Goal: Information Seeking & Learning: Learn about a topic

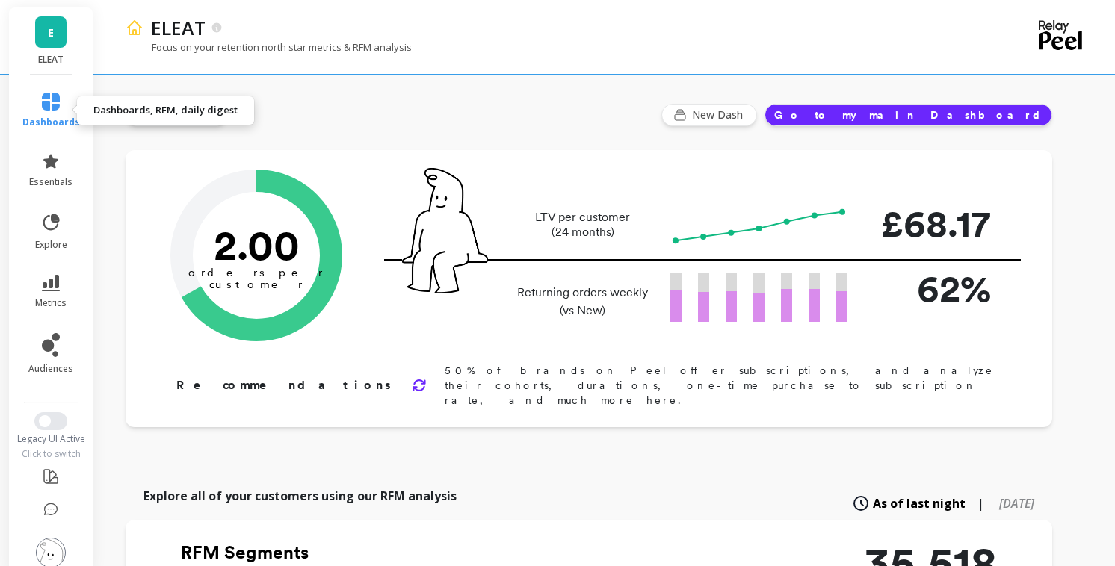
click at [49, 104] on icon at bounding box center [51, 102] width 18 height 18
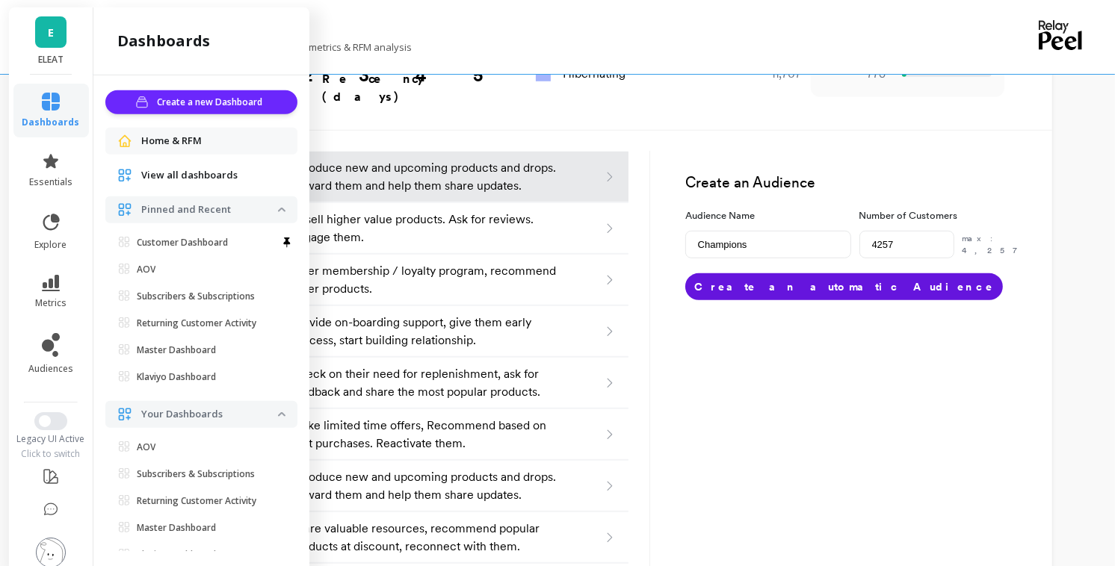
click at [192, 146] on span "Home & RFM" at bounding box center [171, 141] width 61 height 15
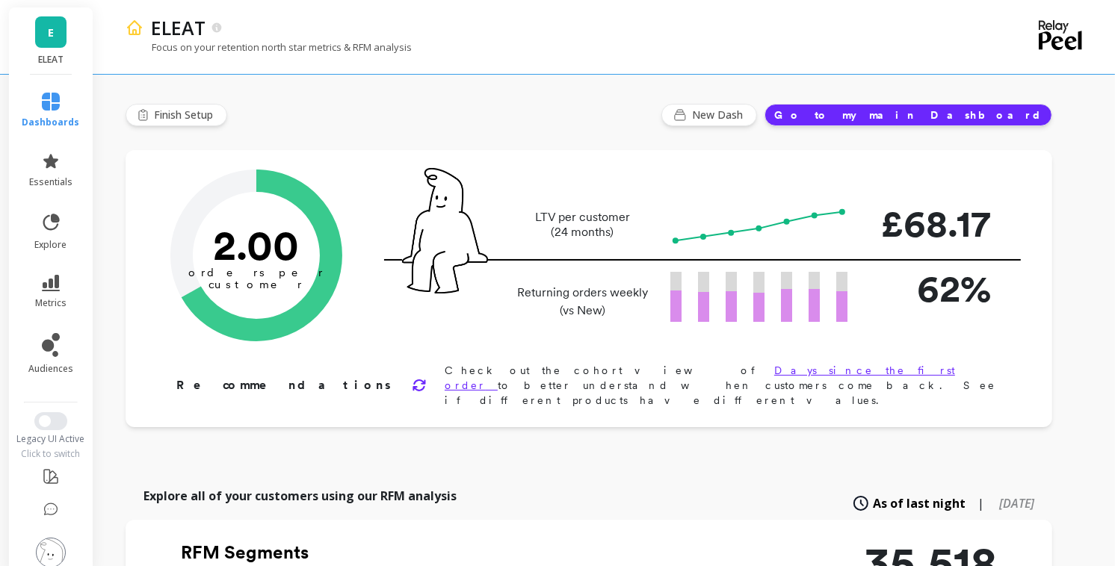
click at [413, 380] on icon at bounding box center [418, 385] width 11 height 10
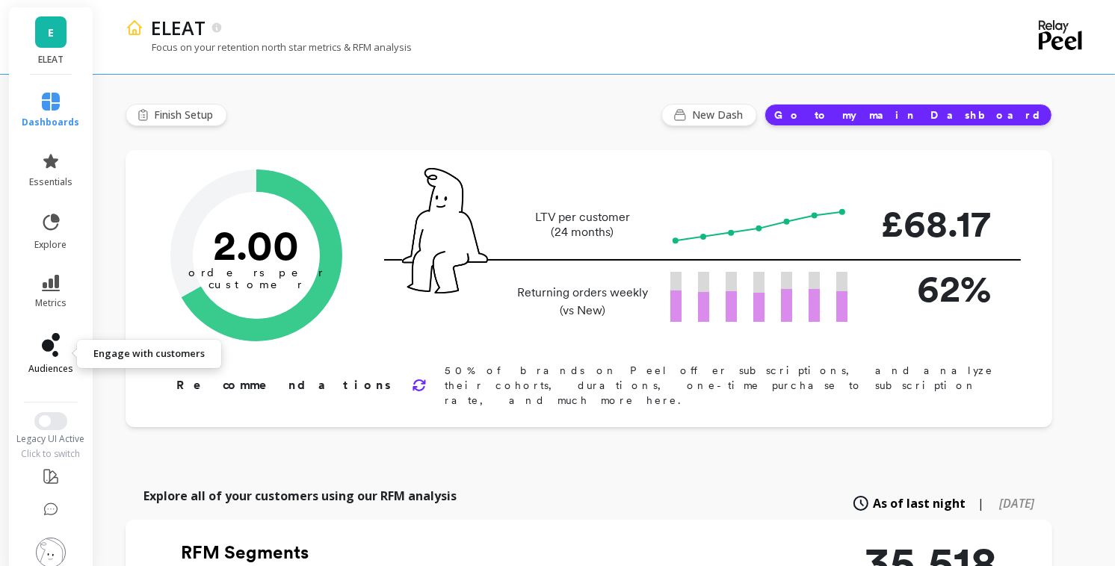
click at [60, 350] on link "audiences" at bounding box center [51, 354] width 58 height 42
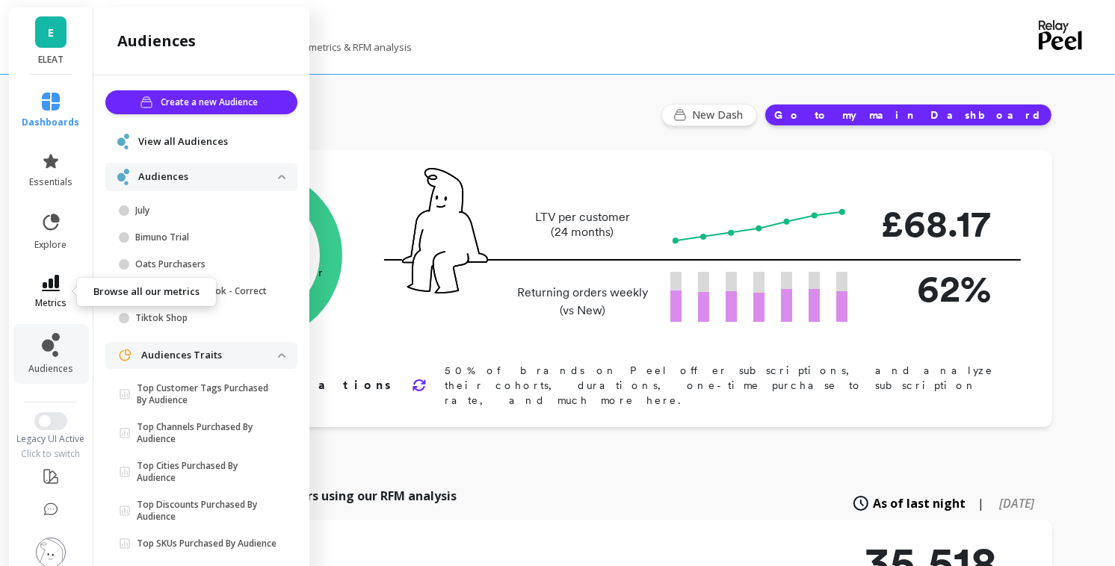
click at [50, 285] on icon at bounding box center [51, 283] width 18 height 16
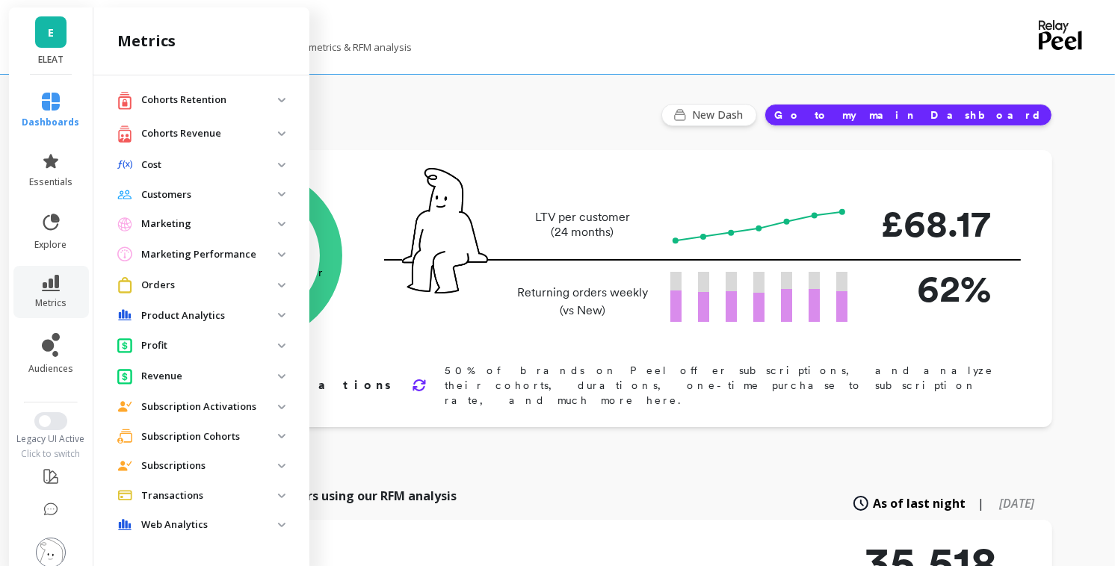
scroll to position [40, 0]
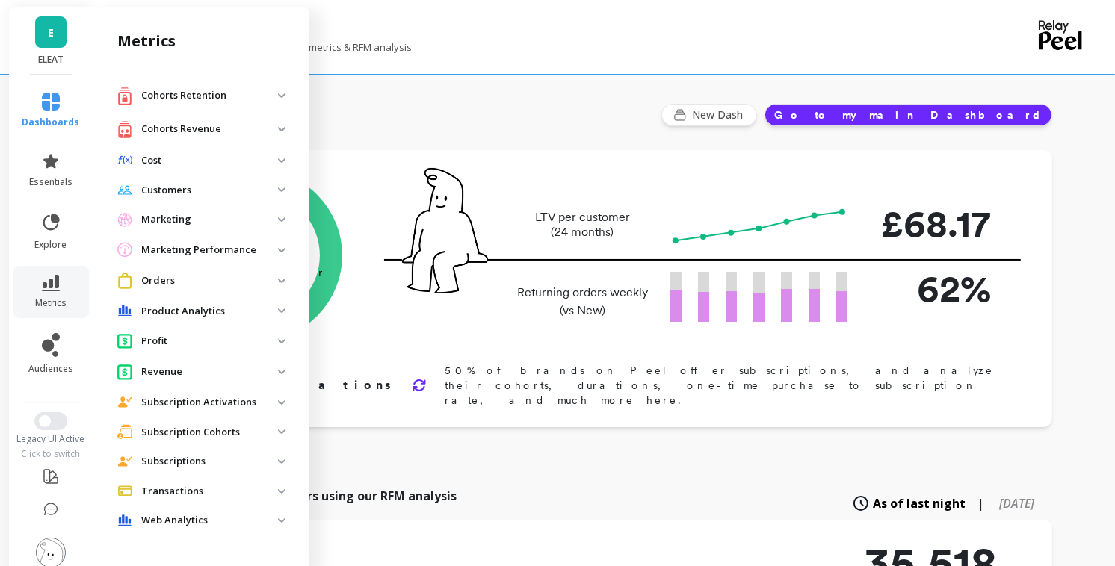
click at [156, 339] on p "Profit" at bounding box center [209, 341] width 137 height 15
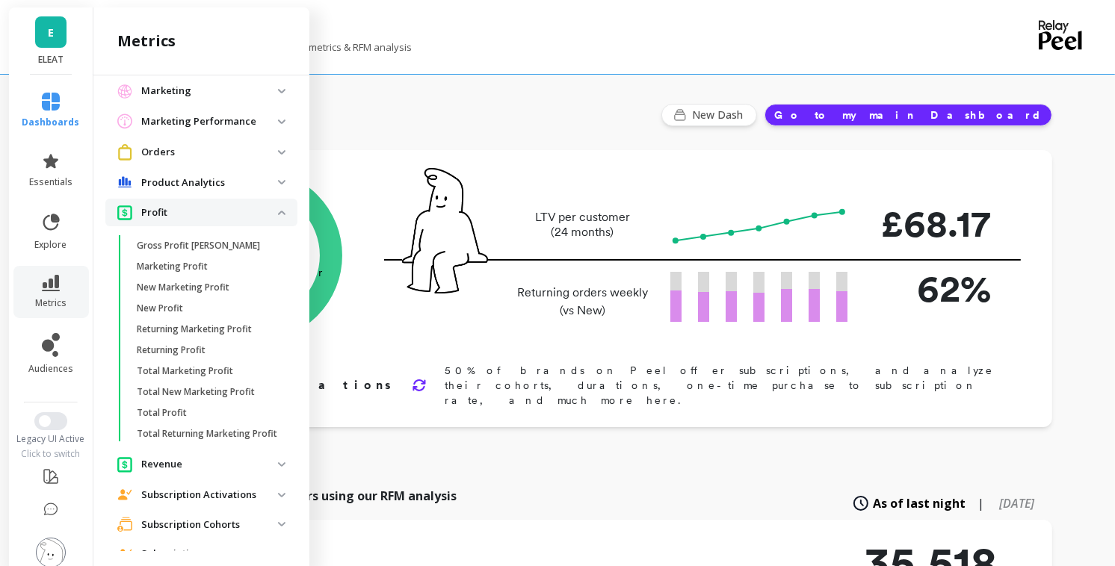
scroll to position [178, 0]
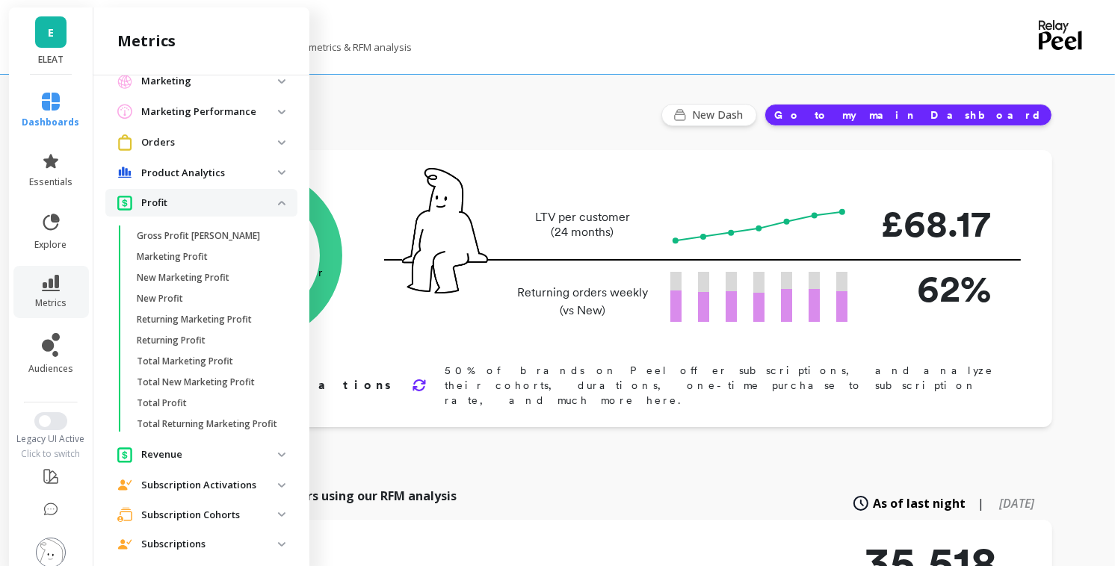
click at [261, 453] on p "Revenue" at bounding box center [209, 454] width 137 height 15
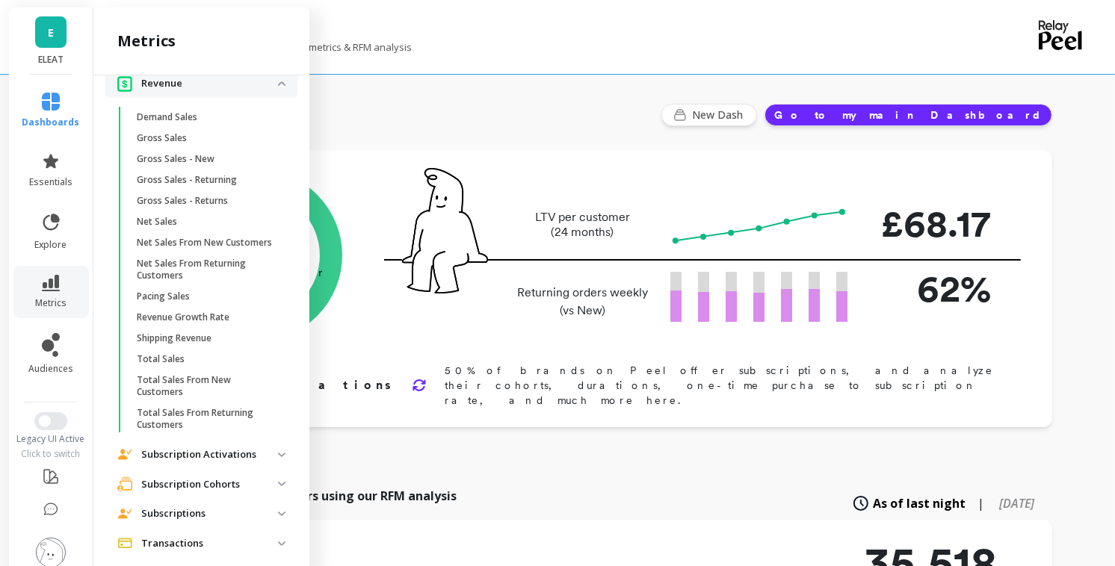
scroll to position [590, 0]
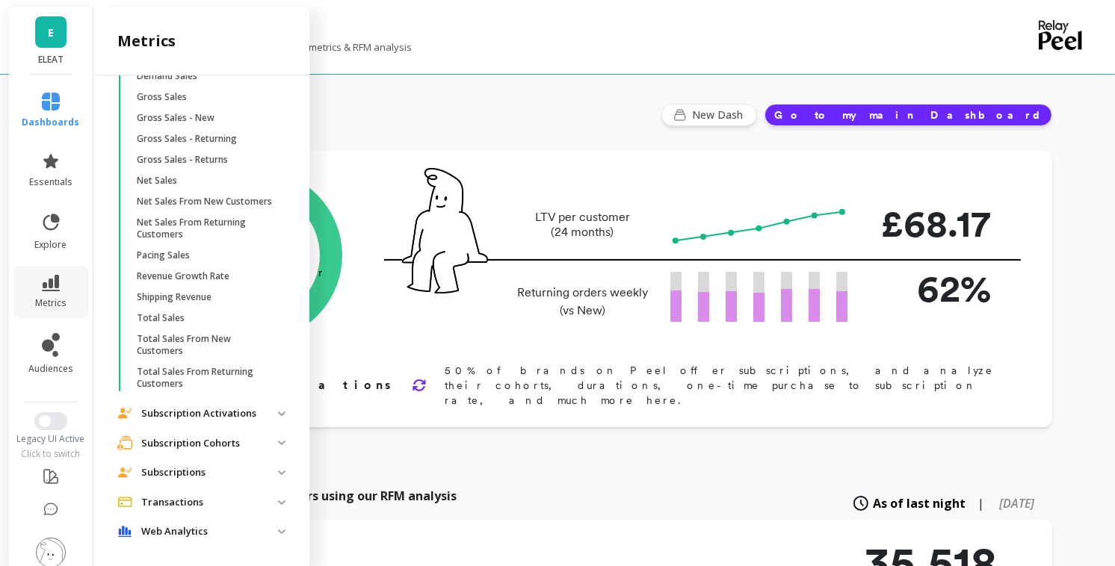
click at [266, 406] on p "Subscription Activations" at bounding box center [209, 413] width 137 height 15
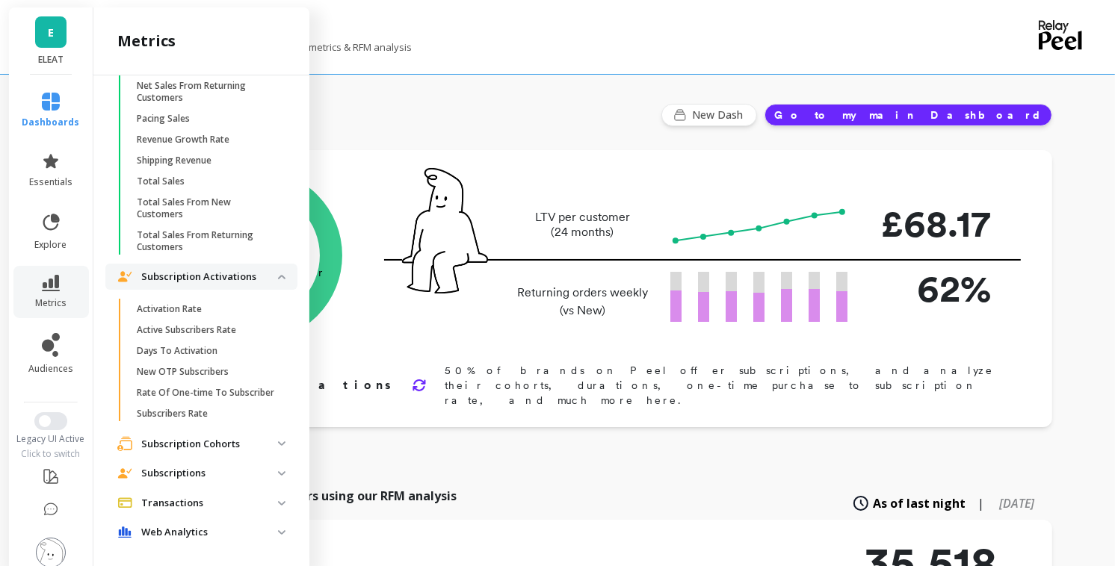
scroll to position [726, 0]
click at [260, 438] on p "Subscription Cohorts" at bounding box center [209, 445] width 137 height 15
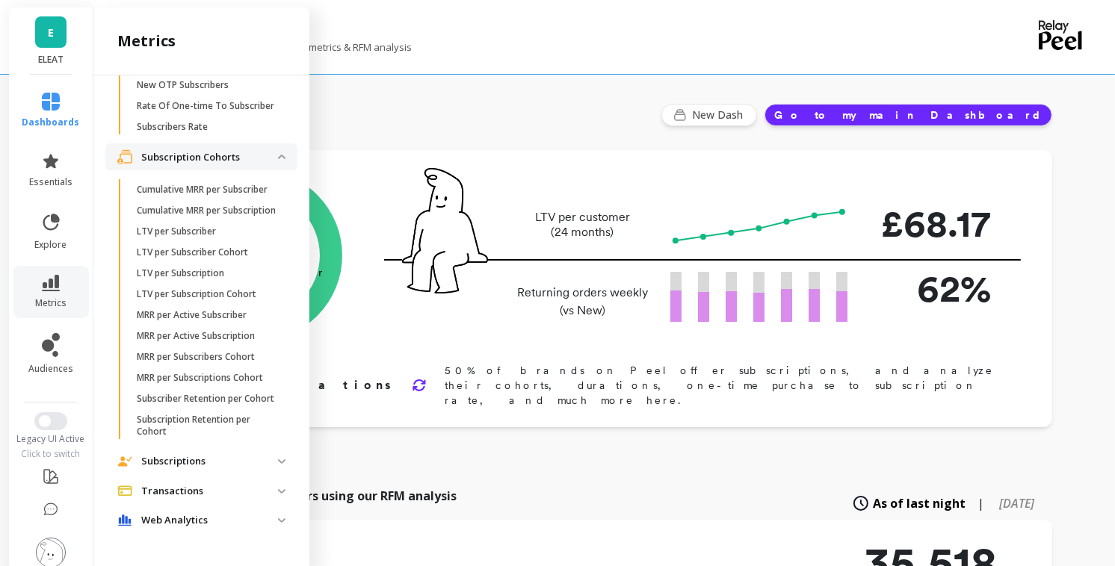
scroll to position [52, 0]
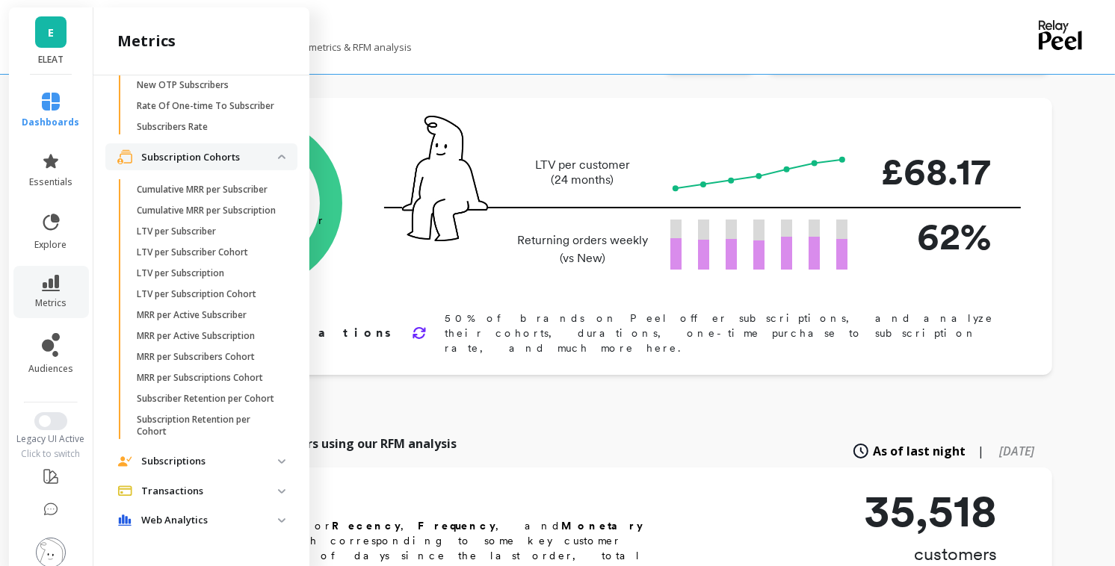
click at [236, 468] on span "Subscriptions" at bounding box center [201, 461] width 192 height 27
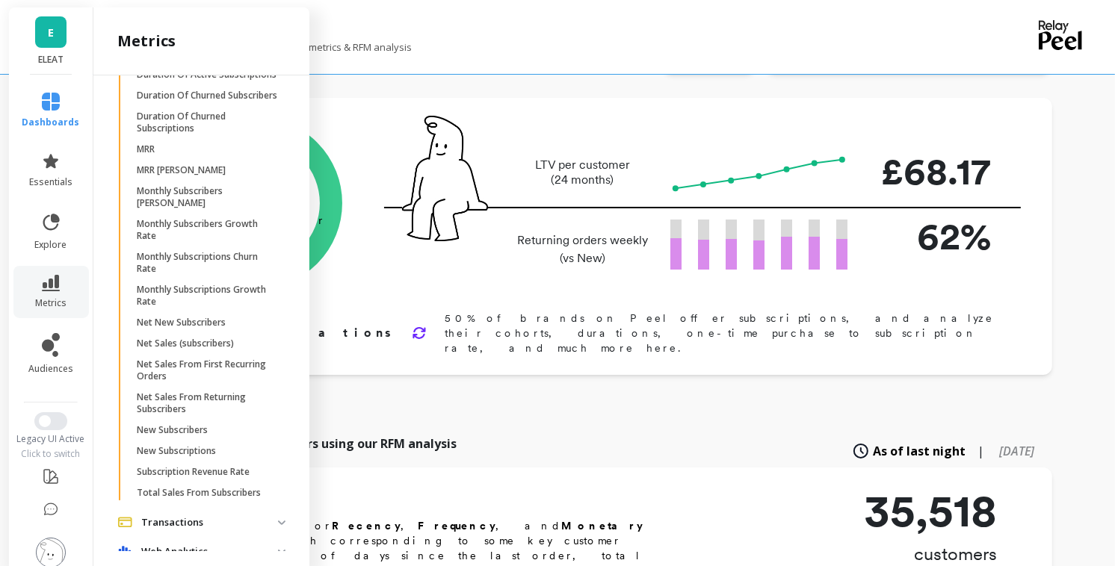
scroll to position [1590, 0]
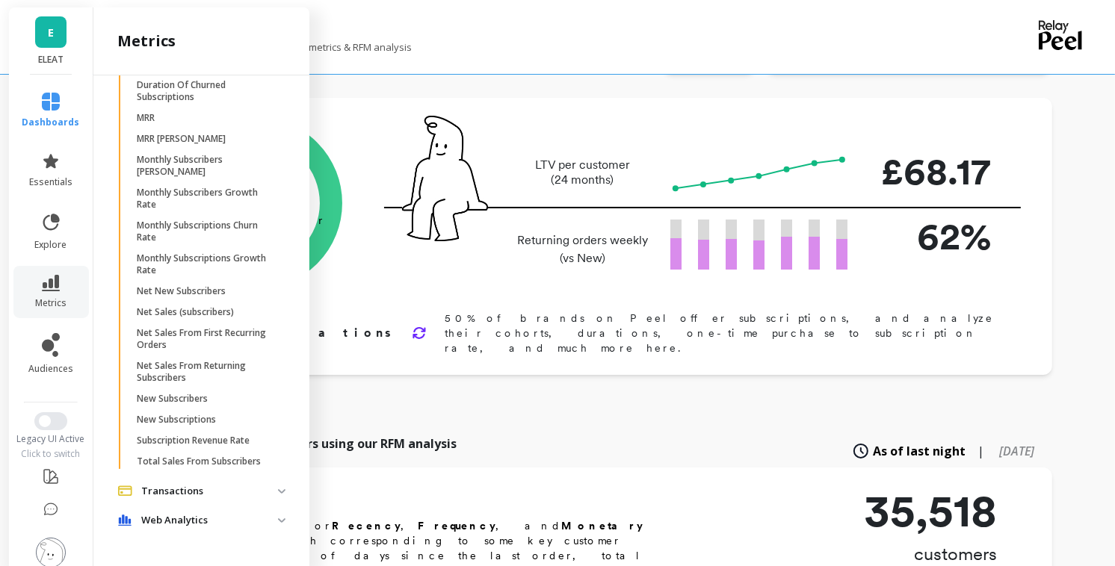
click at [238, 490] on p "Transactions" at bounding box center [209, 491] width 137 height 15
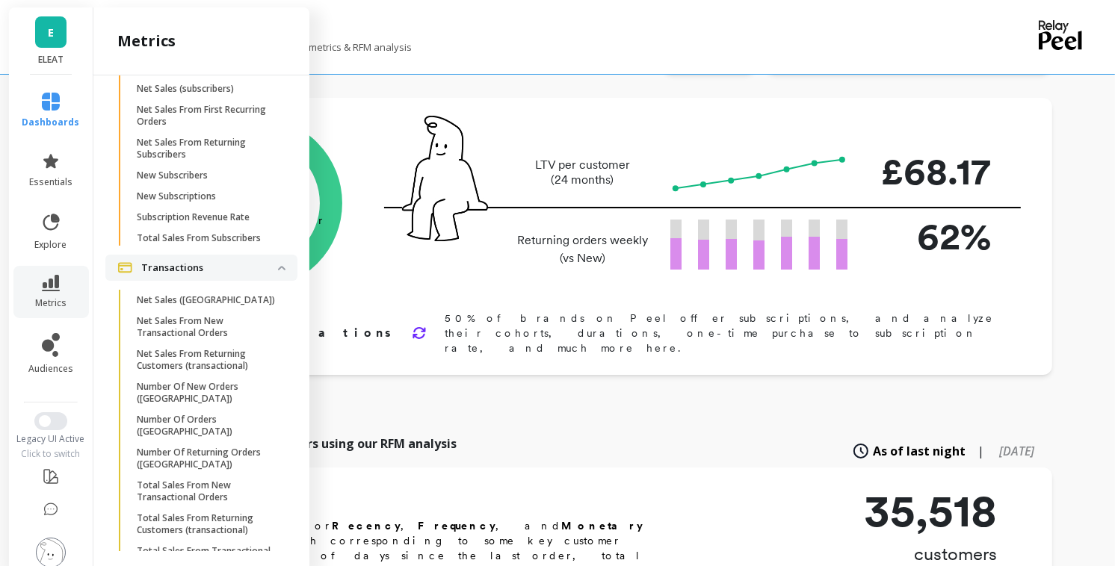
scroll to position [1850, 0]
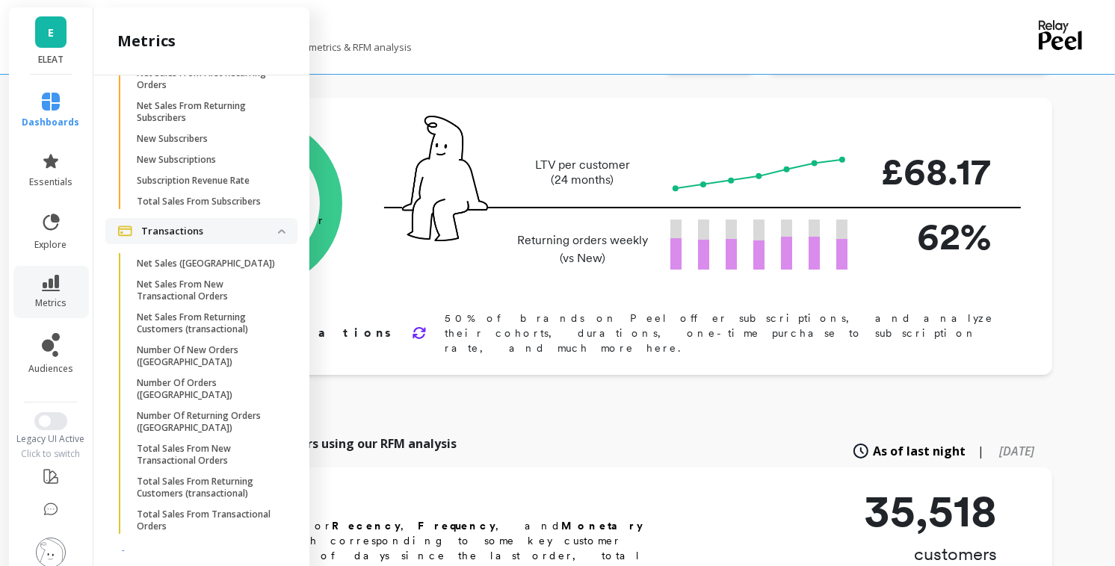
click at [227, 549] on p "Web Analytics" at bounding box center [209, 556] width 137 height 15
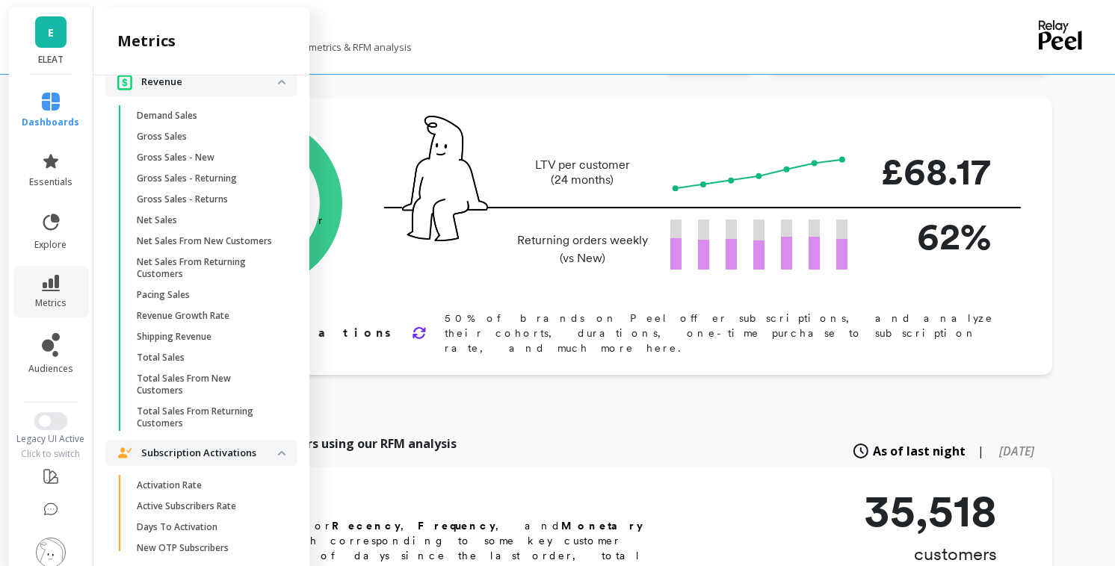
scroll to position [0, 0]
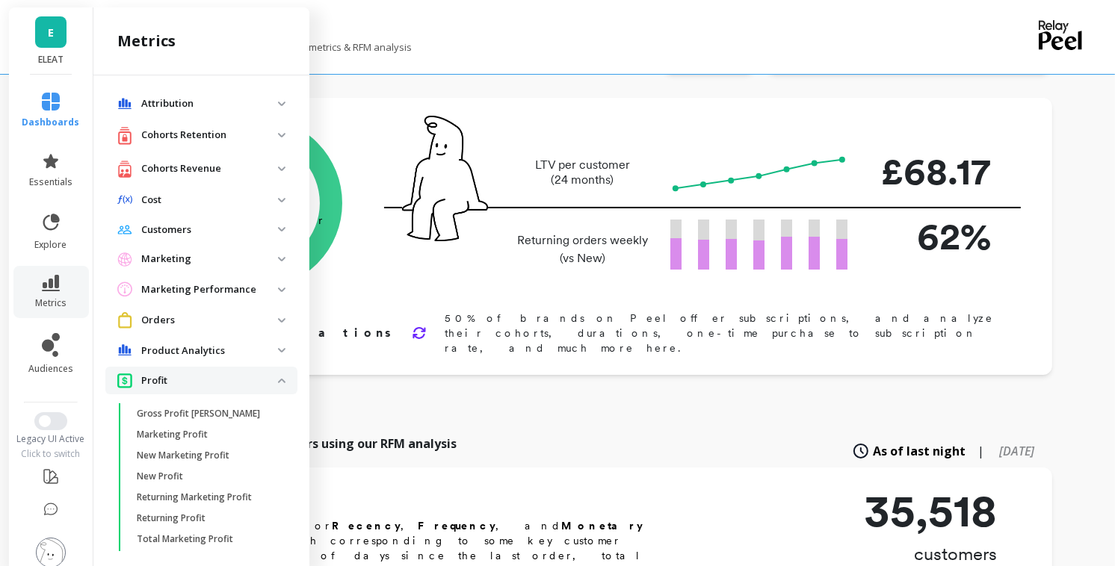
click at [190, 379] on p "Profit" at bounding box center [209, 381] width 137 height 15
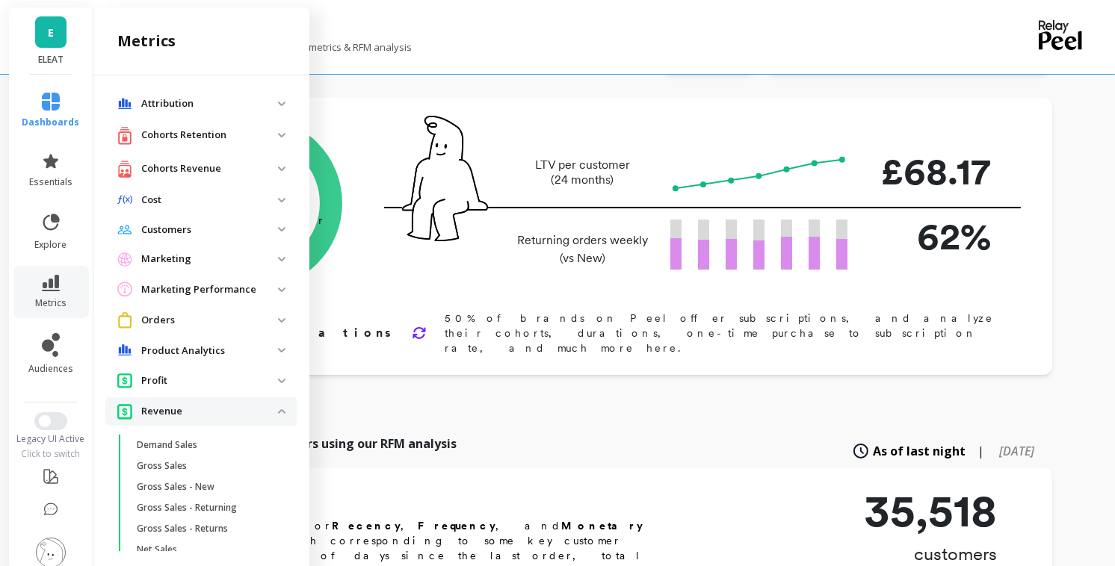
click at [183, 406] on p "Revenue" at bounding box center [209, 411] width 137 height 15
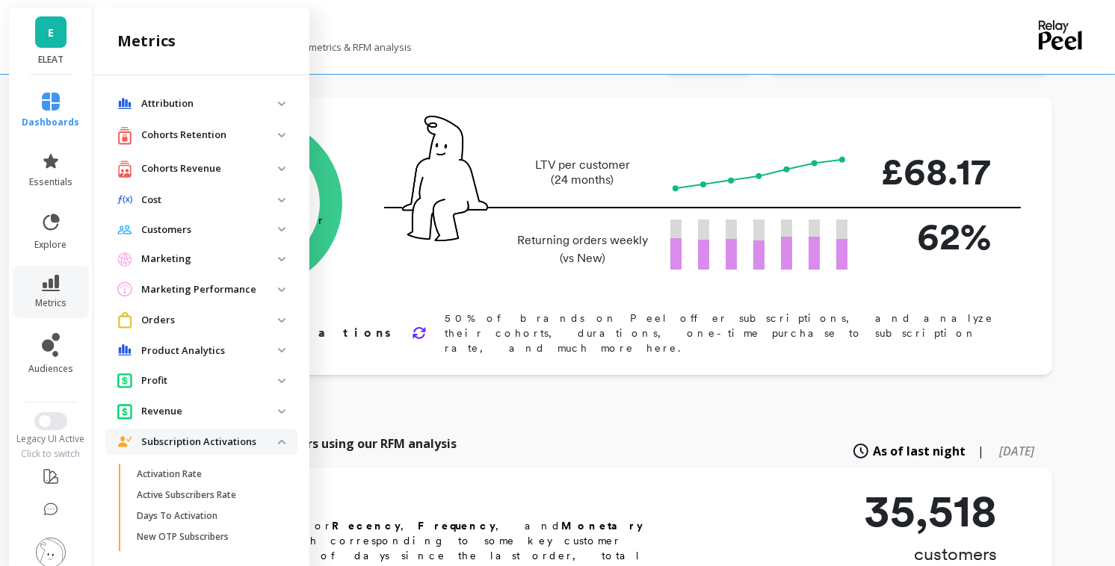
click at [193, 448] on p "Subscription Activations" at bounding box center [209, 442] width 137 height 15
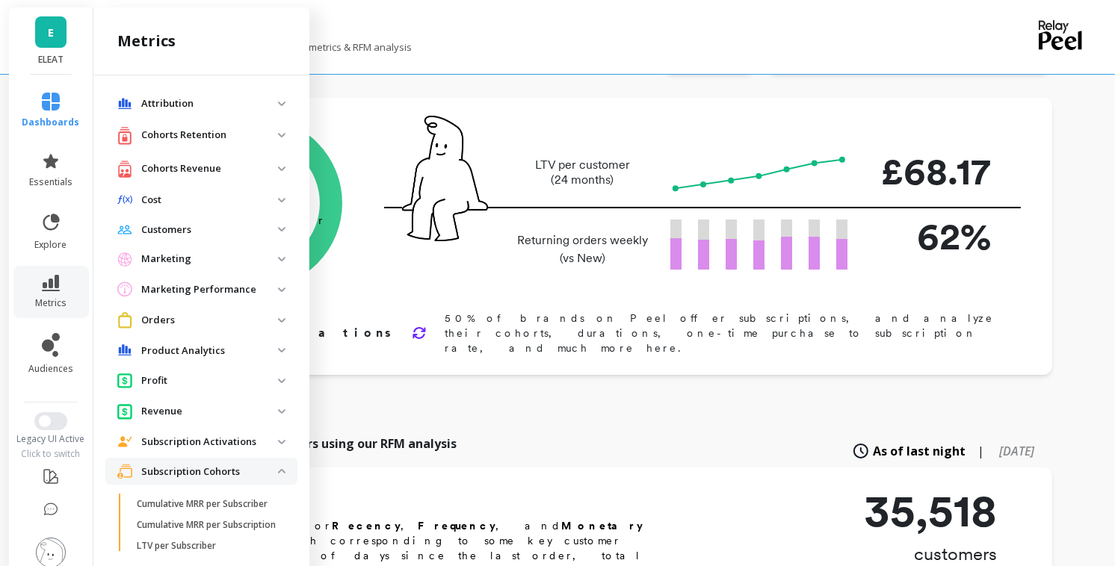
click at [192, 465] on p "Subscription Cohorts" at bounding box center [209, 472] width 137 height 15
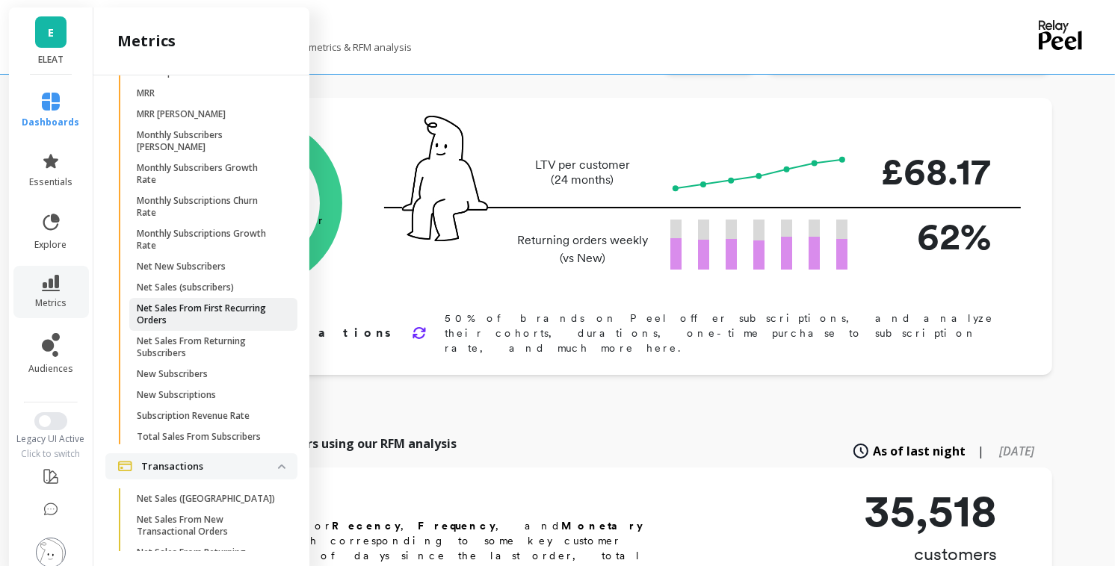
scroll to position [1097, 0]
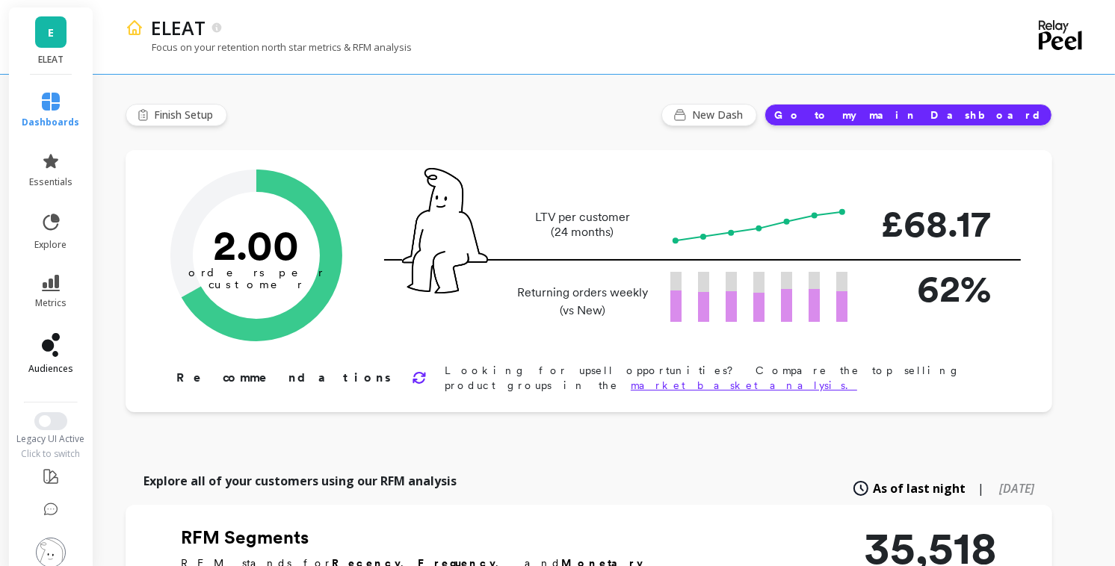
scroll to position [6, 0]
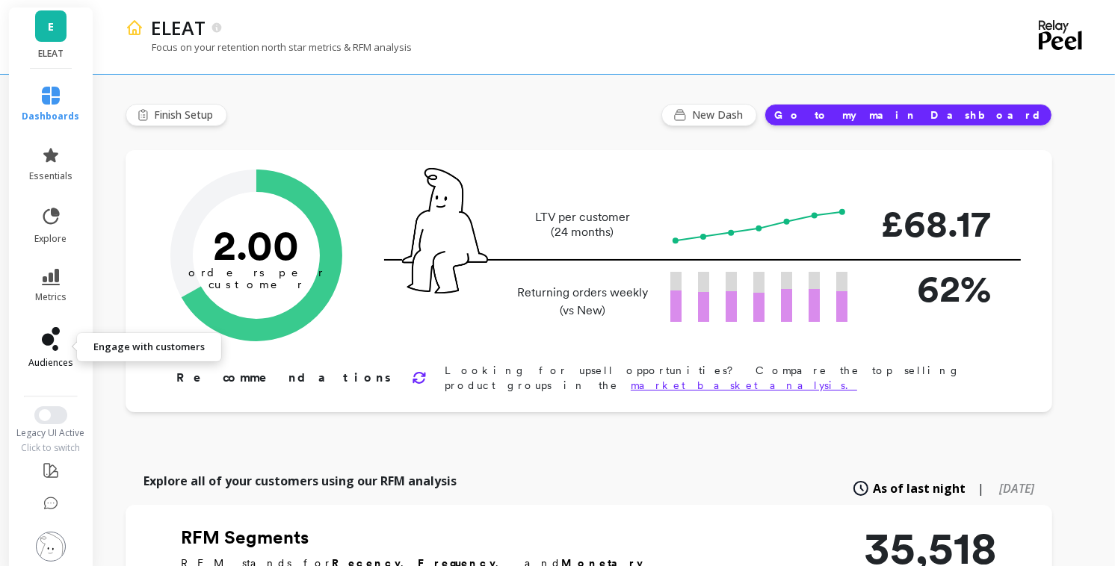
click at [52, 335] on icon at bounding box center [48, 340] width 12 height 12
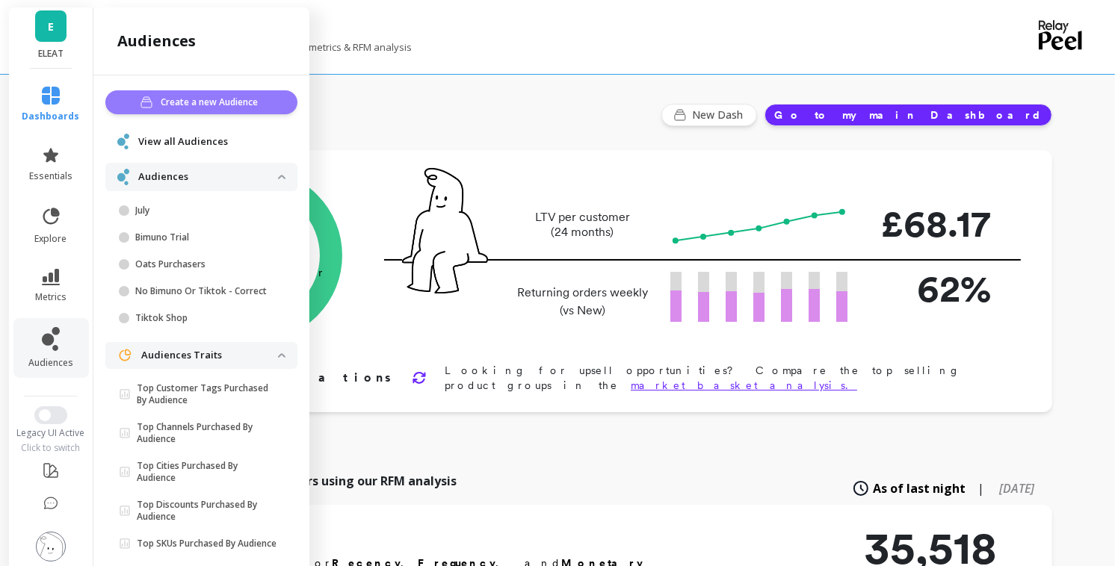
click at [223, 103] on span "Create a new Audience" at bounding box center [212, 102] width 102 height 15
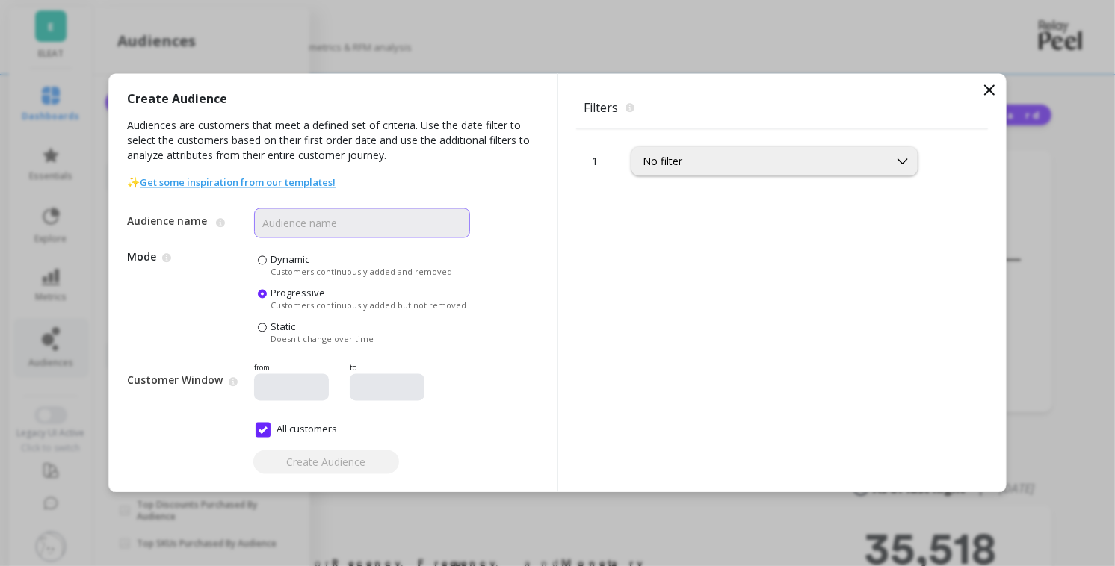
click at [307, 225] on input "Audience name" at bounding box center [362, 223] width 216 height 30
type input "OOLP"
click at [303, 260] on span "Dynamic" at bounding box center [289, 259] width 39 height 13
click at [0, 0] on input "Dynamic Customers continuously added and removed" at bounding box center [0, 0] width 0 height 0
click at [289, 293] on span "Progressive" at bounding box center [297, 293] width 55 height 13
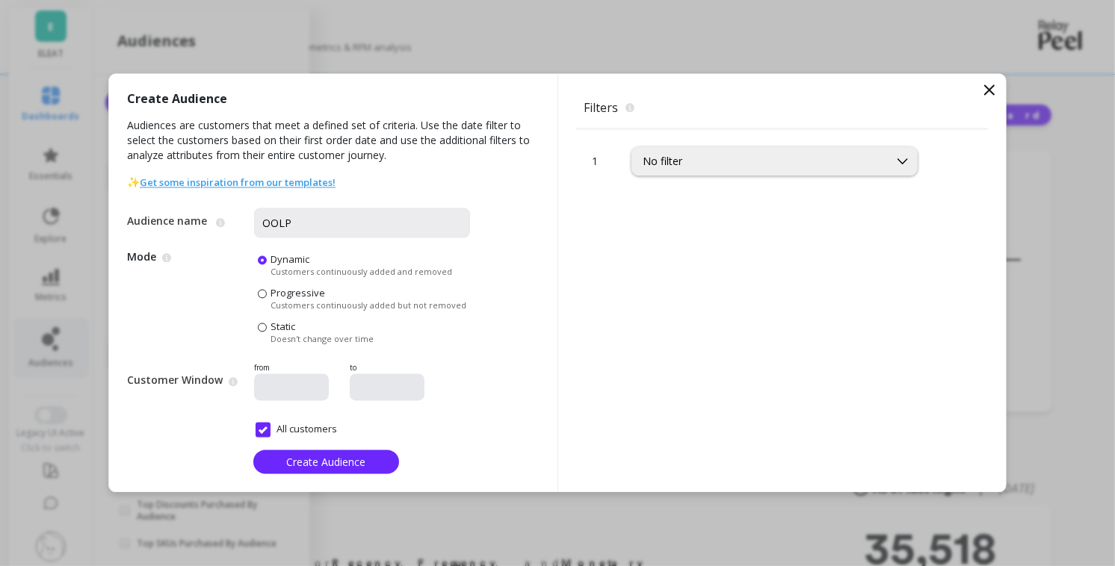
click at [0, 0] on input "Progressive Customers continuously added but not removed" at bounding box center [0, 0] width 0 height 0
click at [695, 165] on div "No filter" at bounding box center [759, 162] width 235 height 14
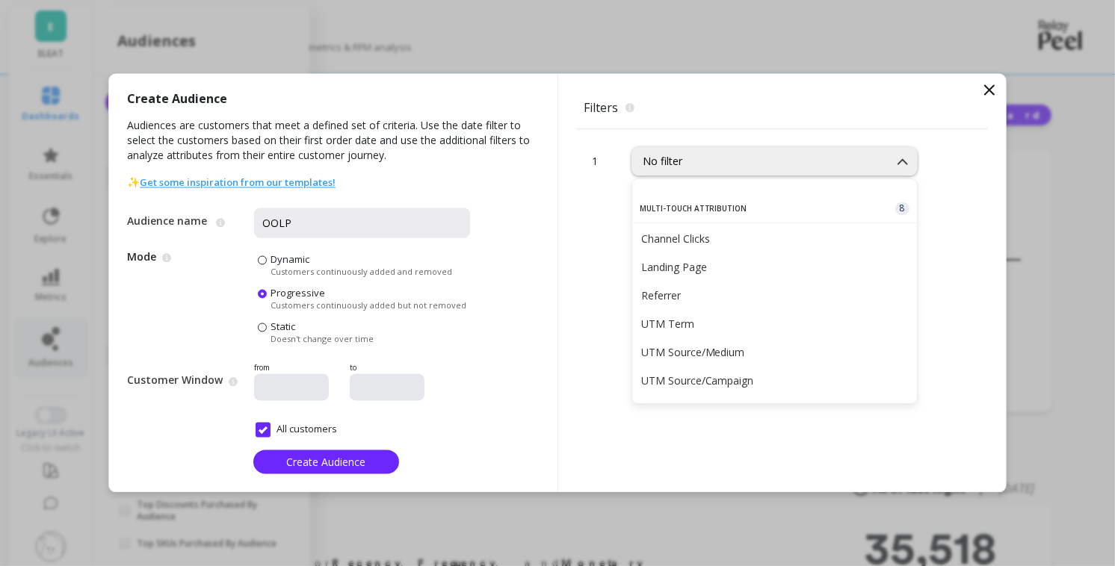
scroll to position [1128, 0]
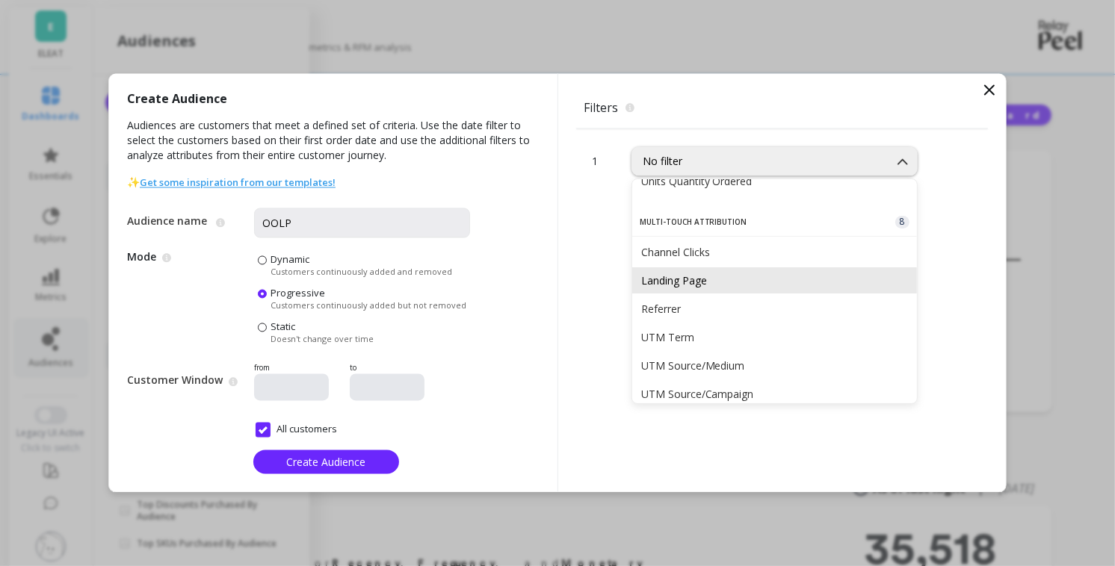
click at [710, 285] on div "Landing Page" at bounding box center [774, 280] width 285 height 26
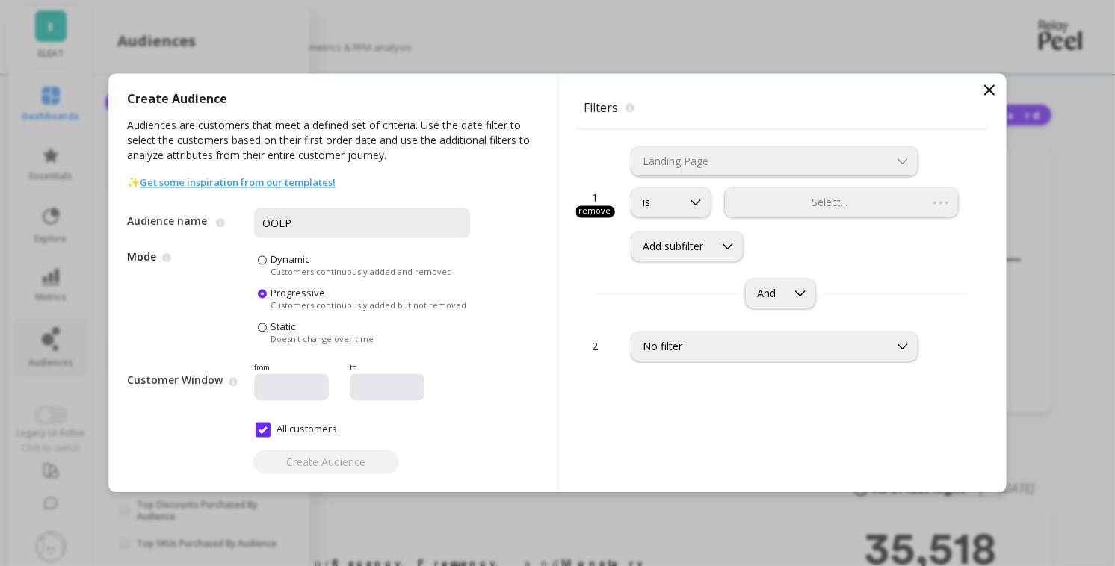
click at [804, 215] on div "Select..." at bounding box center [841, 202] width 233 height 29
click at [851, 196] on div at bounding box center [827, 203] width 200 height 14
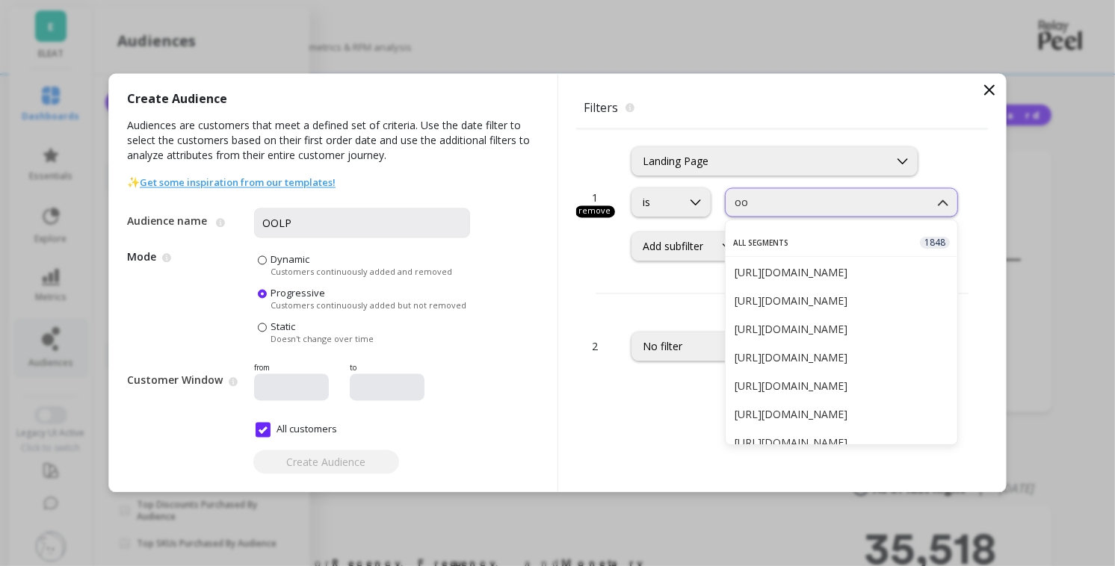
type input "o"
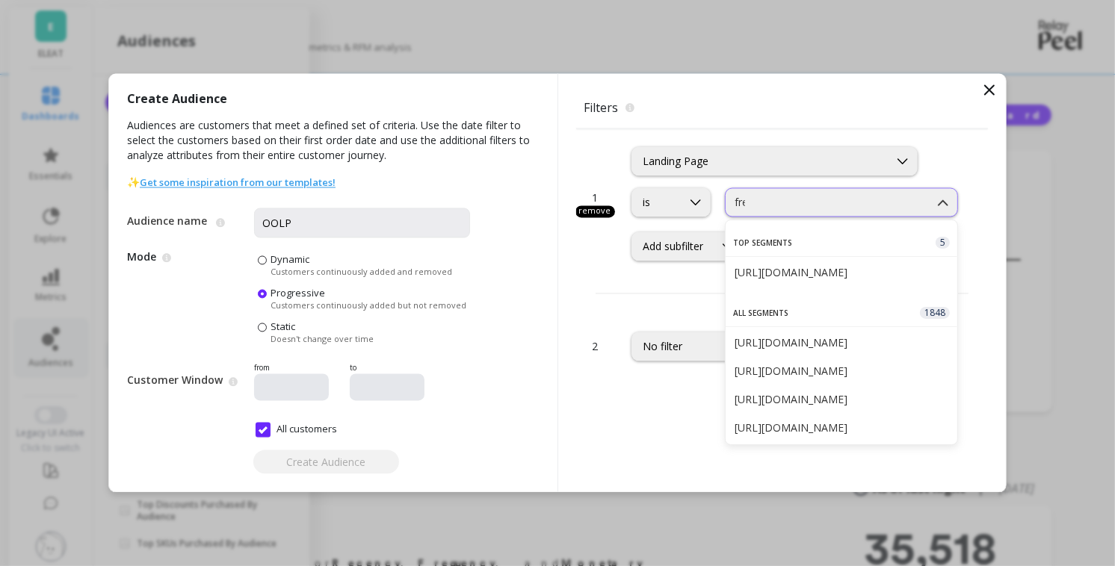
type input "free"
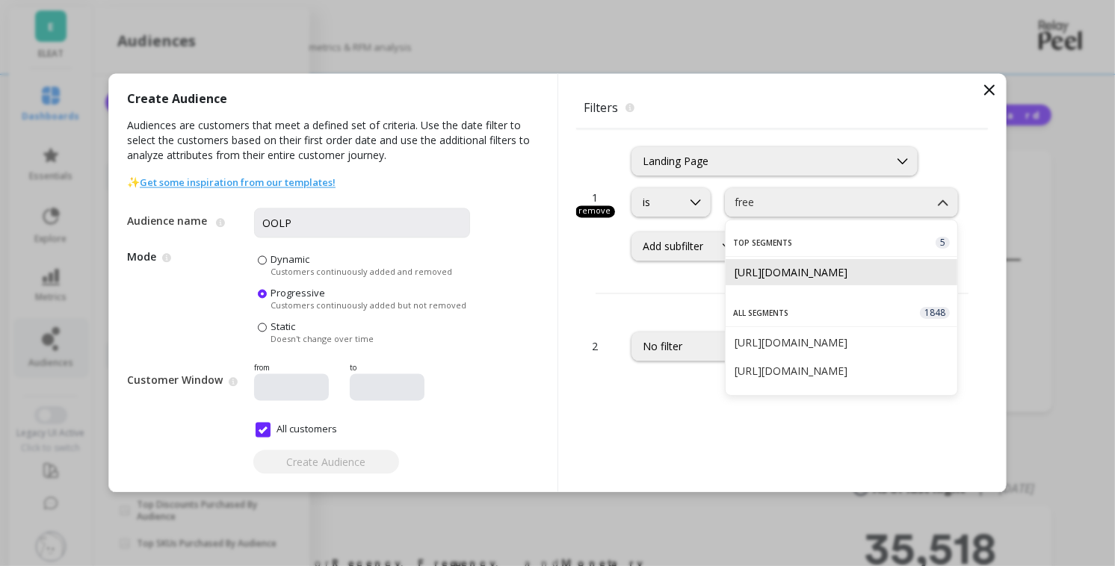
click at [870, 279] on div "https://eleatcereal.com/pages/overnight-oats-free-pot" at bounding box center [841, 272] width 214 height 14
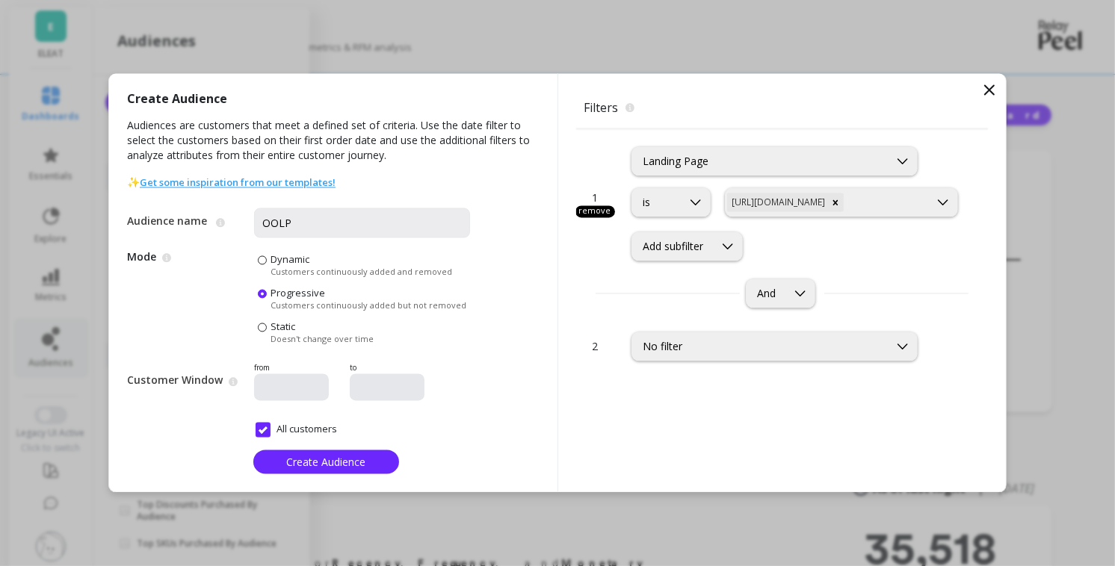
click at [867, 273] on div "1 remove Landing Page is option https://eleatcereal.com/pages/overnight-oats-fr…" at bounding box center [782, 221] width 412 height 185
drag, startPoint x: 335, startPoint y: 459, endPoint x: 393, endPoint y: 433, distance: 63.9
click at [393, 433] on div "Create Audience Audiences are customers that meet a defined set of criteria. Us…" at bounding box center [333, 283] width 448 height 418
click at [347, 455] on span "Create Audience" at bounding box center [326, 462] width 79 height 14
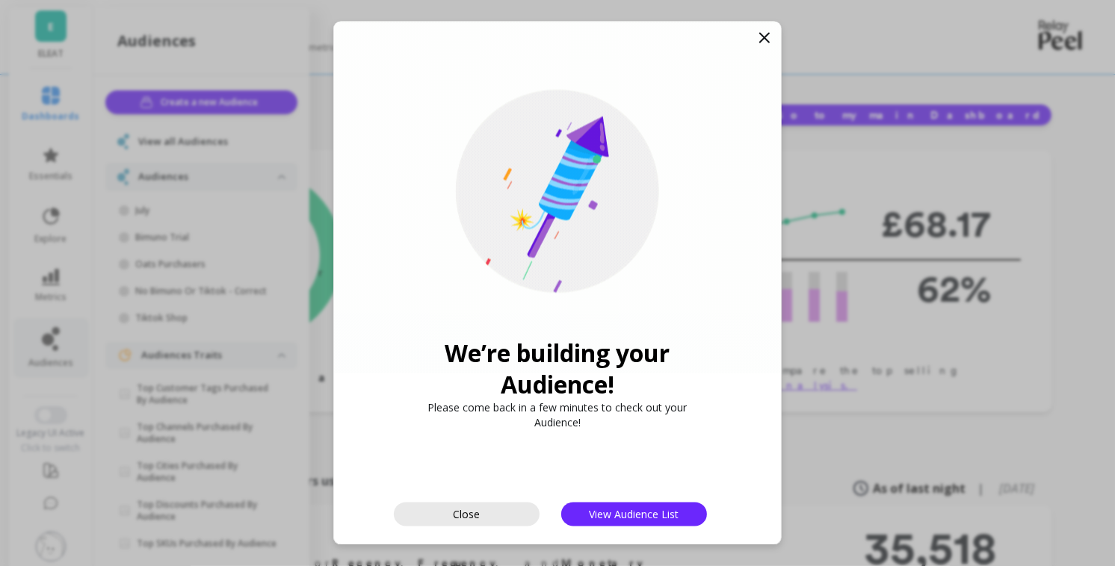
click at [463, 512] on span "Close" at bounding box center [466, 514] width 27 height 14
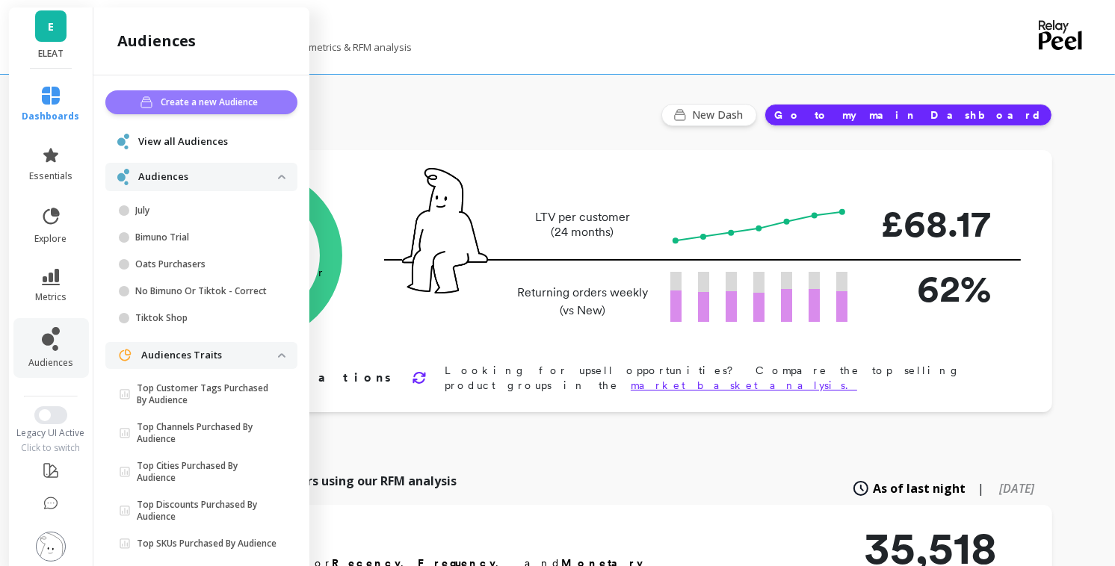
click at [241, 105] on span "Create a new Audience" at bounding box center [212, 102] width 102 height 15
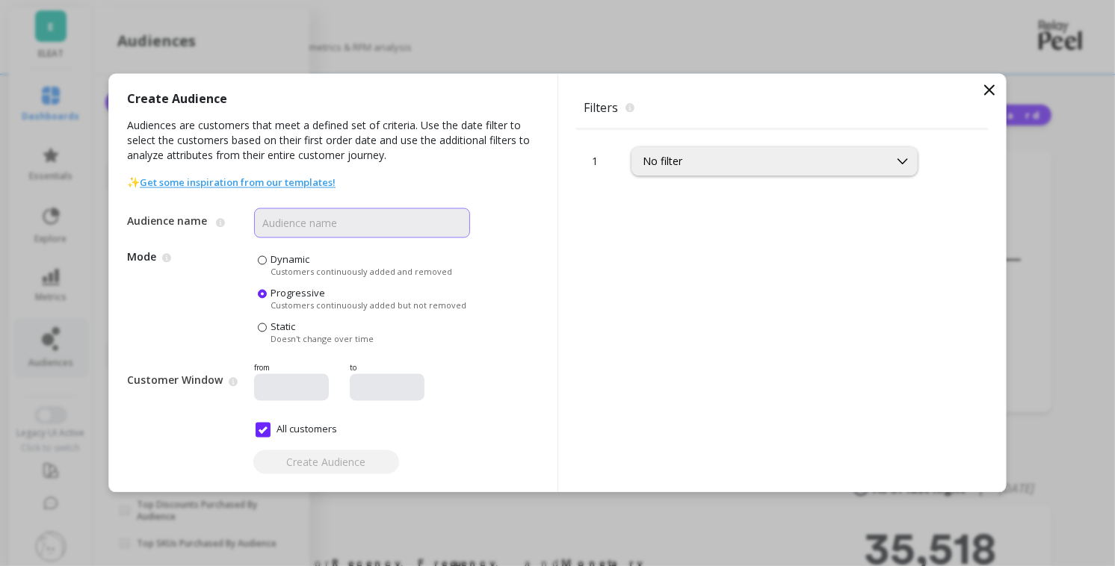
click at [324, 227] on input "Audience name" at bounding box center [362, 223] width 216 height 30
type input "Build a bundle"
click at [759, 164] on div "No filter" at bounding box center [759, 162] width 235 height 14
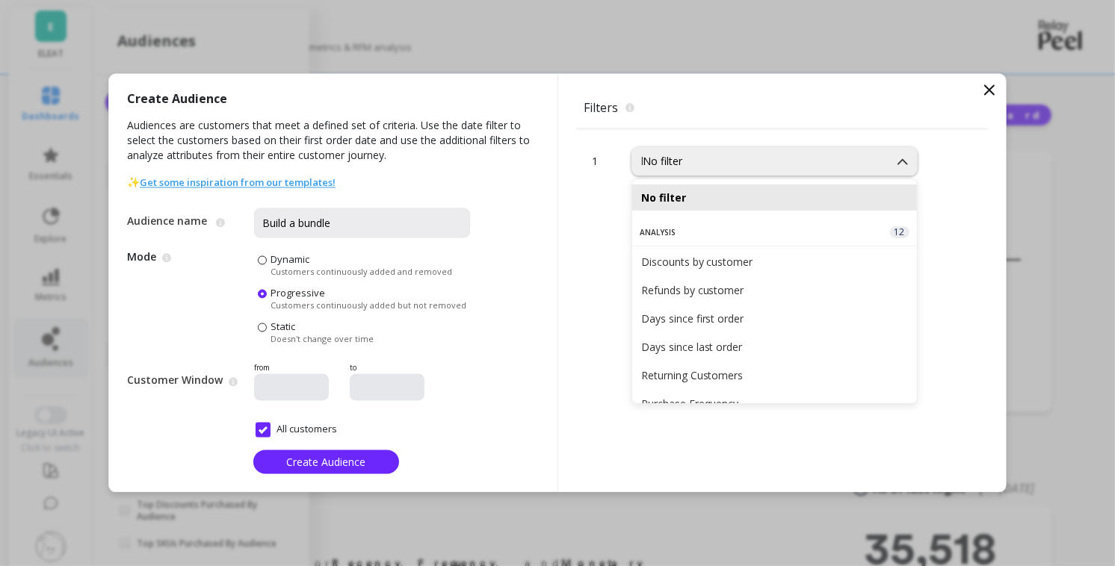
type input "la"
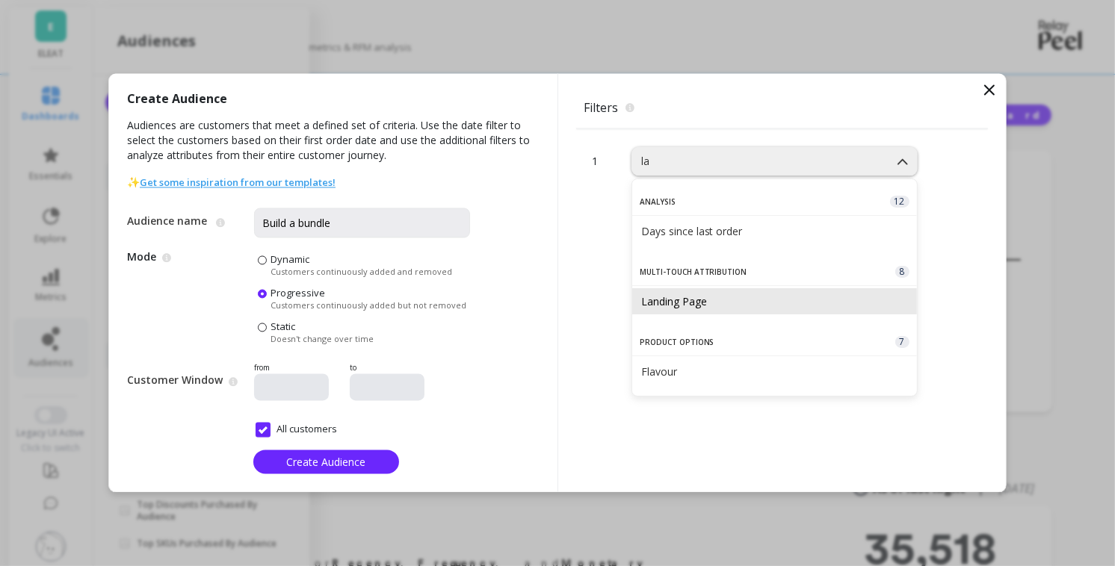
click at [704, 307] on div "Landing Page" at bounding box center [774, 301] width 267 height 14
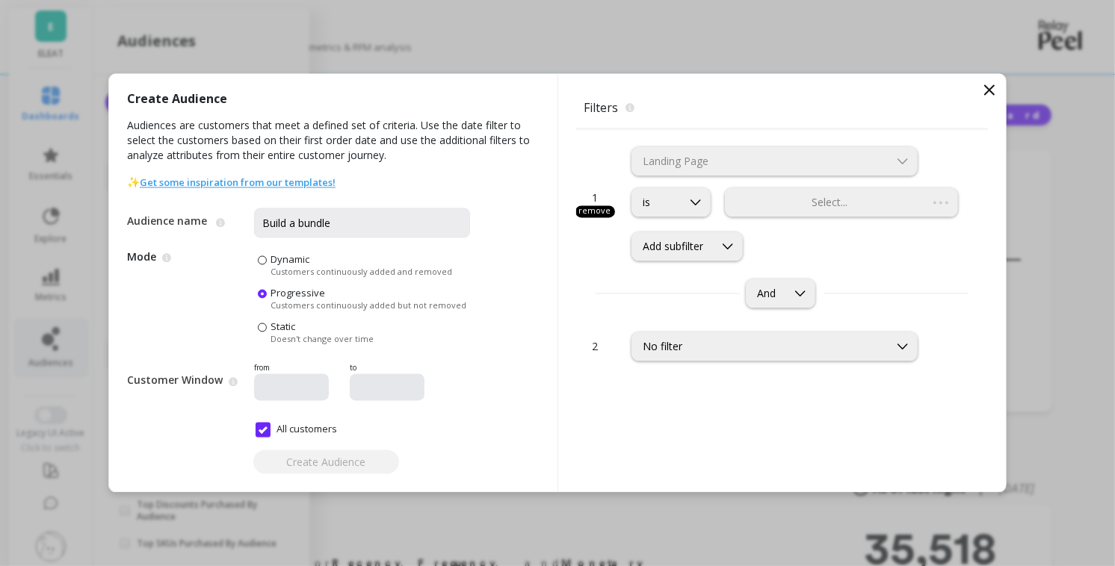
click at [803, 205] on div "Select..." at bounding box center [841, 202] width 233 height 29
click at [849, 201] on div at bounding box center [827, 203] width 200 height 14
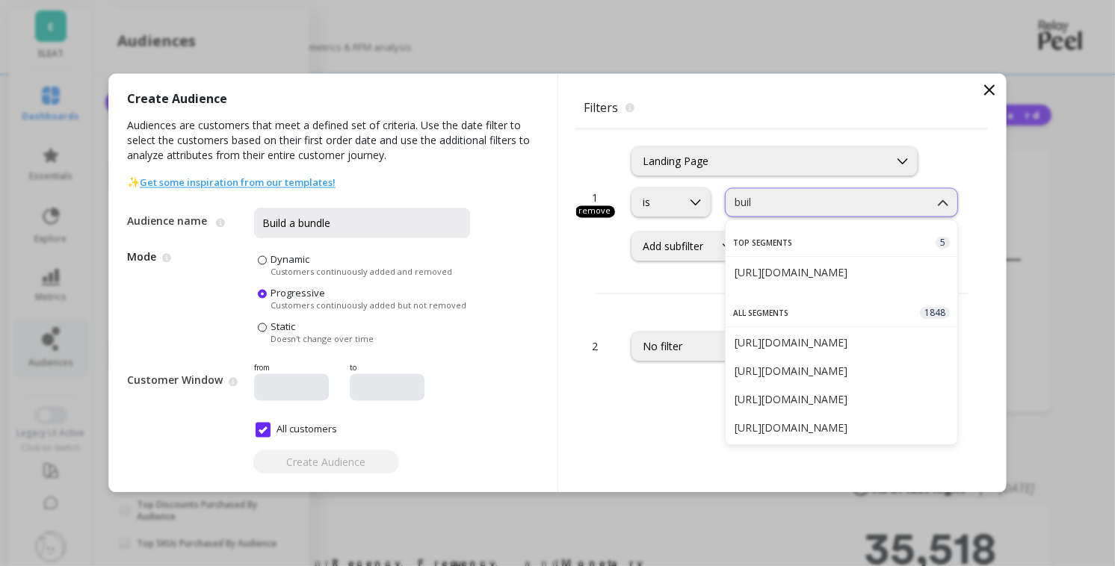
type input "build"
click at [854, 277] on div "https://eleatcereal.com/products/build-a-bundle-high-protein-breakfast" at bounding box center [841, 272] width 214 height 14
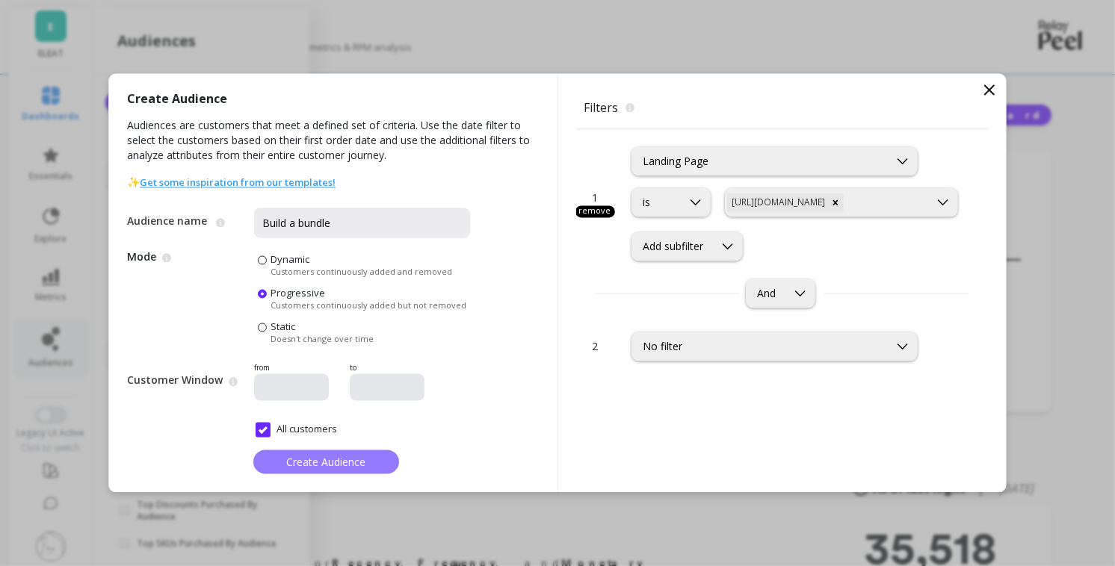
click at [336, 464] on span "Create Audience" at bounding box center [326, 462] width 79 height 14
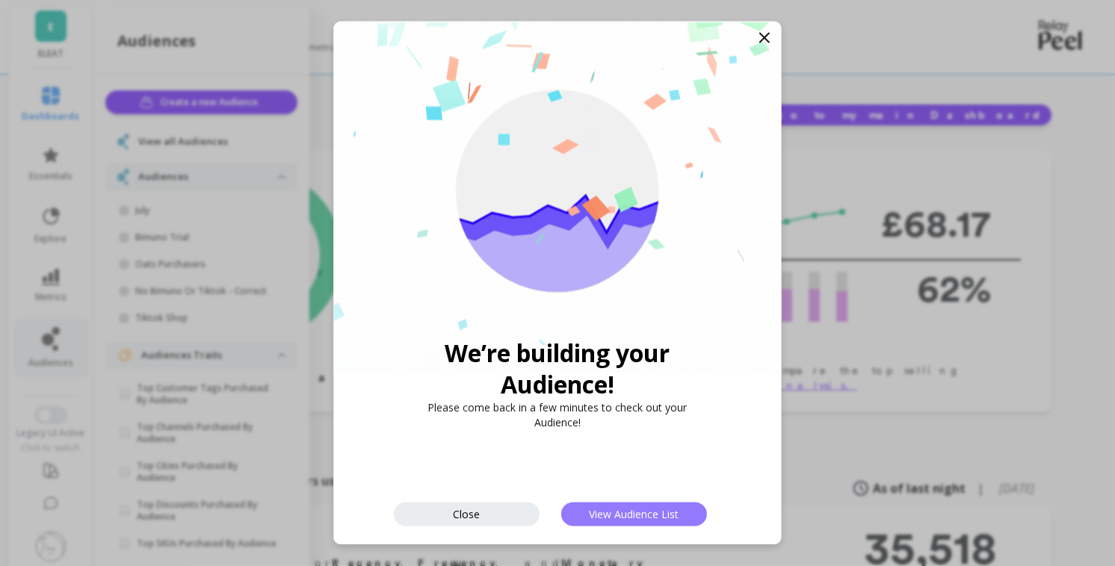
click at [631, 510] on span "View Audience List" at bounding box center [634, 514] width 90 height 14
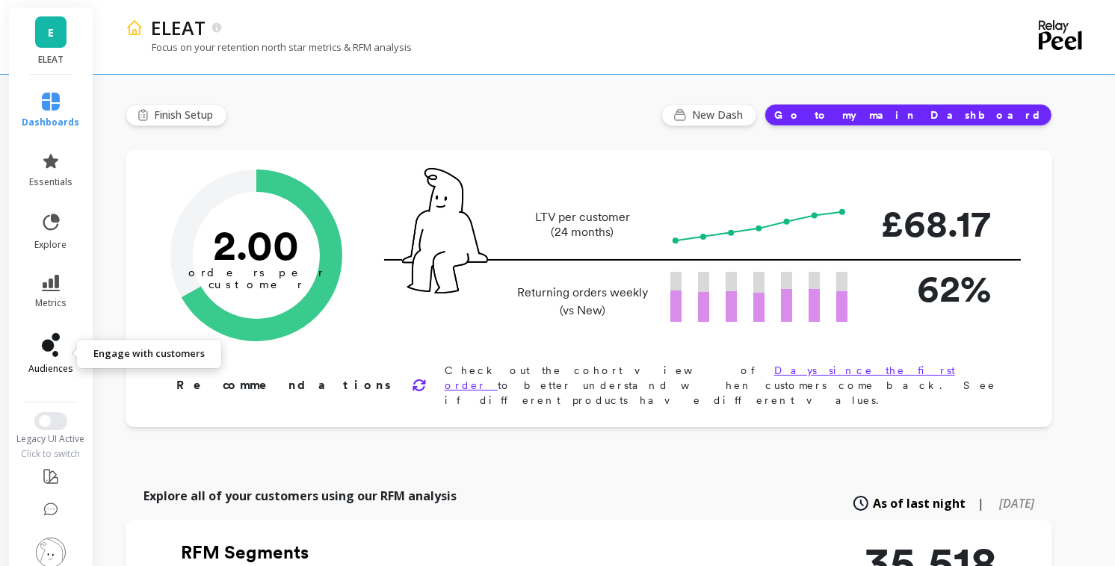
click at [53, 355] on icon at bounding box center [55, 354] width 6 height 6
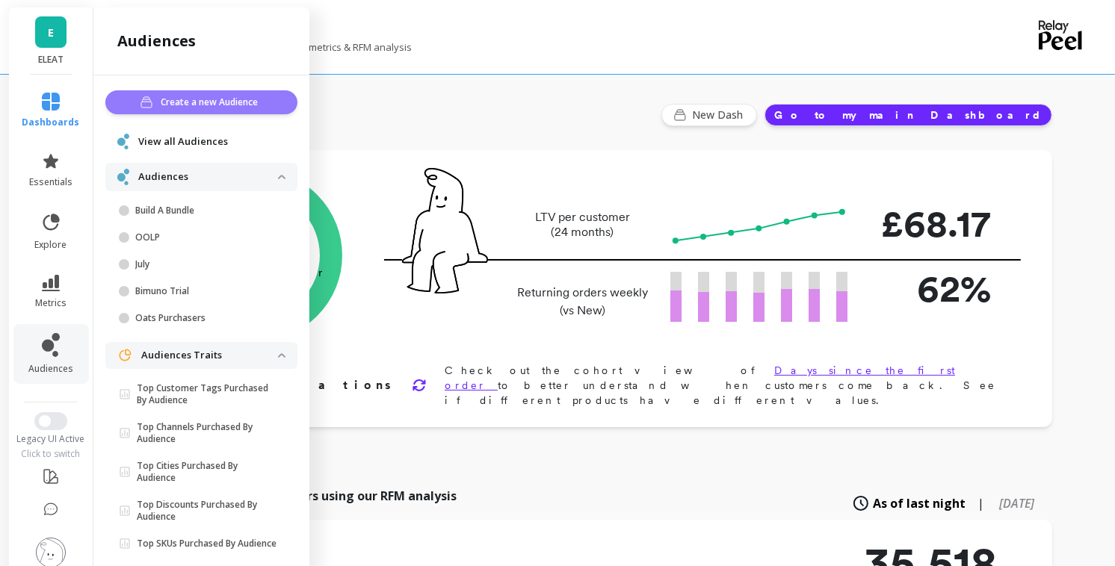
click at [205, 103] on span "Create a new Audience" at bounding box center [212, 102] width 102 height 15
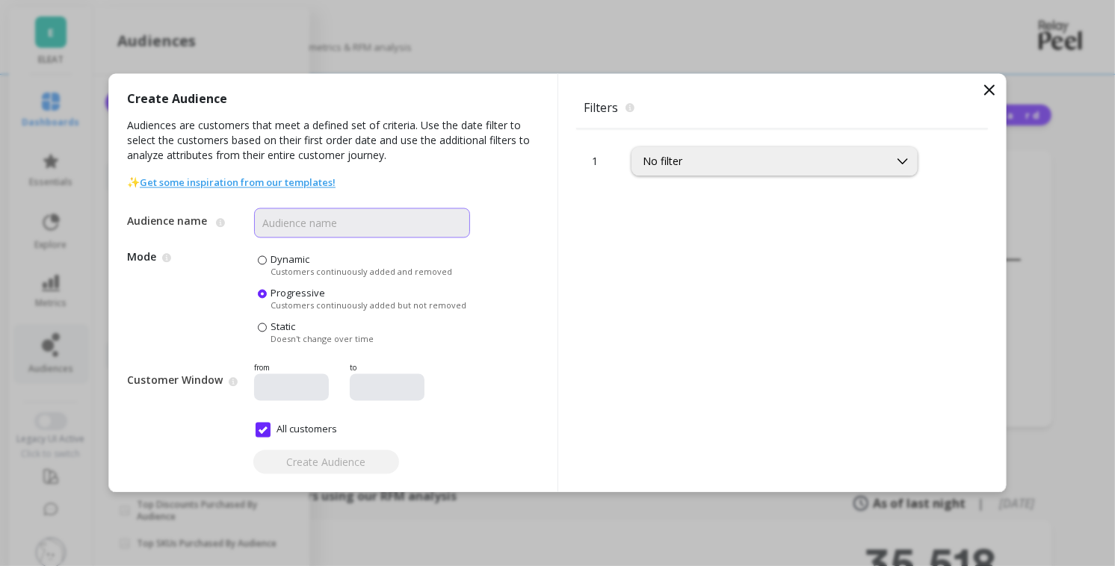
click at [375, 212] on input "Audience name" at bounding box center [362, 223] width 216 height 30
type input "PDP"
click at [344, 459] on span "Create Audience" at bounding box center [326, 462] width 79 height 14
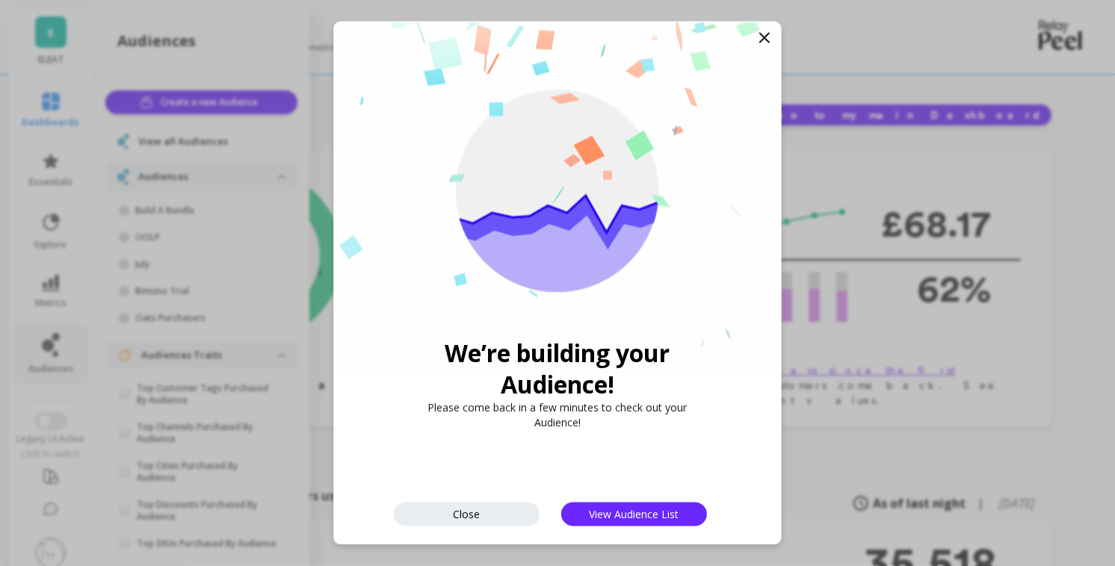
click at [766, 31] on icon at bounding box center [764, 38] width 18 height 18
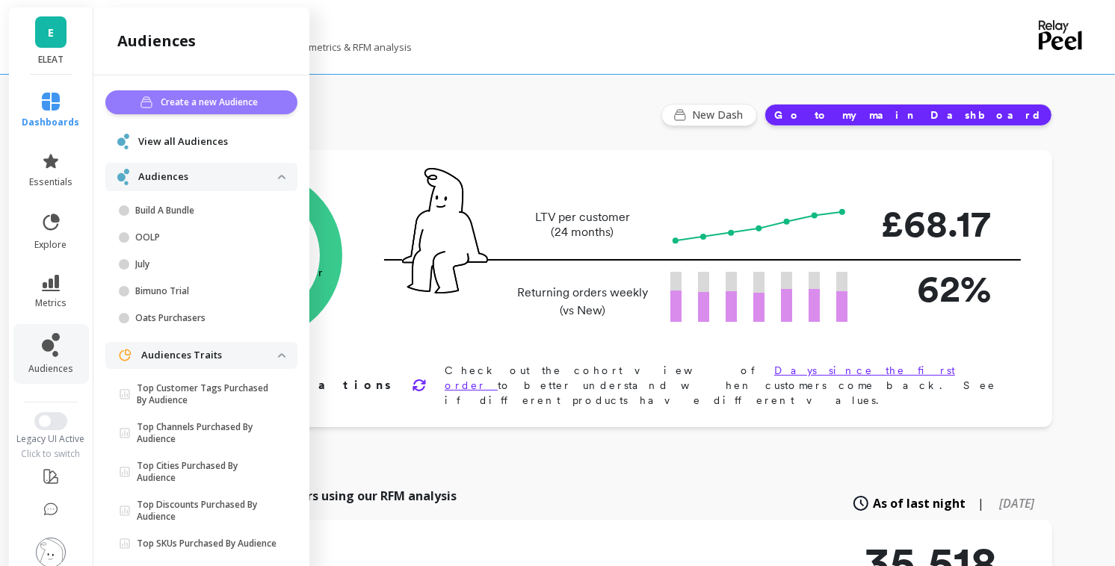
click at [203, 95] on span "Create a new Audience" at bounding box center [212, 102] width 102 height 15
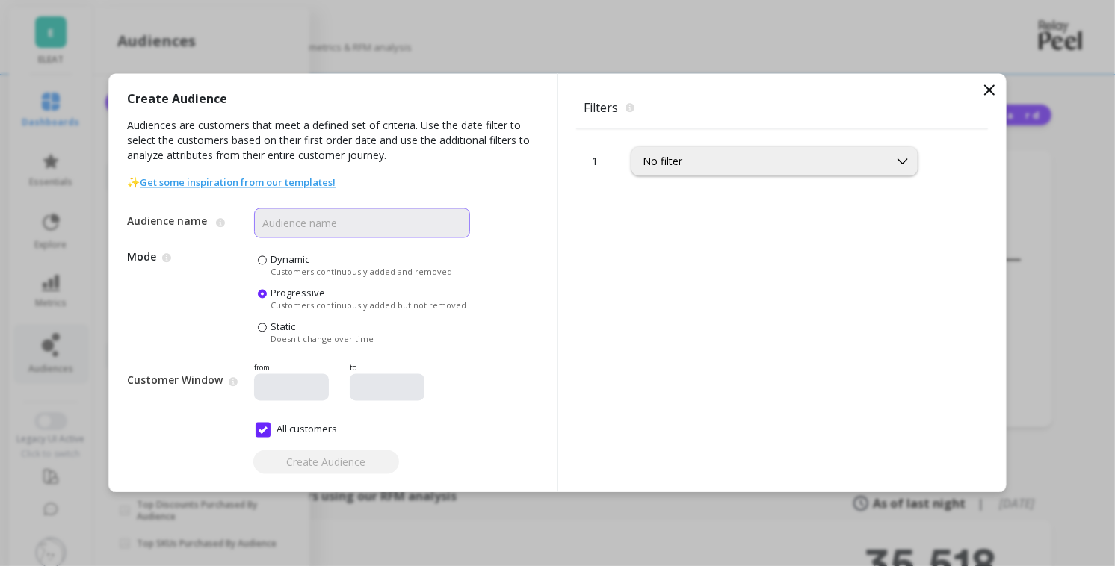
click at [328, 224] on input "Audience name" at bounding box center [362, 223] width 216 height 30
type input "O"
type input "PDP ELEAT"
click at [785, 167] on div "No filter" at bounding box center [759, 162] width 235 height 14
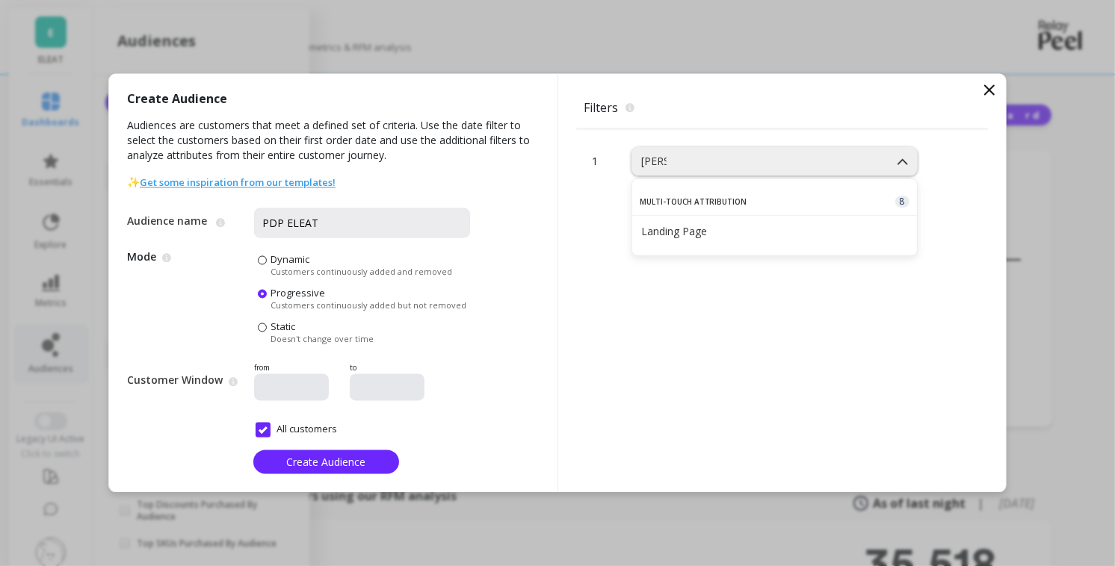
type input "landing"
click at [723, 225] on div "Landing Page" at bounding box center [774, 231] width 267 height 14
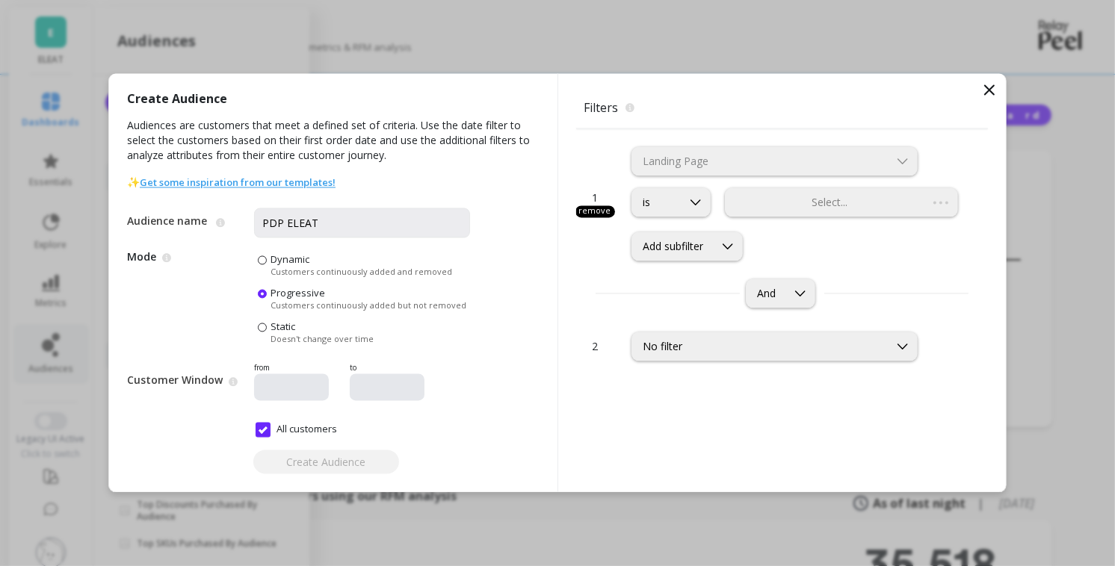
click at [858, 206] on div "Select..." at bounding box center [841, 202] width 233 height 29
click at [837, 201] on div at bounding box center [827, 203] width 200 height 14
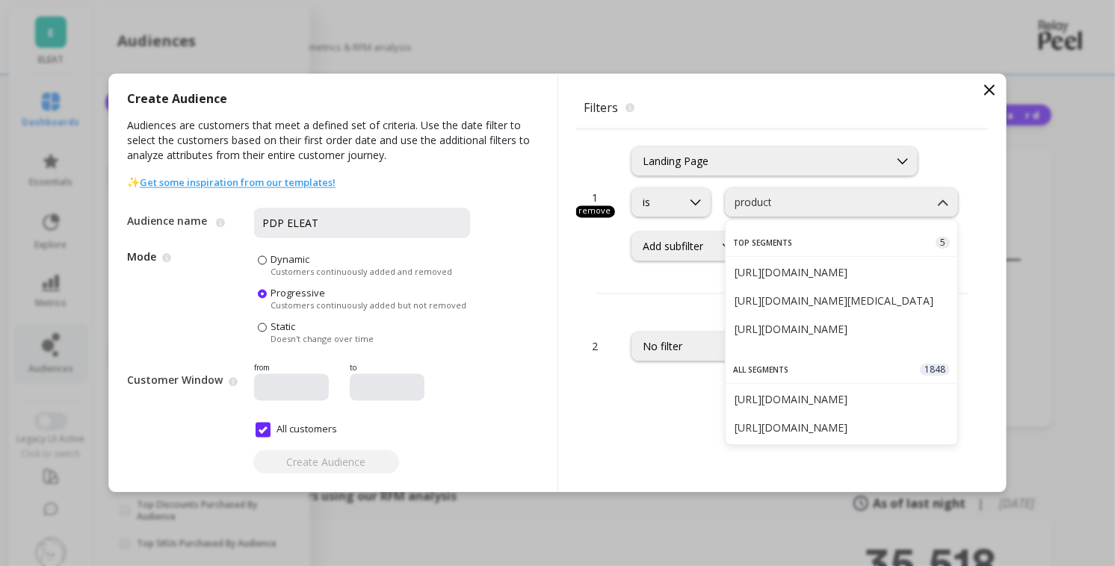
type input "products"
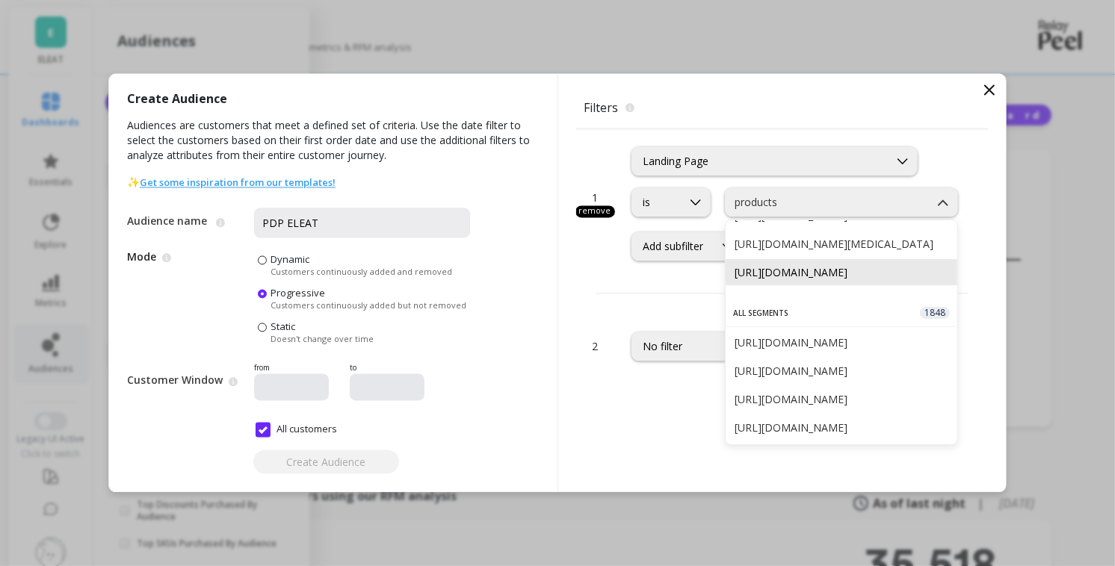
scroll to position [55, 0]
click at [695, 207] on icon at bounding box center [695, 202] width 16 height 16
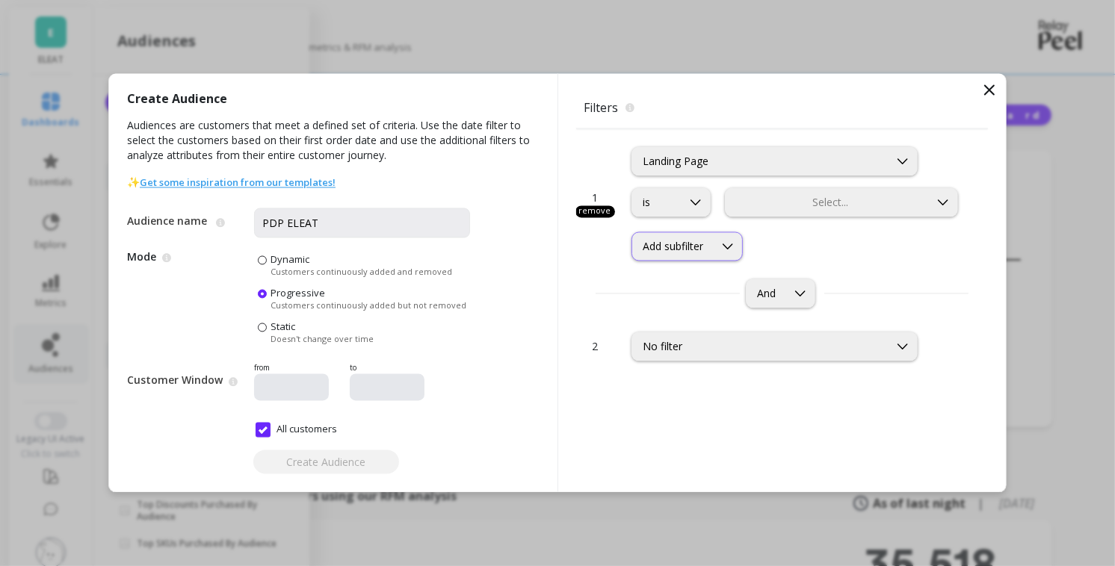
click at [722, 247] on icon at bounding box center [727, 246] width 16 height 16
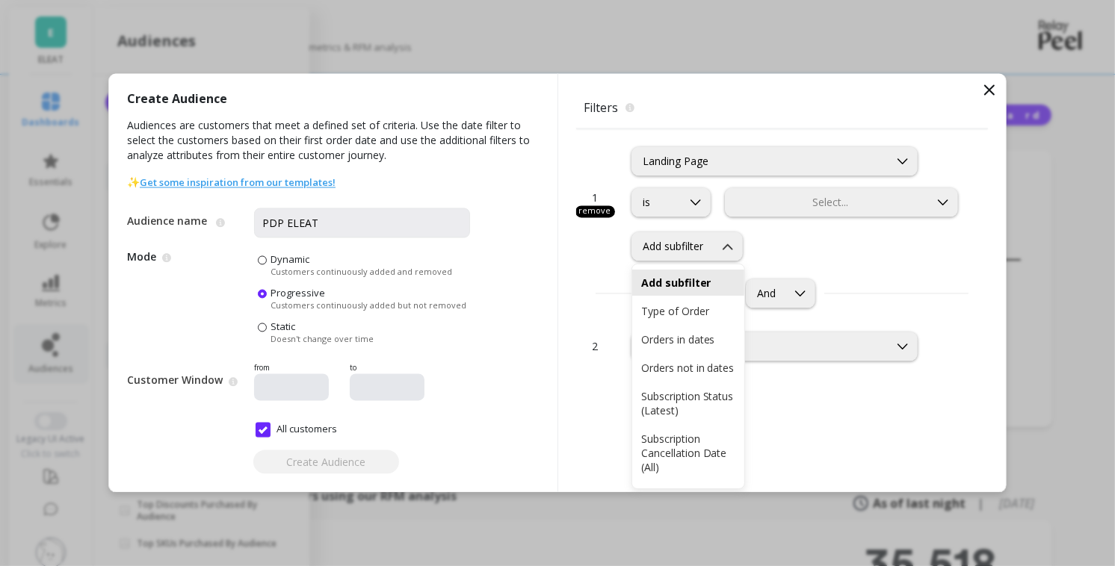
click at [986, 85] on icon at bounding box center [989, 90] width 18 height 18
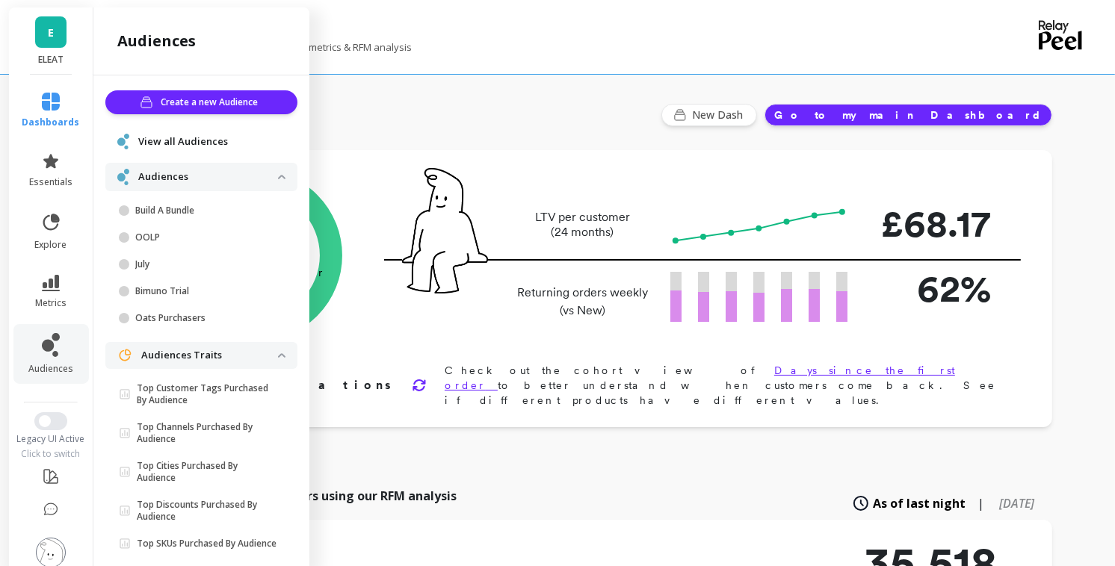
click at [205, 131] on div "View all Audiences" at bounding box center [201, 142] width 192 height 28
click at [202, 142] on span "View all Audiences" at bounding box center [183, 141] width 90 height 15
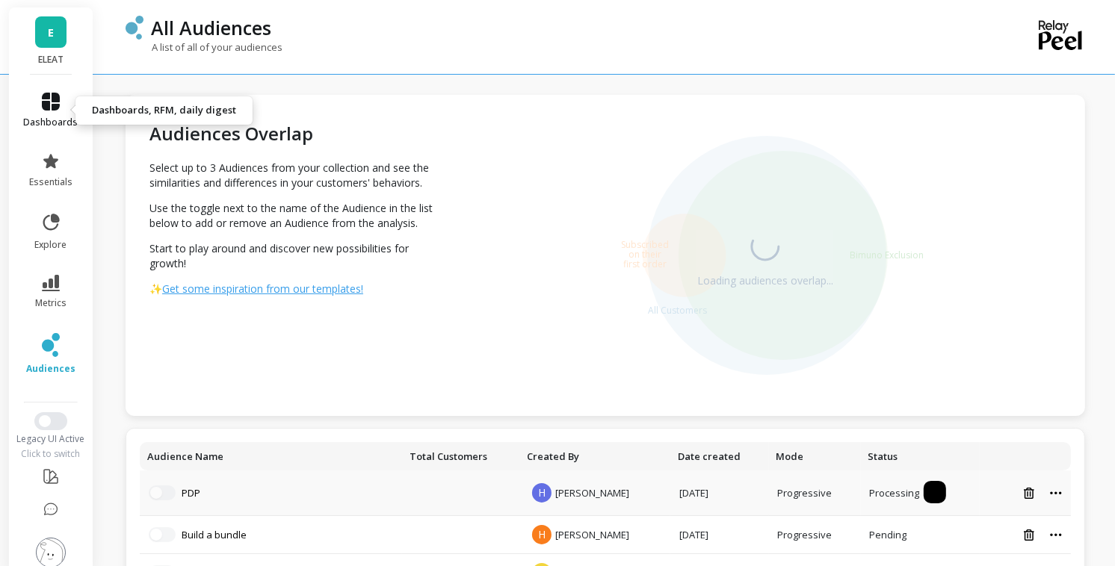
click at [51, 102] on icon at bounding box center [51, 102] width 18 height 18
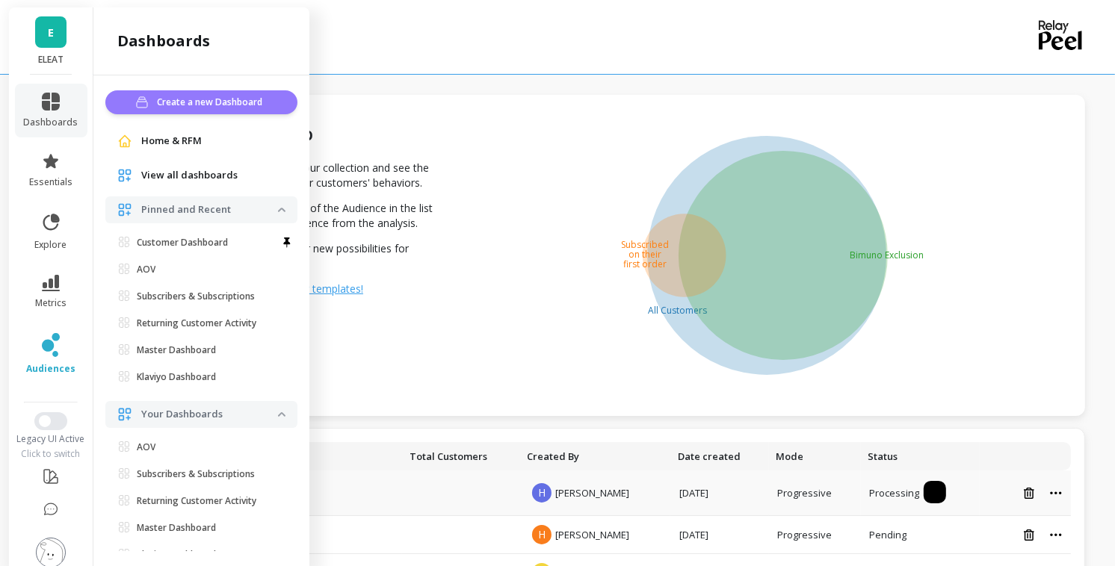
click at [180, 108] on span "Create a new Dashboard" at bounding box center [212, 102] width 110 height 15
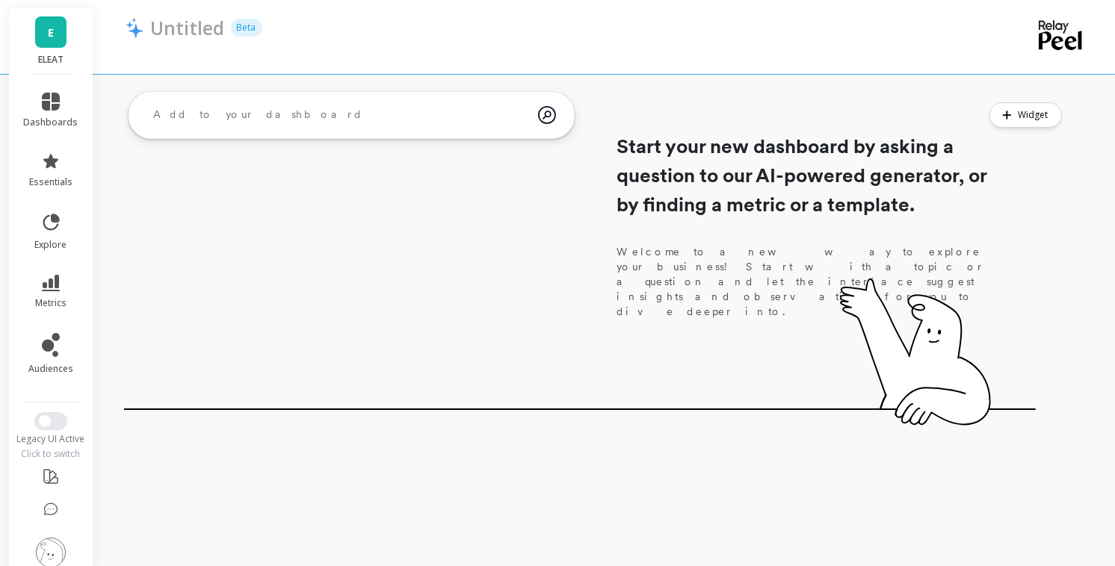
click at [410, 110] on textarea at bounding box center [339, 115] width 397 height 40
click at [633, 82] on div "Untitled Beta ask the AI What is the total number of active subscriptions over …" at bounding box center [608, 207] width 1013 height 415
click at [49, 99] on icon at bounding box center [51, 102] width 18 height 18
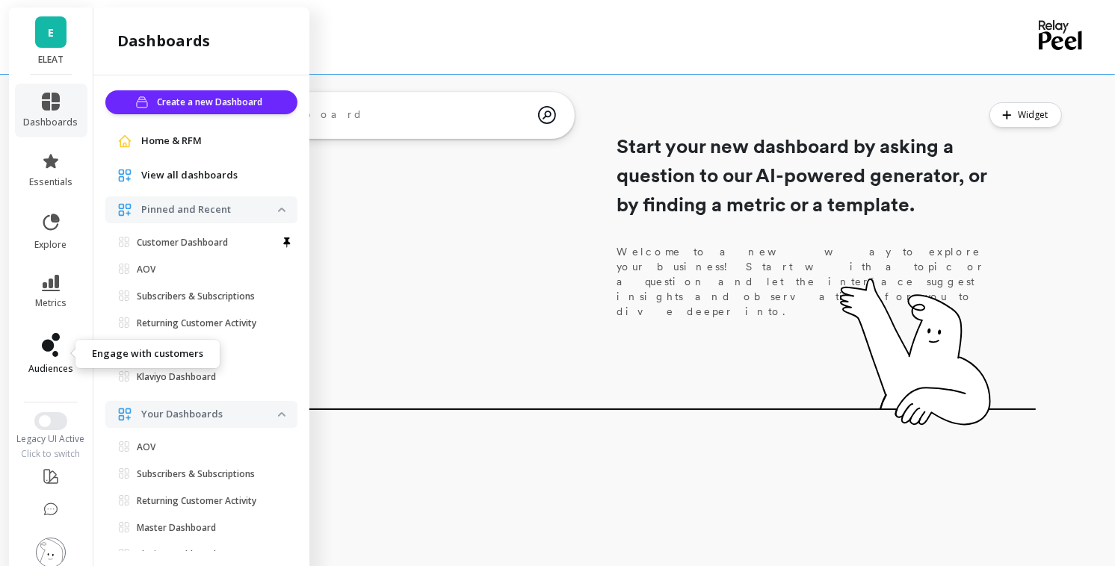
click at [51, 338] on icon at bounding box center [51, 345] width 18 height 24
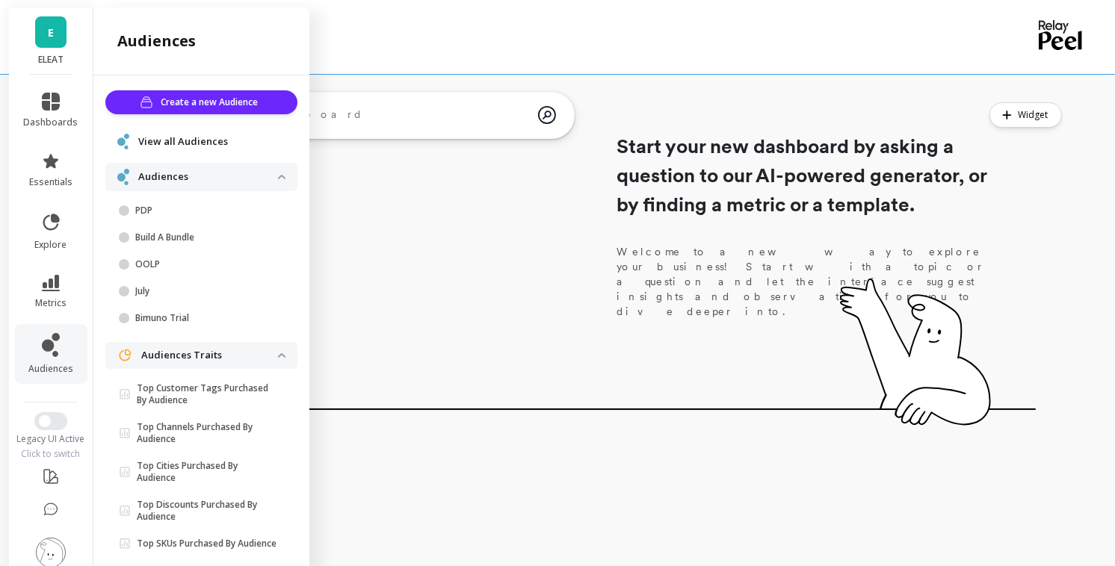
click at [497, 236] on div "Start your new dashboard by asking a question to our AI-powered generator, or b…" at bounding box center [579, 250] width 911 height 329
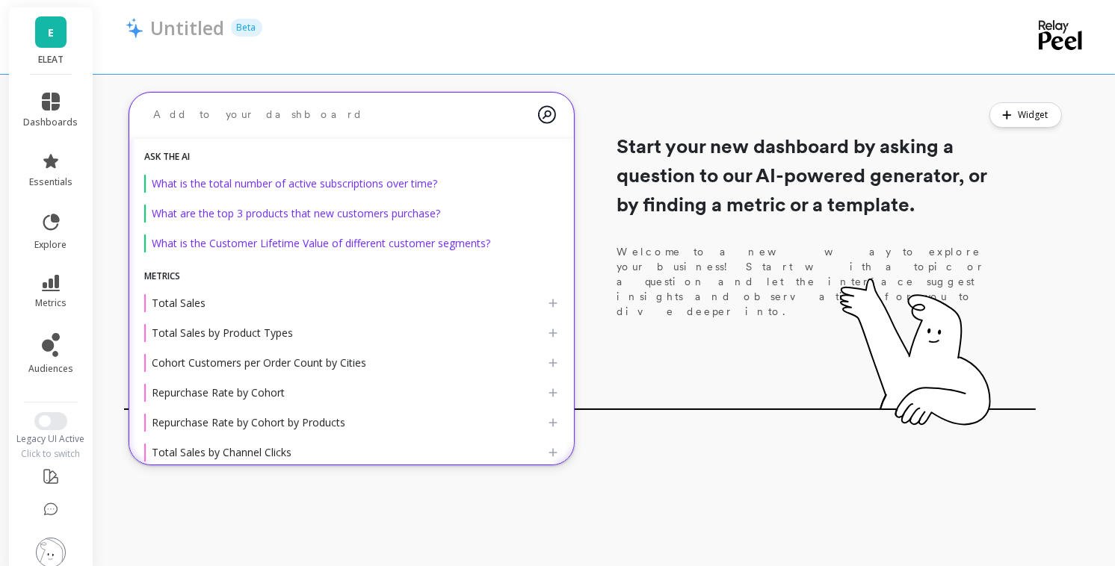
click at [317, 121] on textarea at bounding box center [339, 115] width 397 height 40
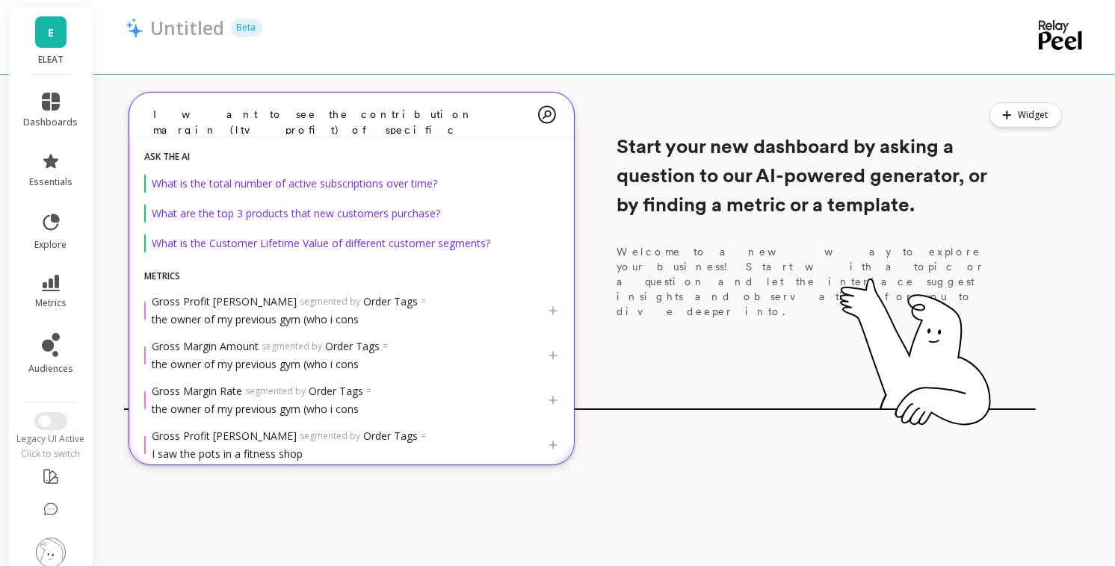
type textarea "I want to see the contribution margin (ltv profit) of specific landing pages"
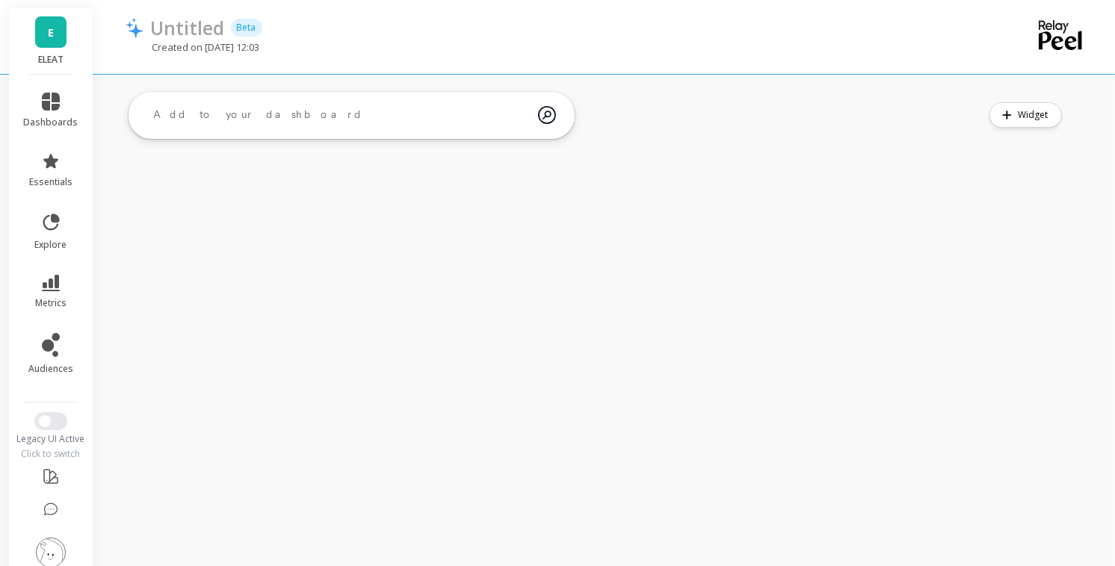
click at [440, 108] on textarea at bounding box center [339, 115] width 397 height 40
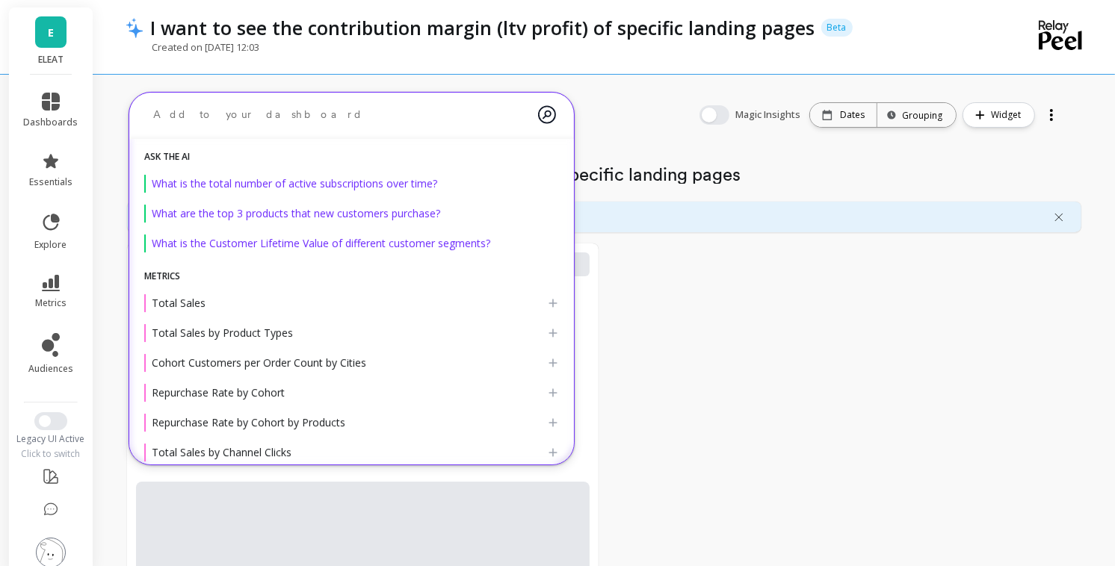
click at [633, 86] on div "Delete section I want to see the contribution margin (ltv profit) of specific l…" at bounding box center [603, 445] width 1021 height 719
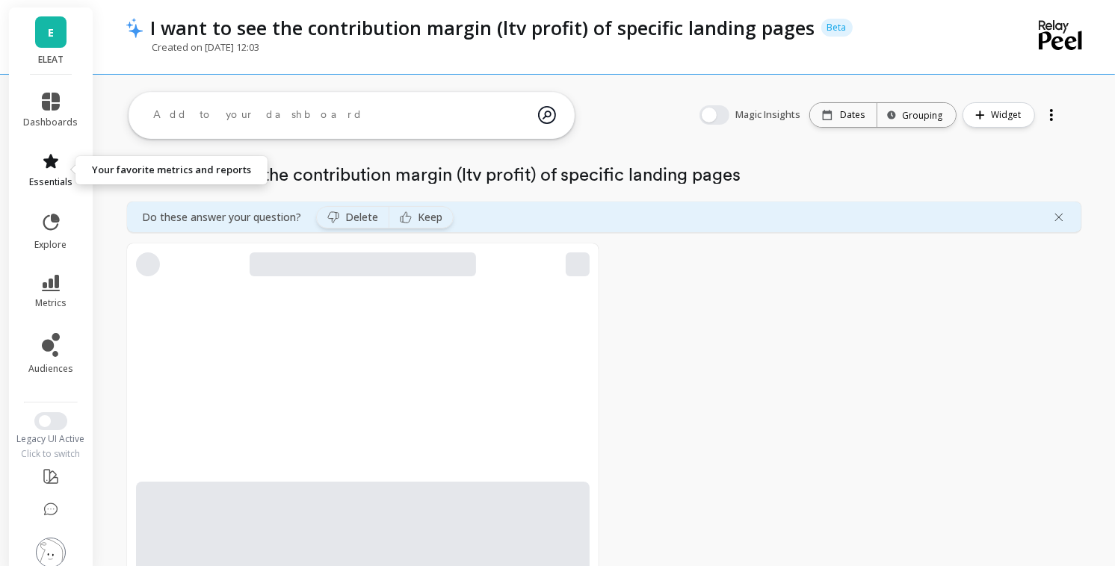
click at [60, 161] on link "essentials" at bounding box center [51, 170] width 55 height 36
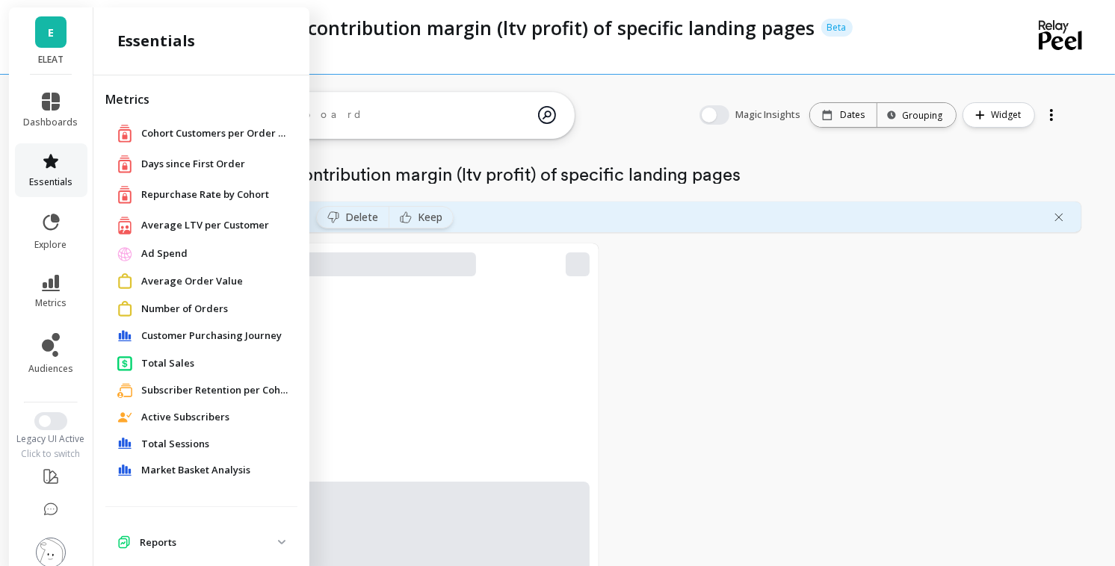
scroll to position [22, 0]
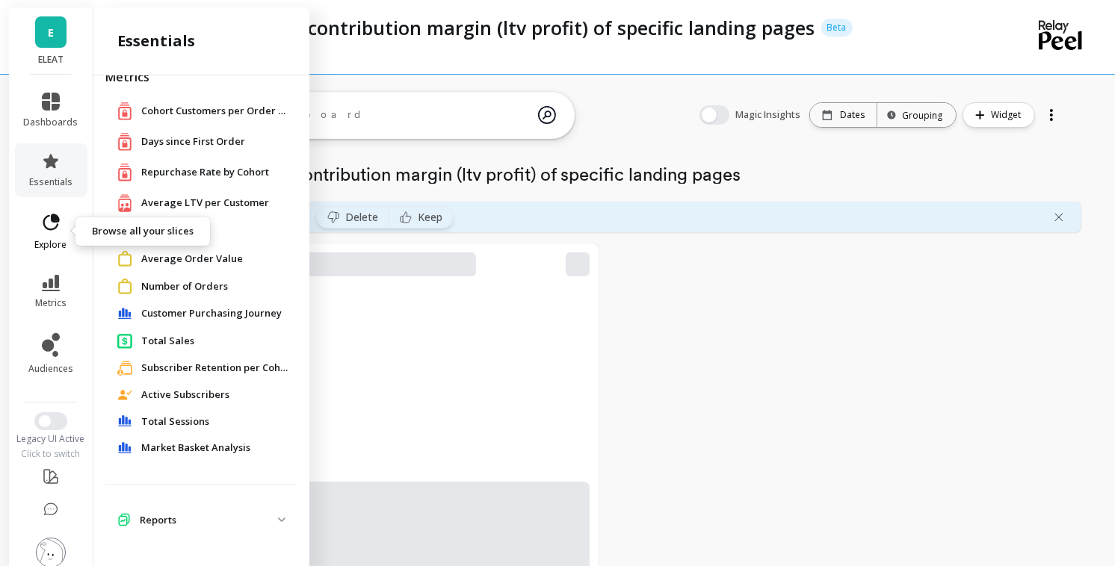
click at [46, 239] on span "explore" at bounding box center [51, 245] width 32 height 12
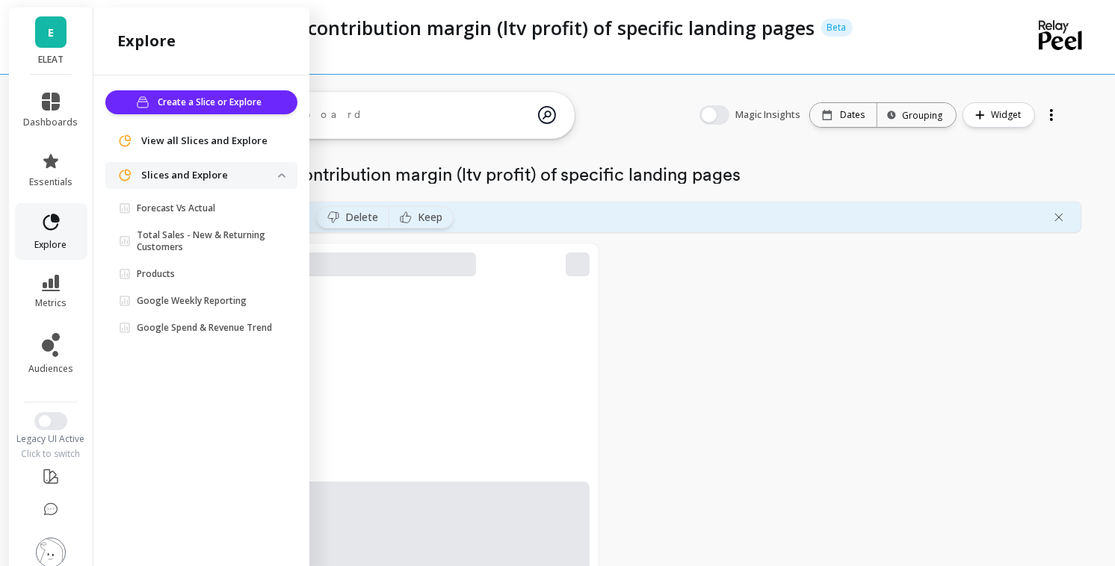
scroll to position [0, 0]
click at [62, 162] on link "essentials" at bounding box center [51, 170] width 55 height 36
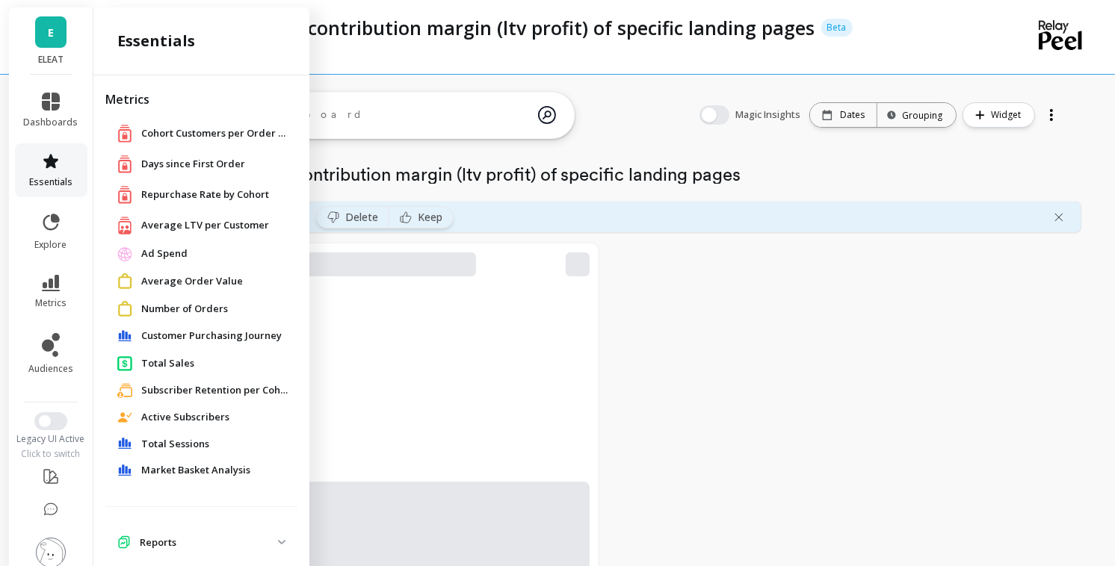
scroll to position [22, 0]
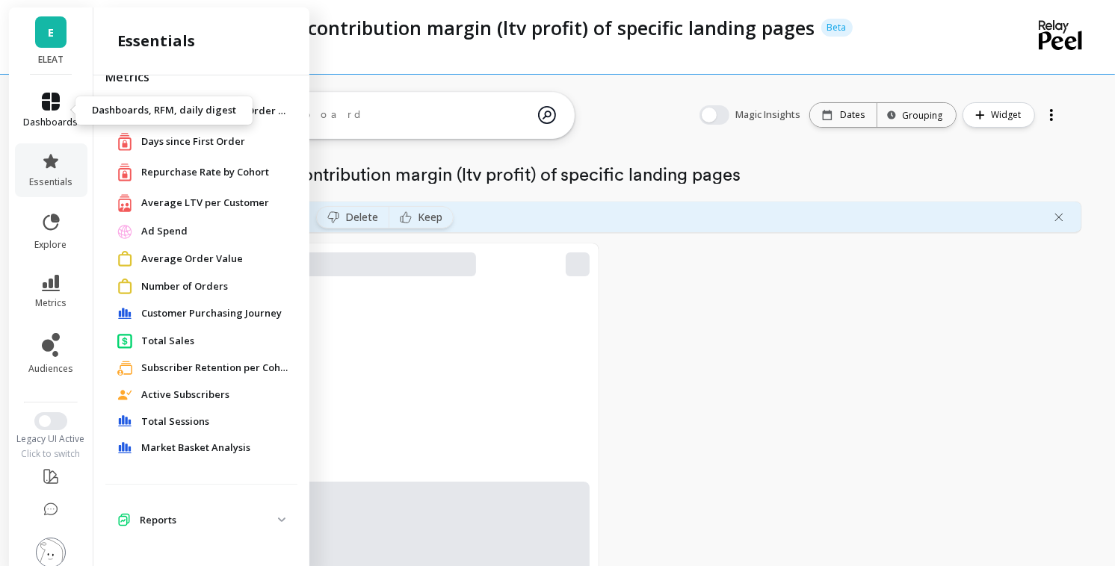
click at [48, 99] on icon at bounding box center [51, 102] width 18 height 18
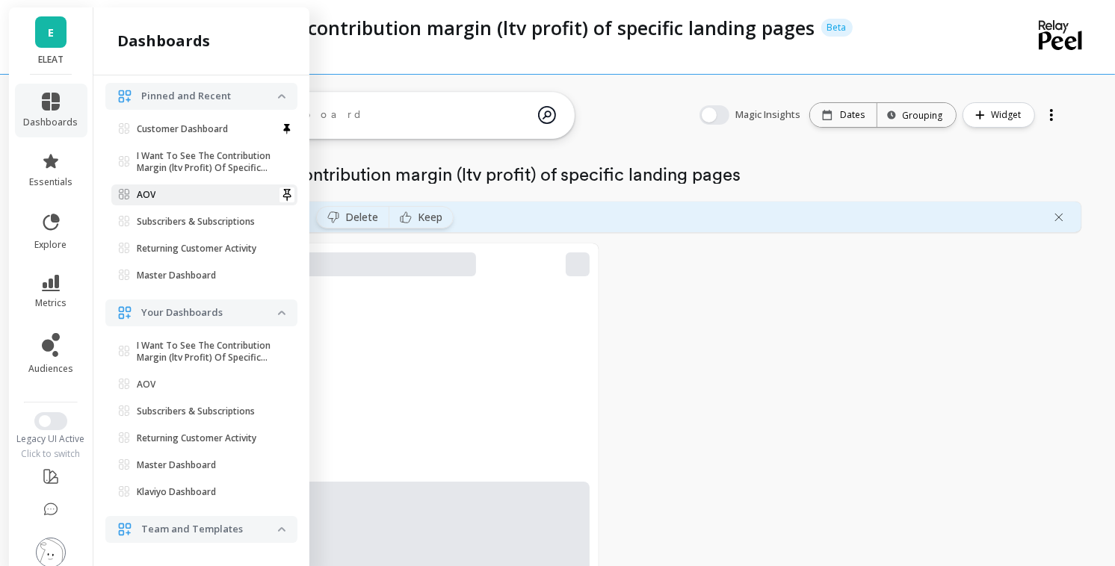
scroll to position [249, 0]
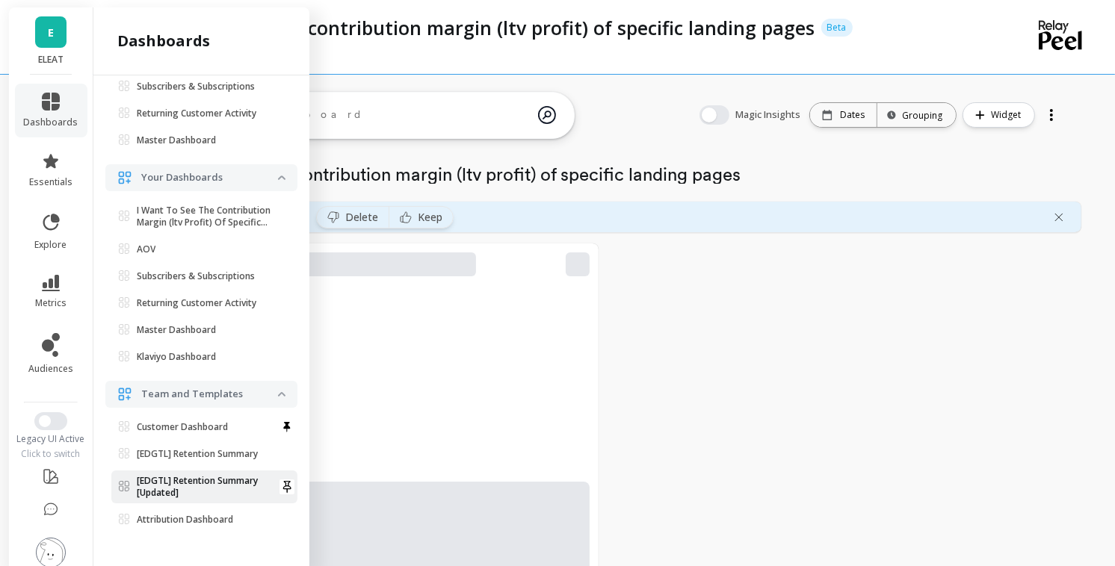
click at [199, 483] on p "[EDGTL] Retention Summary [Updated]" at bounding box center [207, 487] width 141 height 24
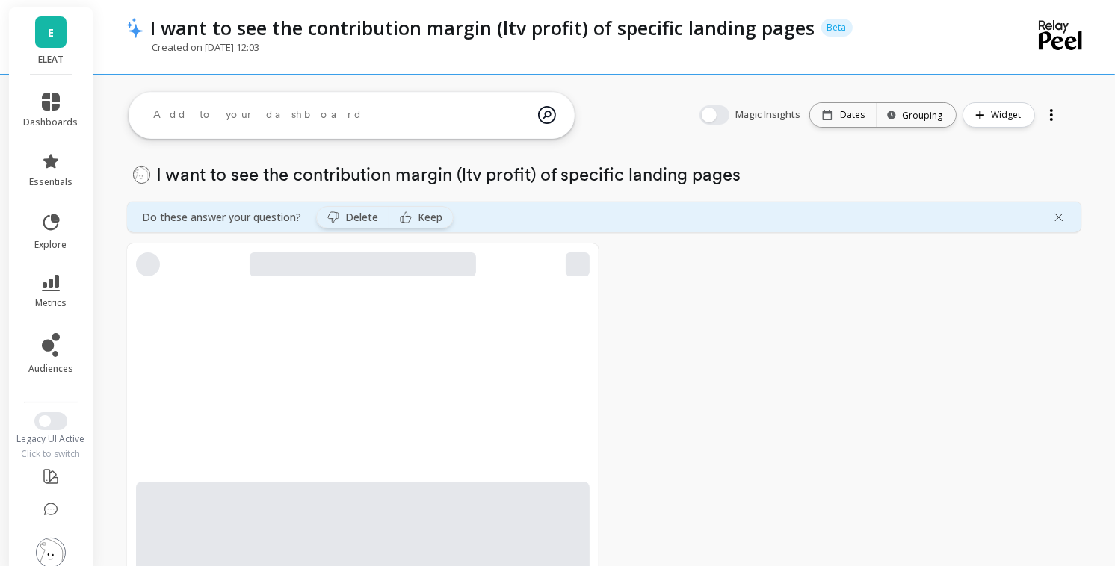
scroll to position [0, 0]
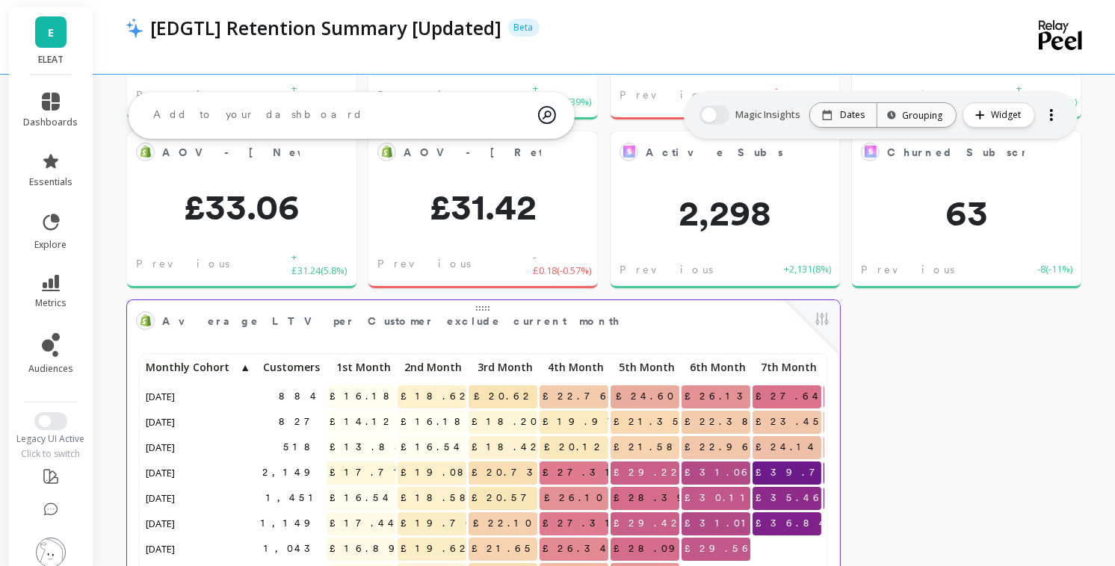
scroll to position [196, 0]
click at [594, 317] on span "Average LTV per Customer exclude current month" at bounding box center [472, 322] width 621 height 21
click at [819, 317] on button at bounding box center [822, 321] width 18 height 21
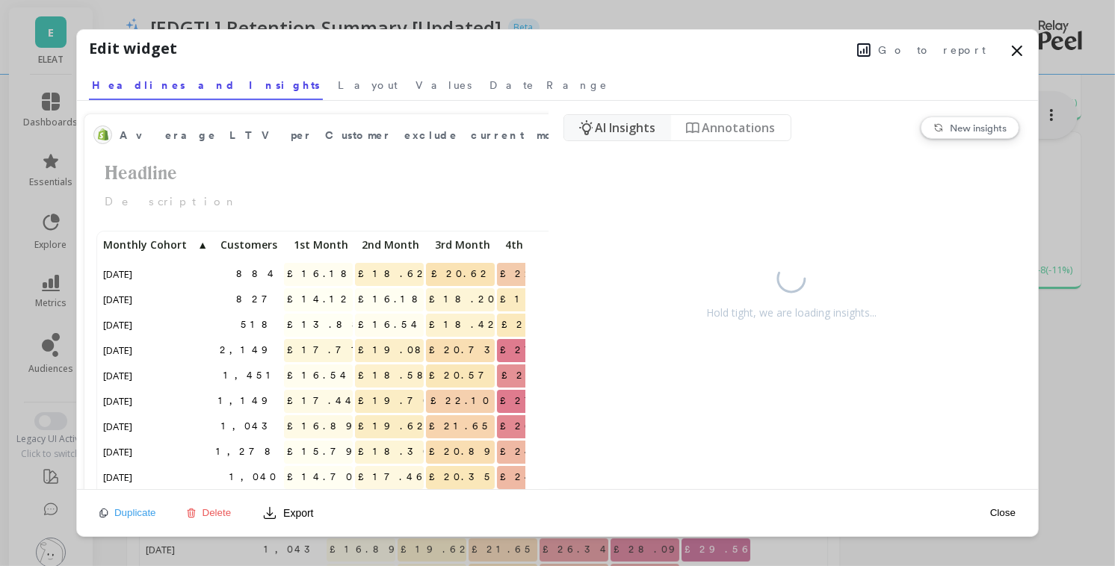
scroll to position [411, 425]
click at [939, 52] on span "Go to report" at bounding box center [932, 50] width 108 height 15
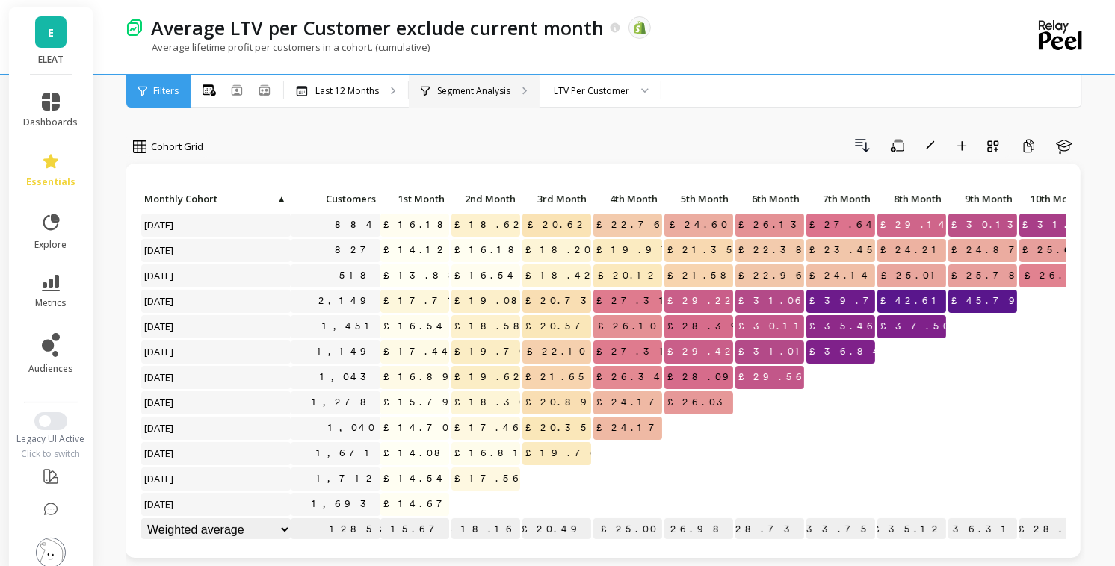
click at [507, 85] on p "Segment Analysis" at bounding box center [473, 91] width 73 height 12
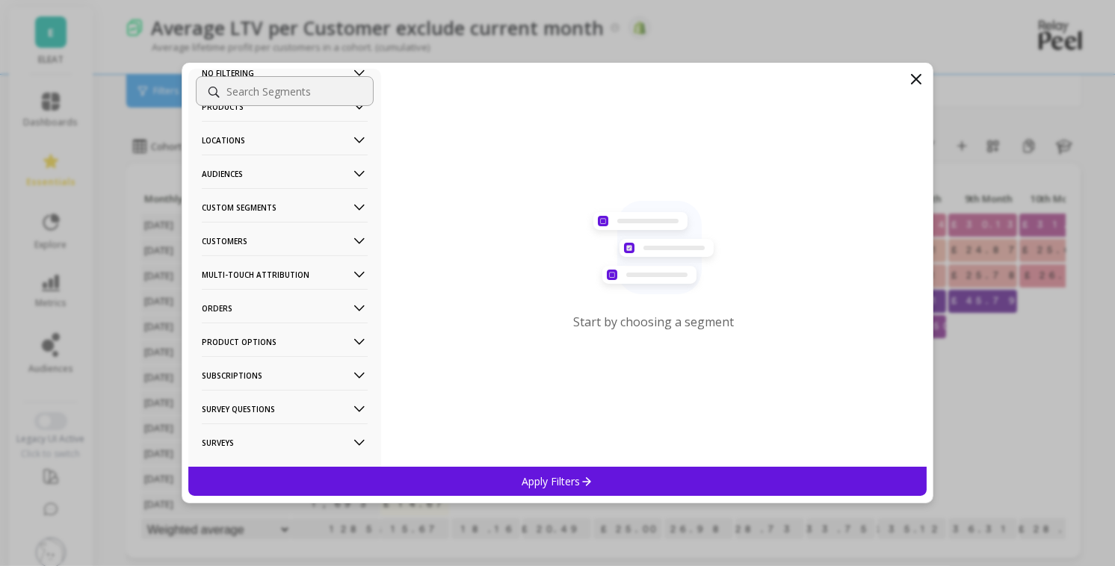
scroll to position [58, 0]
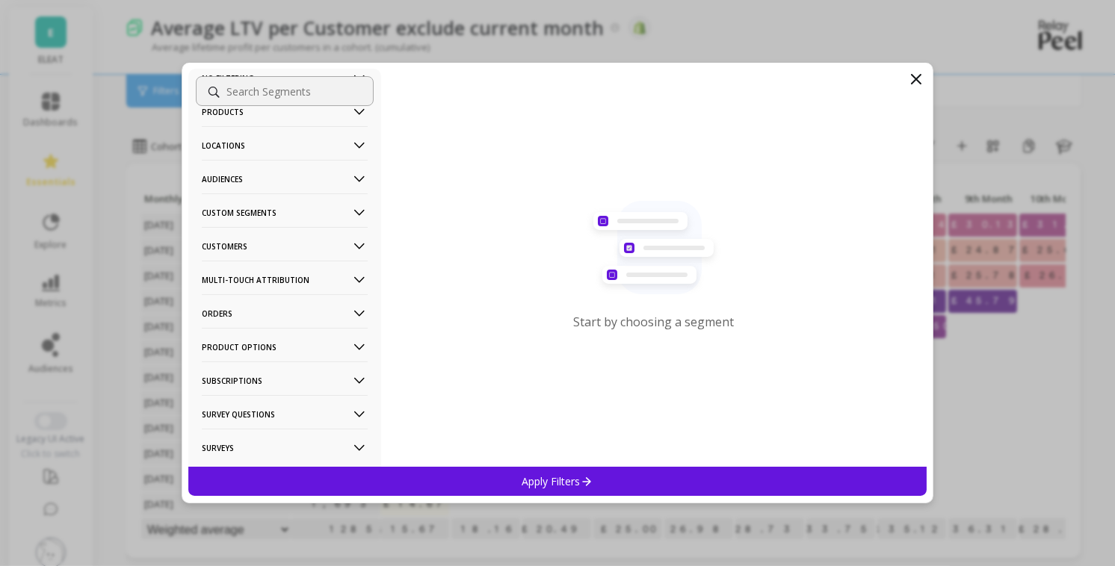
click at [356, 239] on icon at bounding box center [359, 246] width 16 height 16
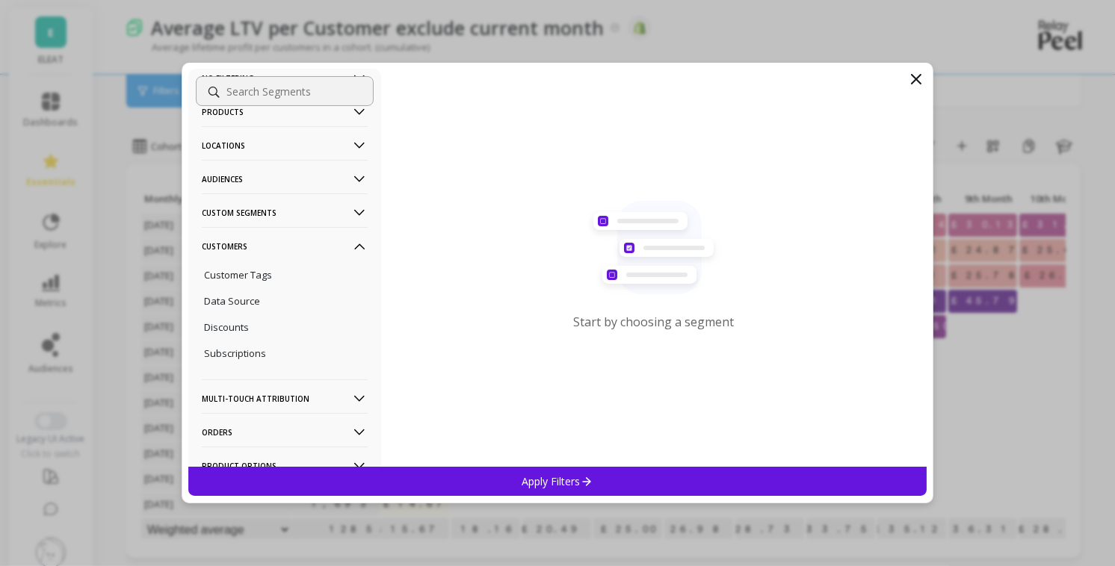
click at [356, 239] on icon at bounding box center [359, 246] width 16 height 16
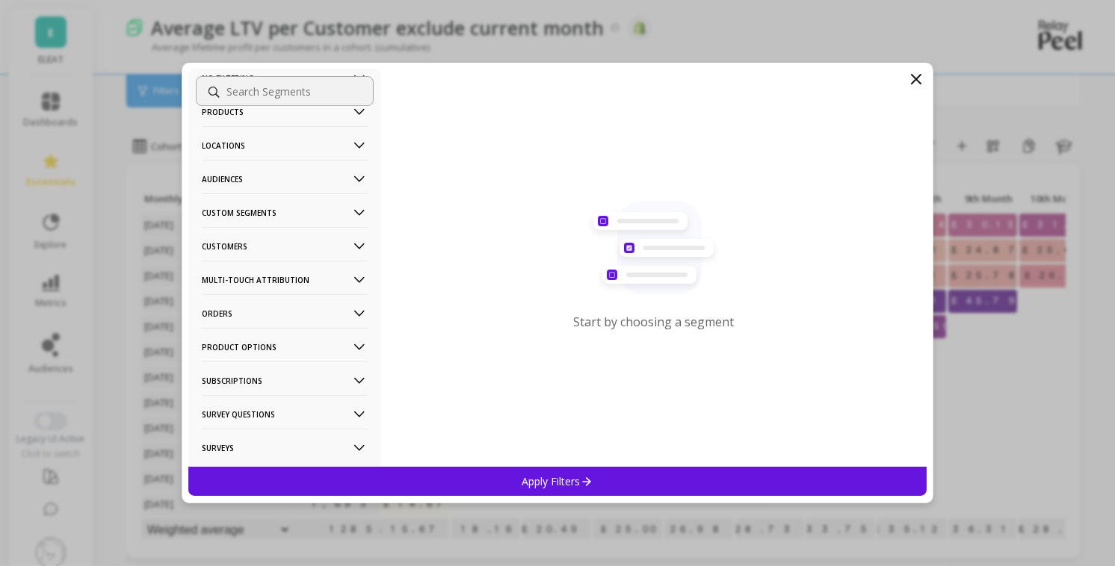
click at [364, 277] on Attribution-icon at bounding box center [359, 280] width 16 height 16
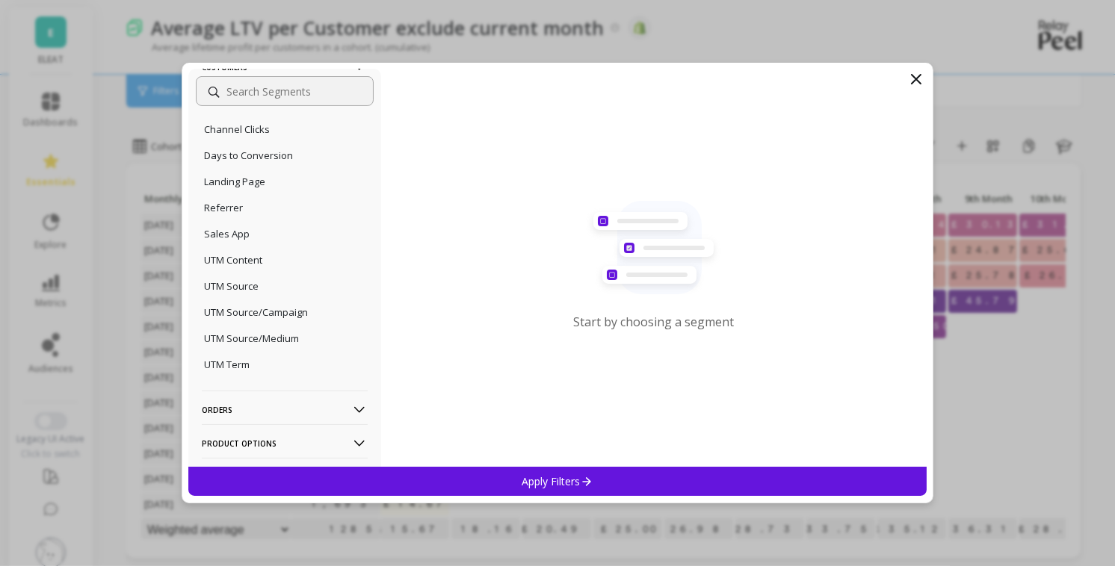
scroll to position [327, 0]
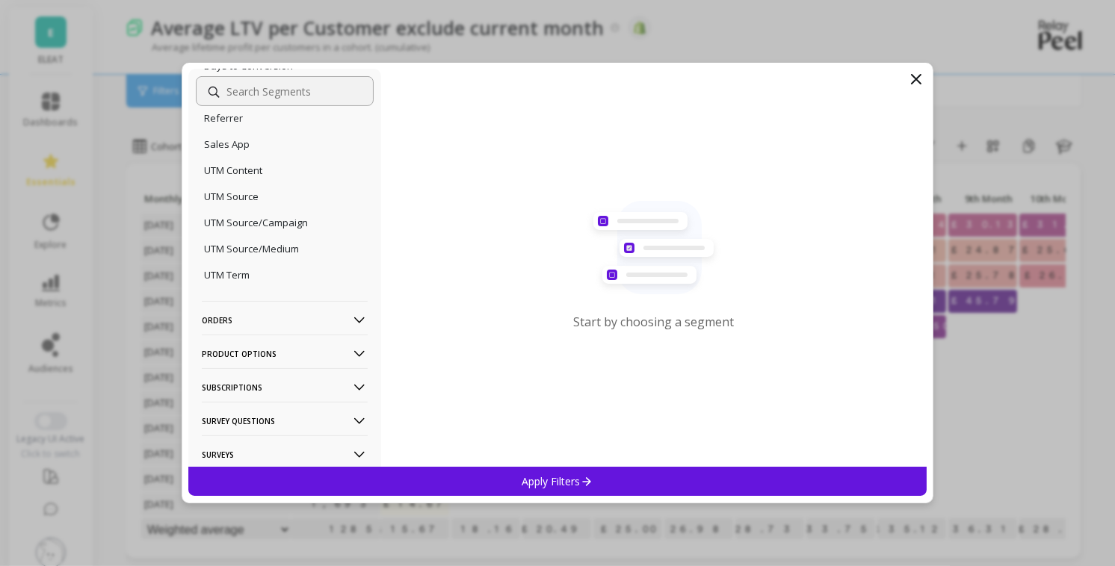
click at [357, 350] on Options-icon at bounding box center [359, 354] width 16 height 16
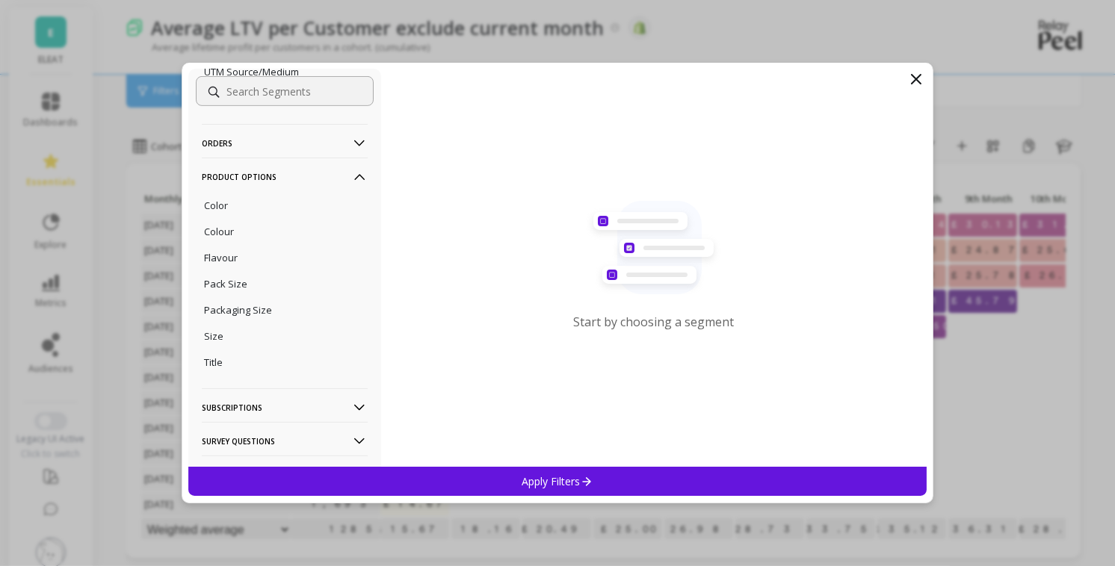
scroll to position [565, 0]
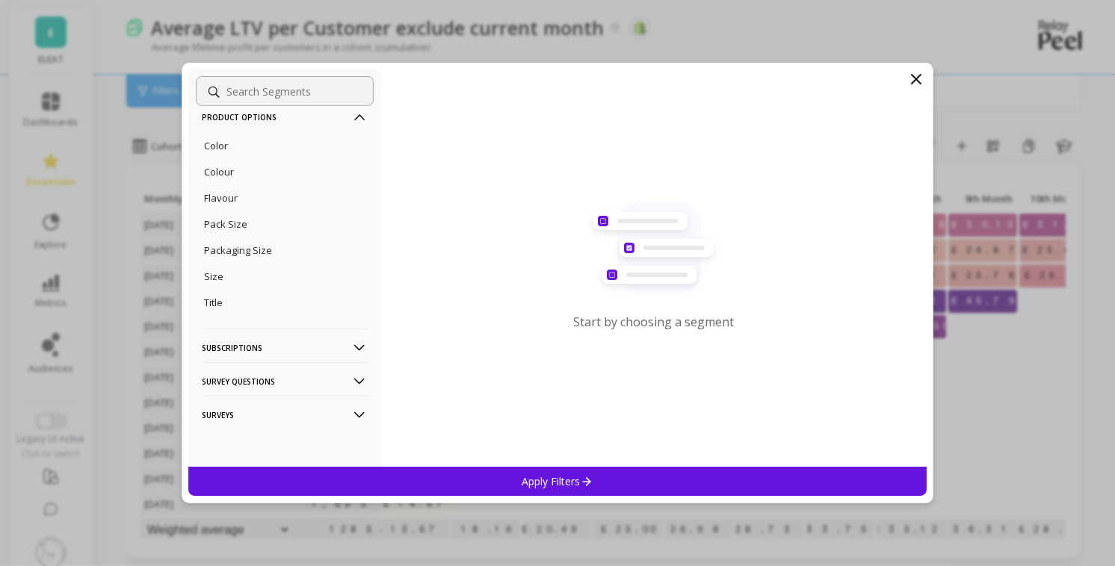
click at [357, 350] on icon at bounding box center [359, 348] width 16 height 16
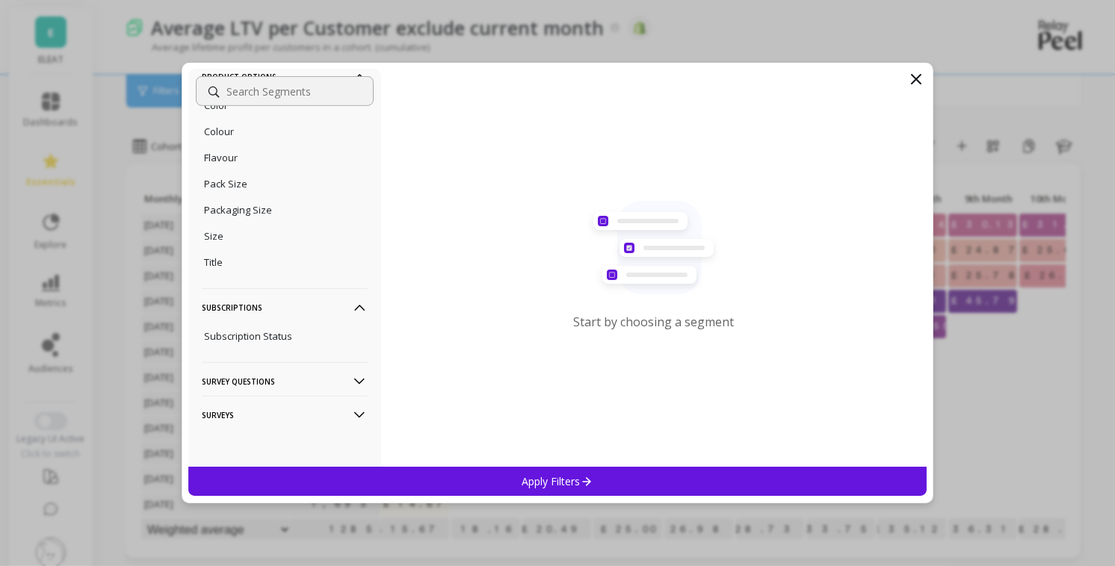
click at [356, 382] on Questions-icon at bounding box center [359, 382] width 16 height 16
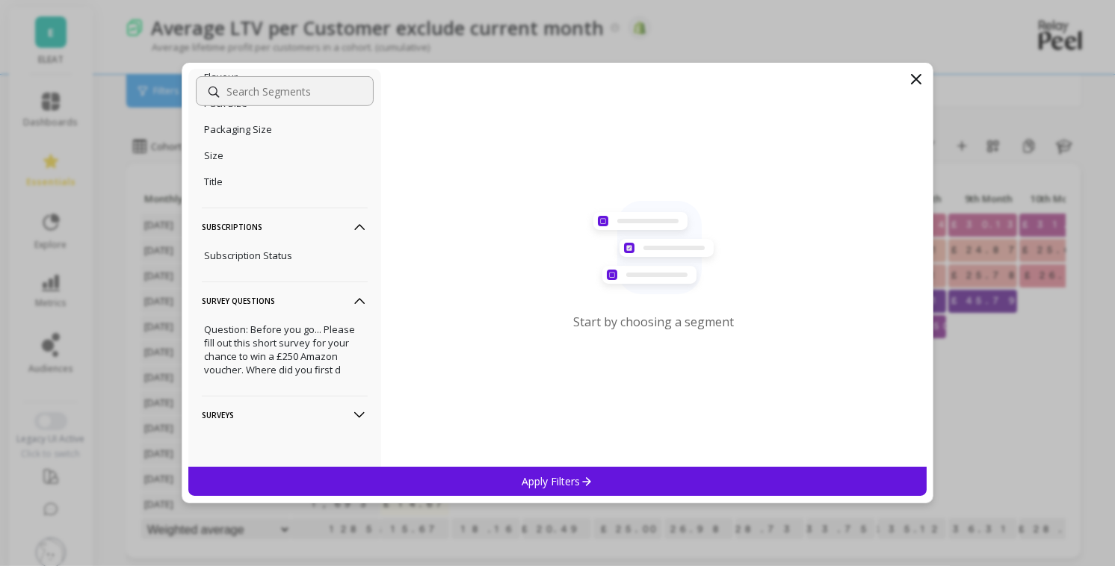
click at [354, 420] on icon at bounding box center [359, 415] width 16 height 16
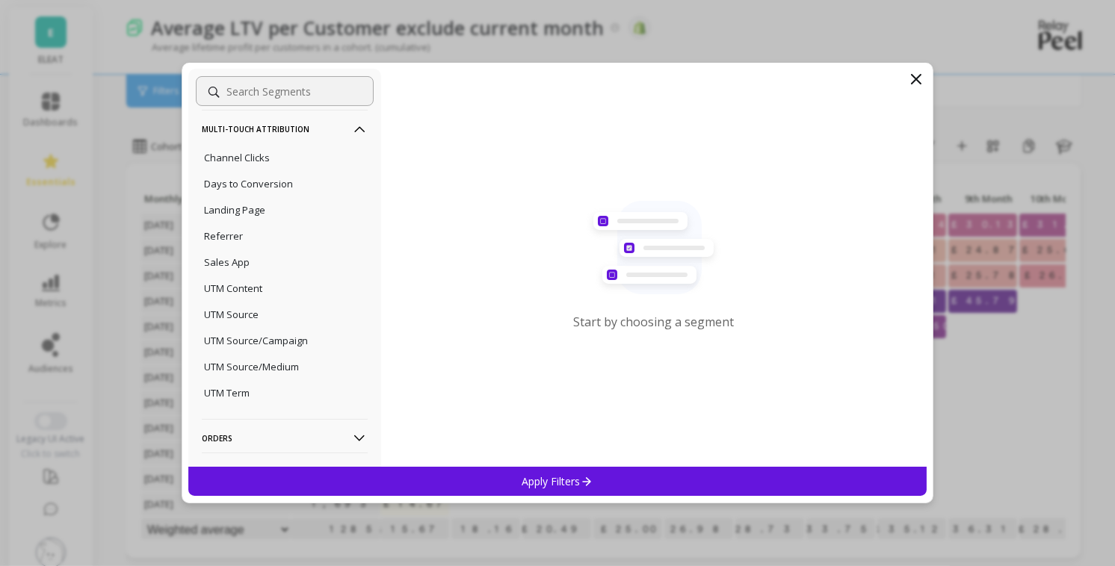
scroll to position [14, 0]
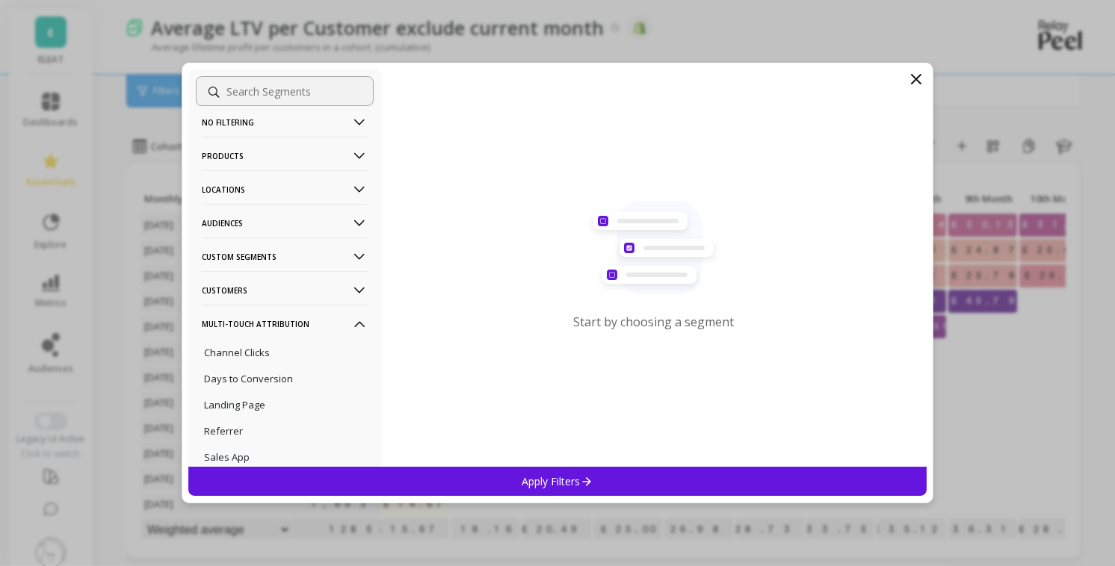
click at [359, 283] on icon at bounding box center [359, 290] width 16 height 16
click at [358, 257] on icon at bounding box center [359, 257] width 10 height 6
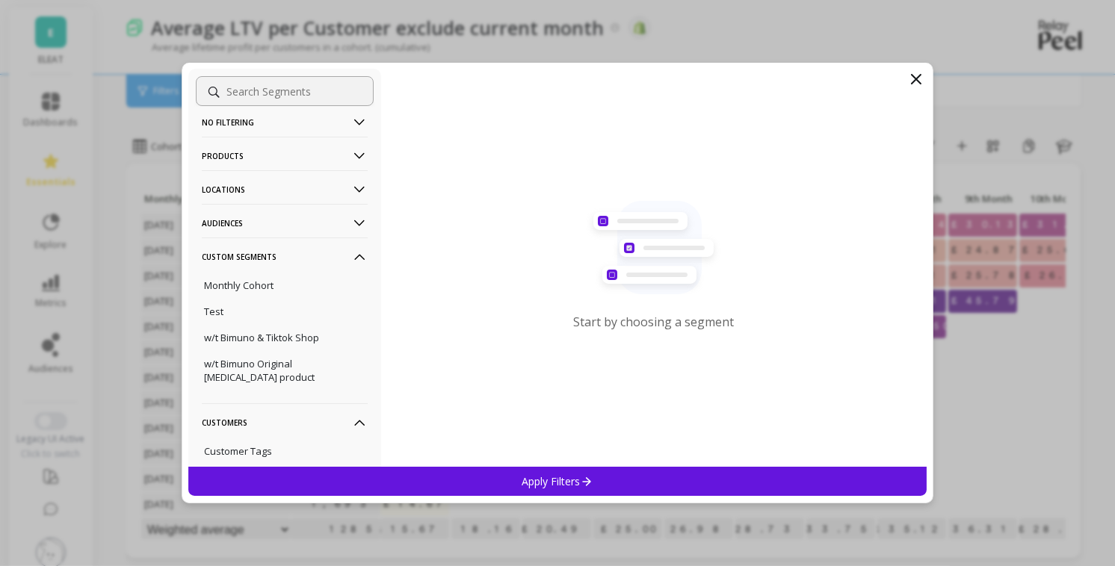
click at [361, 229] on icon at bounding box center [359, 223] width 16 height 16
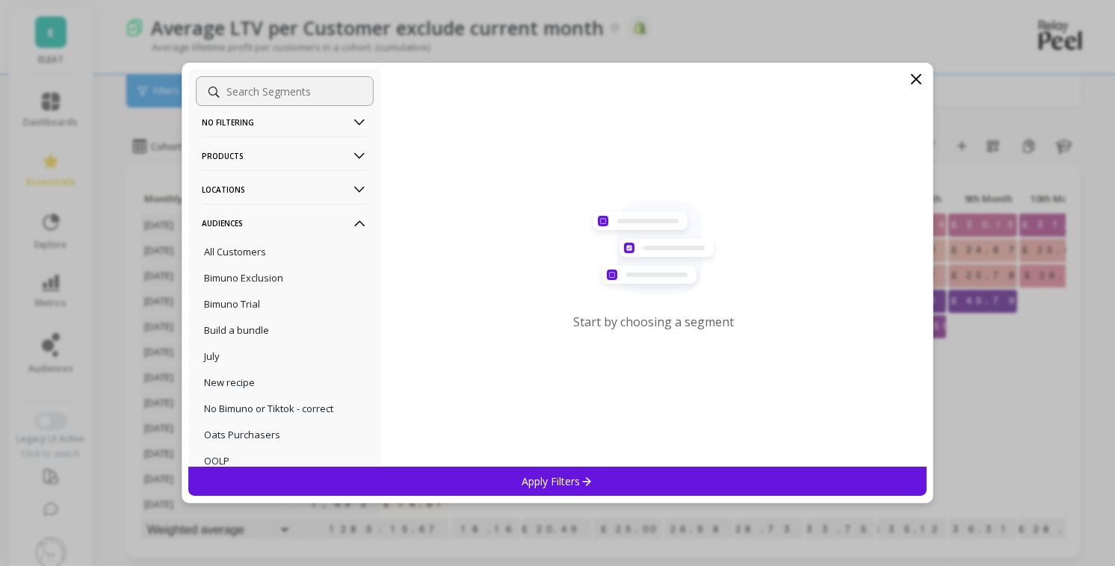
click at [360, 186] on icon at bounding box center [359, 190] width 16 height 16
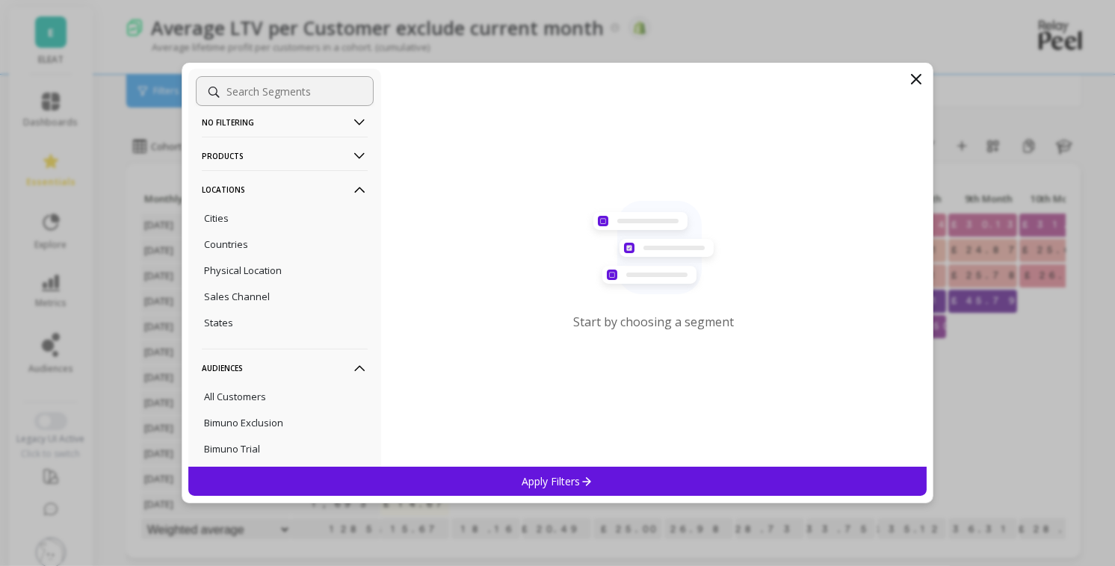
click at [357, 155] on icon at bounding box center [359, 156] width 10 height 6
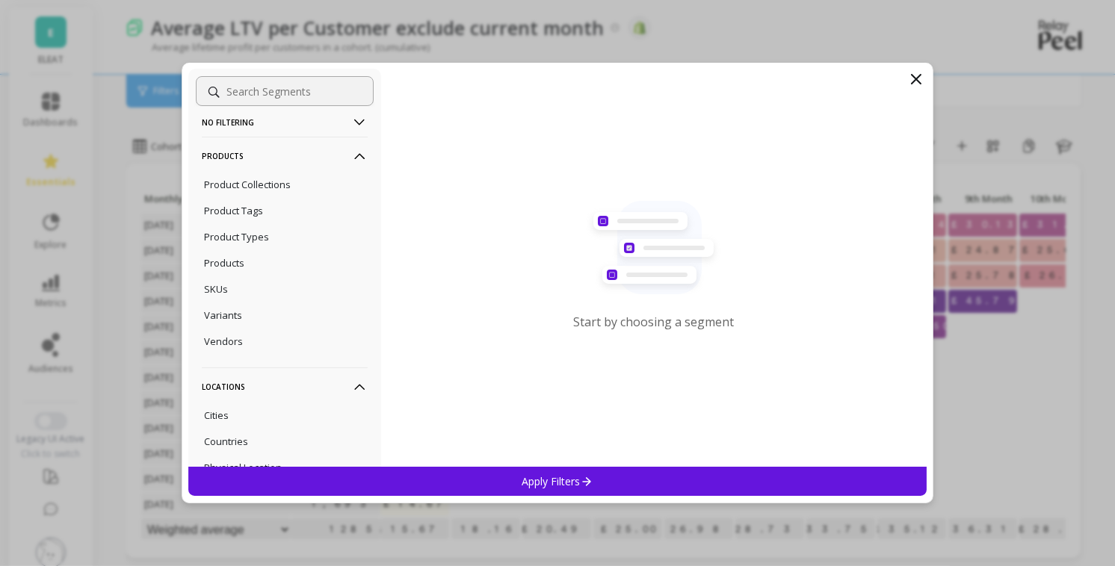
scroll to position [0, 0]
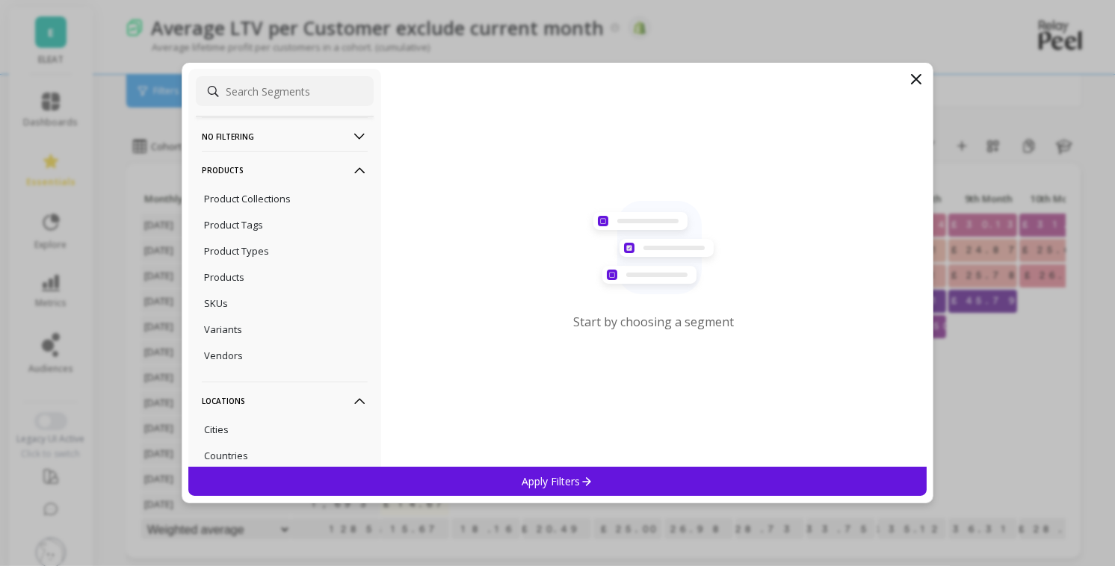
click at [358, 136] on filtering-icon at bounding box center [359, 136] width 16 height 16
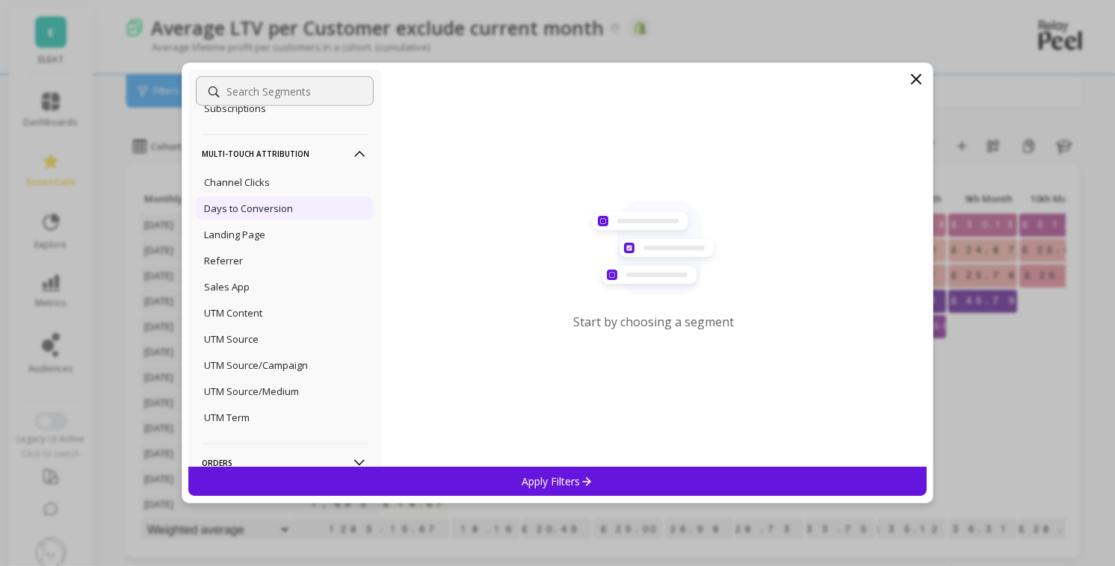
scroll to position [1160, 0]
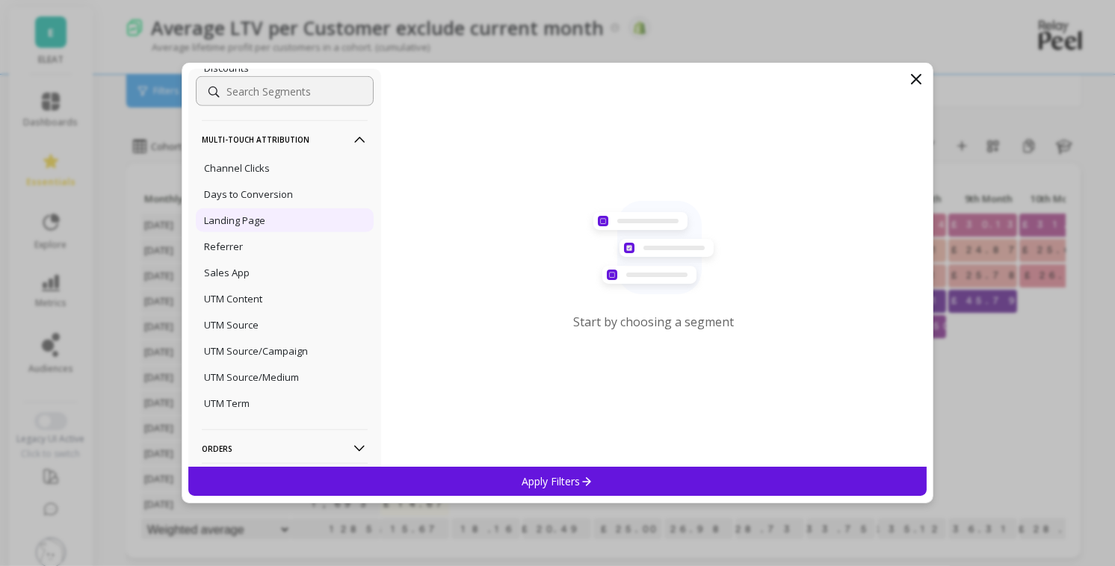
click at [260, 221] on p "Landing Page" at bounding box center [234, 220] width 61 height 13
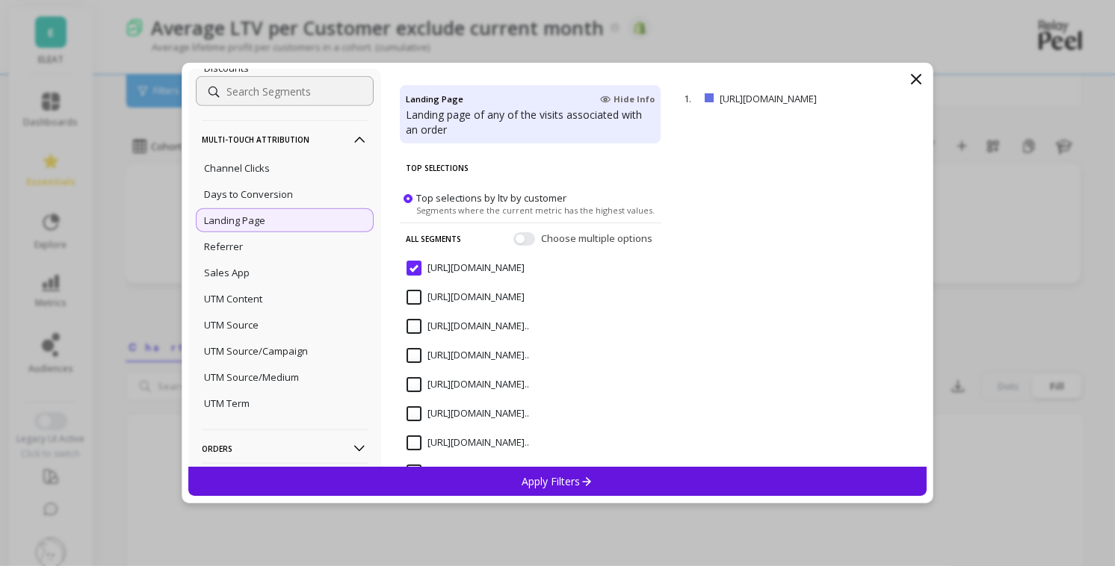
click at [413, 267] on input "https://el-eat.myshopify.com/" at bounding box center [465, 268] width 118 height 15
click at [415, 267] on input "https://el-eat.myshopify.com/" at bounding box center [465, 268] width 118 height 15
click at [641, 96] on span "Hide Info" at bounding box center [627, 99] width 55 height 12
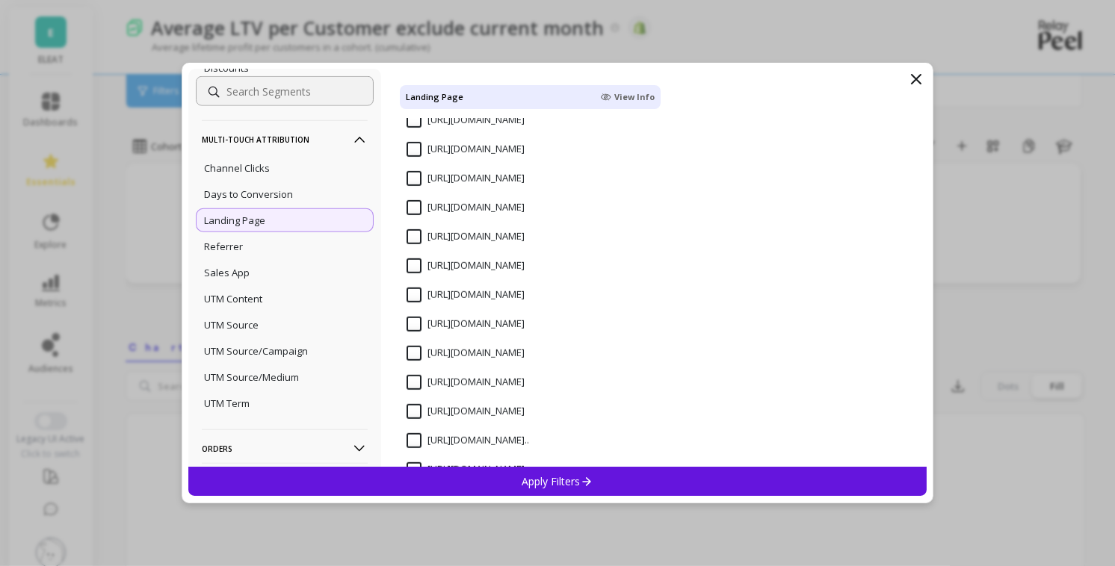
scroll to position [35920, 0]
click at [413, 241] on input "https://eleatcereal.com/pages/overnight-oats-free-pot" at bounding box center [465, 235] width 118 height 15
click at [568, 483] on p "Apply Filters" at bounding box center [557, 481] width 71 height 14
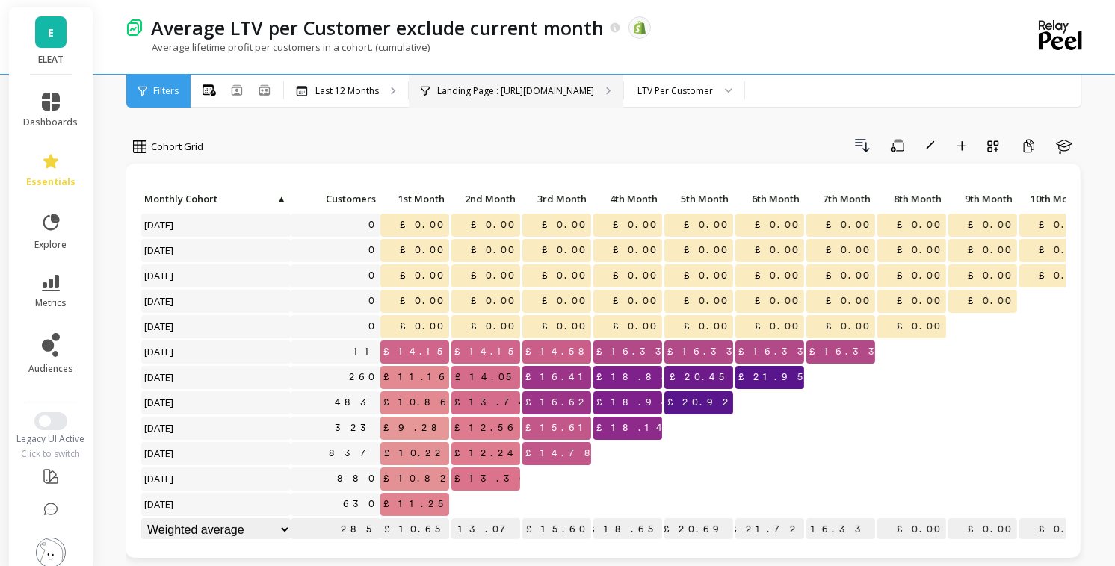
click at [491, 90] on p "Landing Page : Https://eleatcereal.com/pages/overnight-oats-free-pot" at bounding box center [515, 91] width 157 height 12
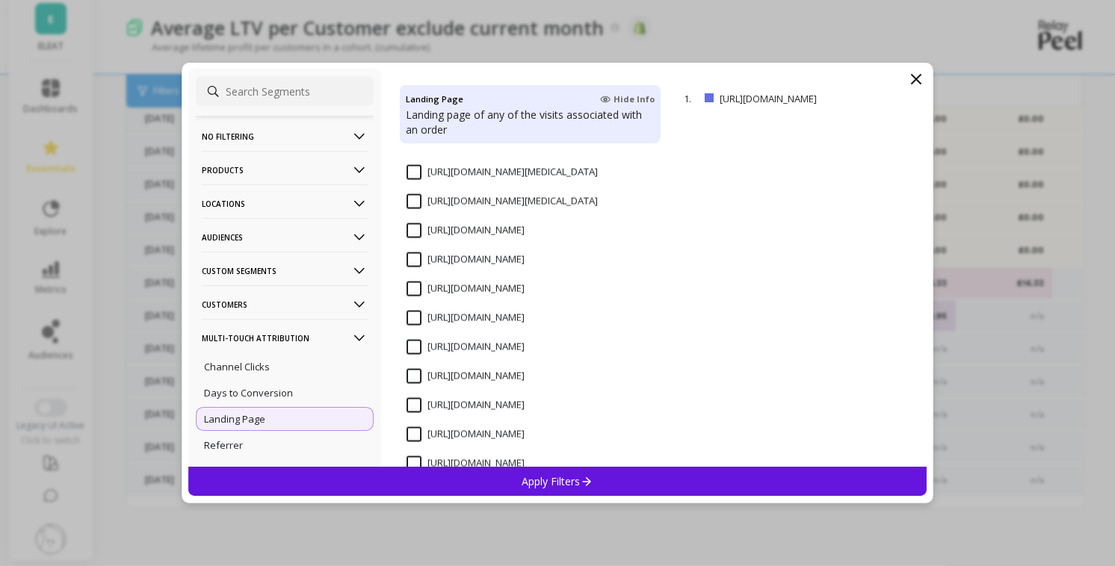
scroll to position [37383, 0]
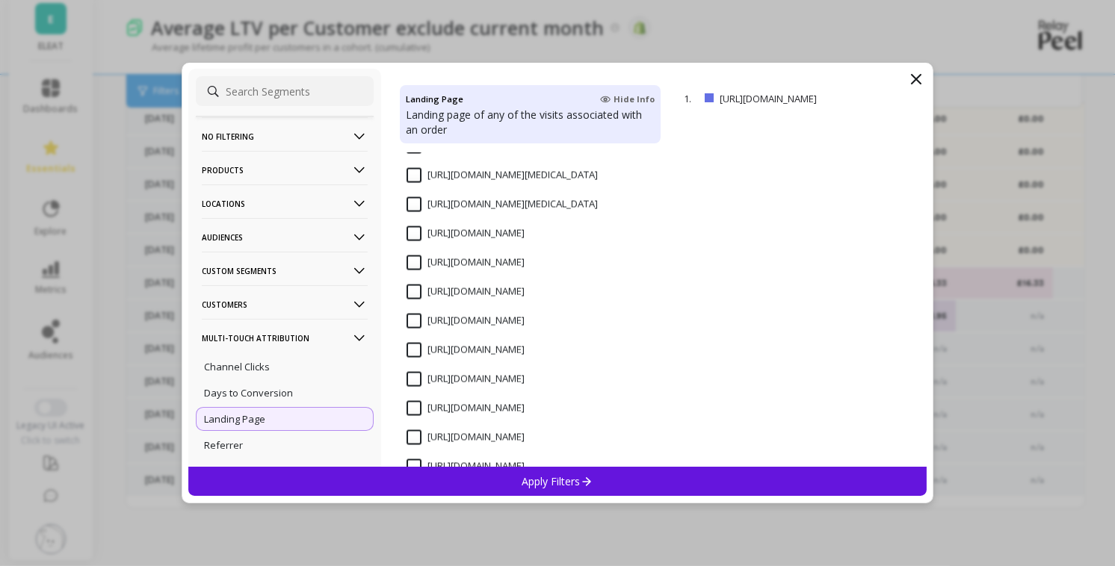
click at [417, 298] on input "https://eleatcereal.com/products/build-a-bundle-high-protein-breakfast" at bounding box center [465, 292] width 118 height 15
click at [598, 476] on div "Apply Filters" at bounding box center [557, 481] width 738 height 29
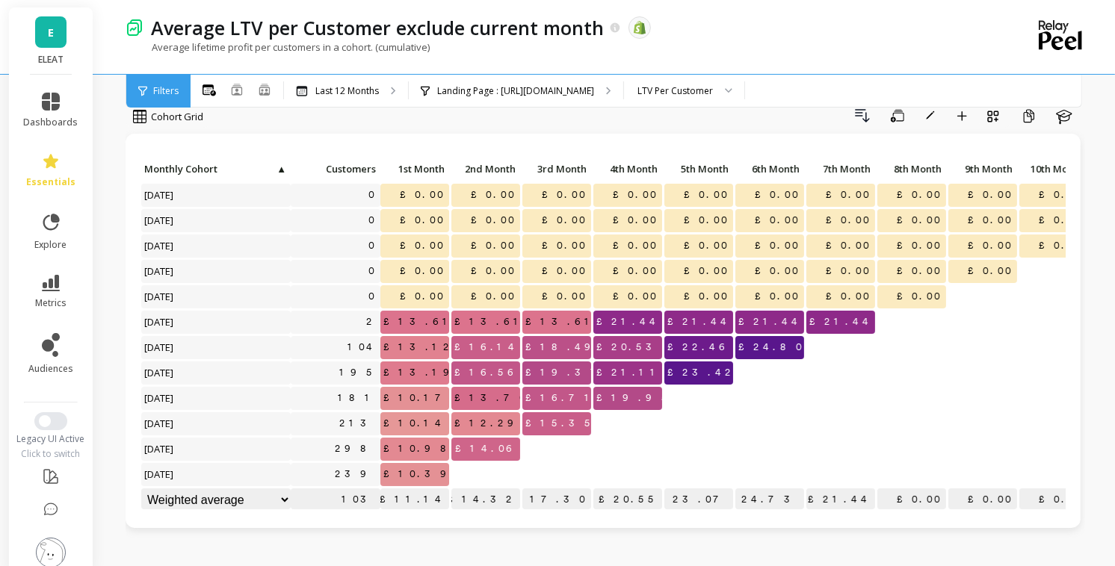
scroll to position [0, 0]
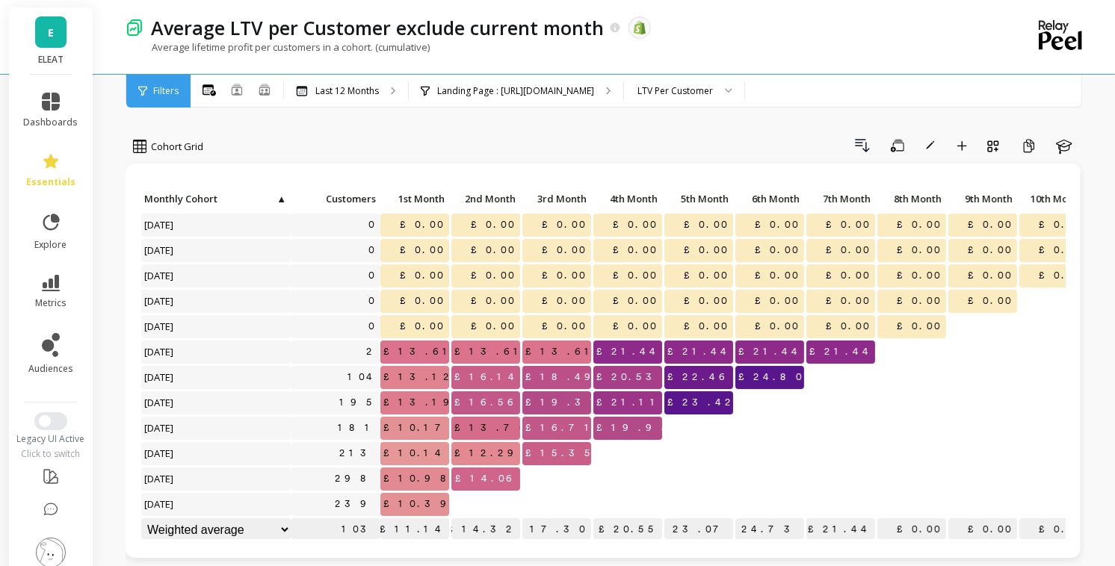
click at [586, 93] on p "Landing Page : Https://eleatcereal.com/products/build-a-bundle-high-protein-bre…" at bounding box center [515, 91] width 157 height 12
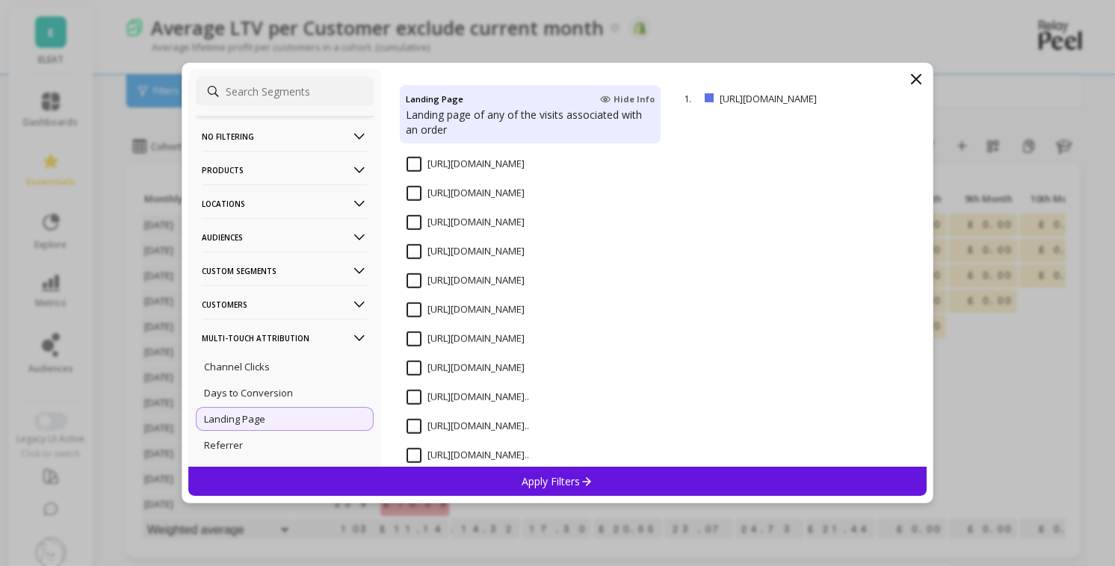
scroll to position [1114, 0]
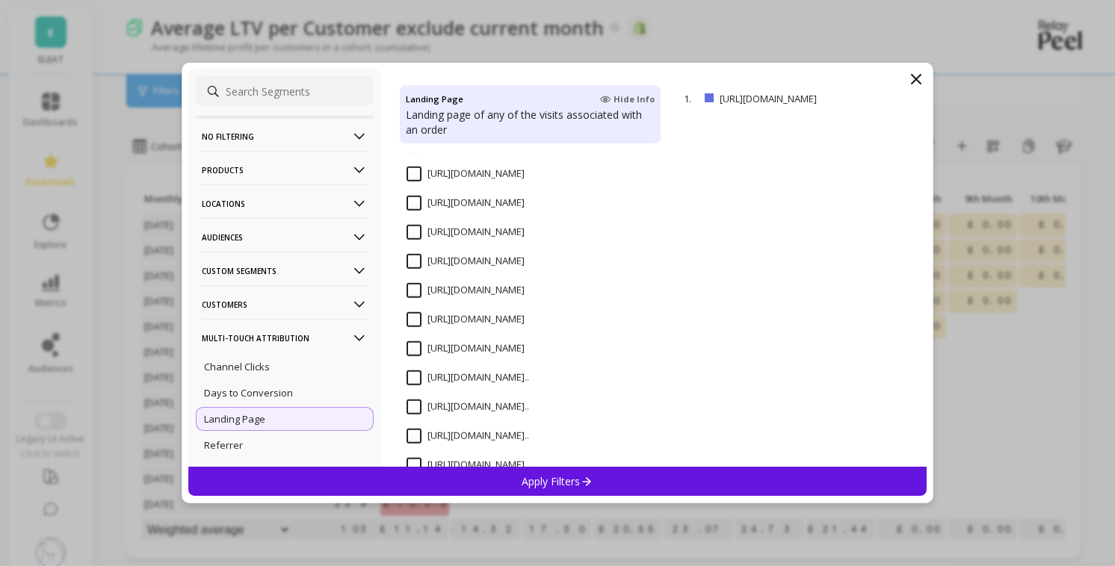
click at [415, 317] on input "https://eleatcereal.com/" at bounding box center [465, 319] width 118 height 15
click at [548, 485] on p "Apply Filters" at bounding box center [557, 481] width 71 height 14
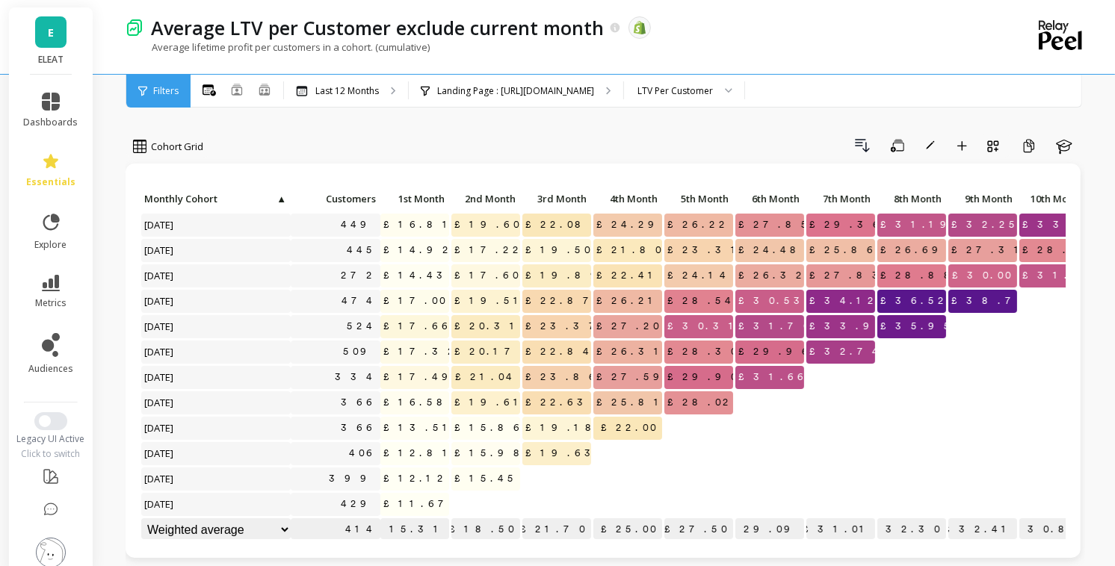
scroll to position [1, 0]
click at [535, 93] on p "Landing Page : Https://eleatcereal.com/" at bounding box center [515, 91] width 157 height 12
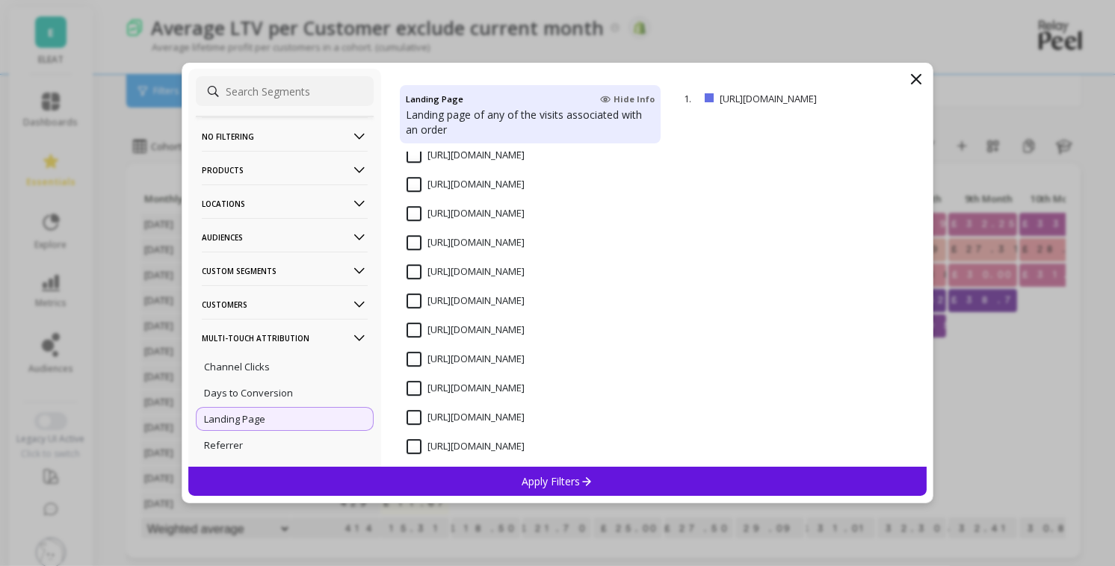
scroll to position [39304, 0]
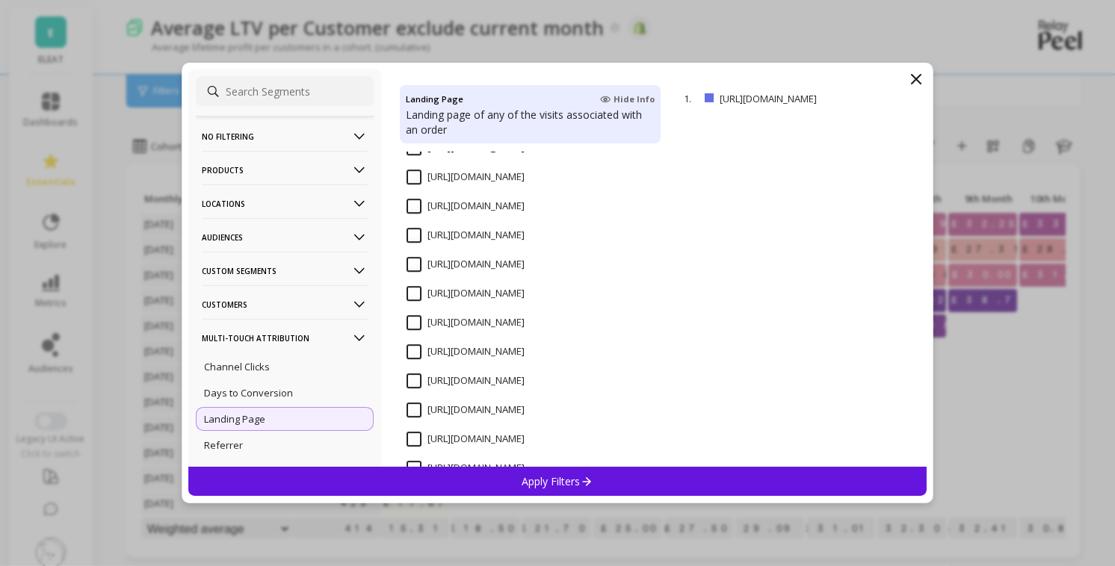
click at [524, 295] on input "https://eleatcereal.com/products/overnight-oats-4-variety" at bounding box center [465, 293] width 118 height 15
click at [535, 476] on p "Apply Filters" at bounding box center [557, 481] width 71 height 14
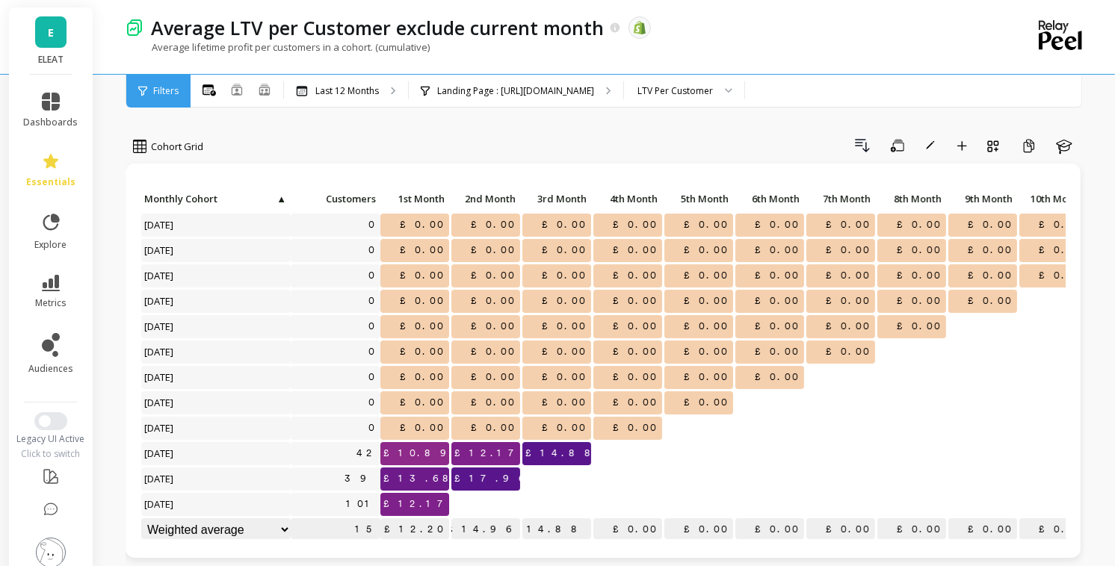
scroll to position [1, 0]
click at [534, 80] on div "Landing Page : Https://eleatcereal.com/products/overnight-oats-4-variety" at bounding box center [516, 91] width 214 height 33
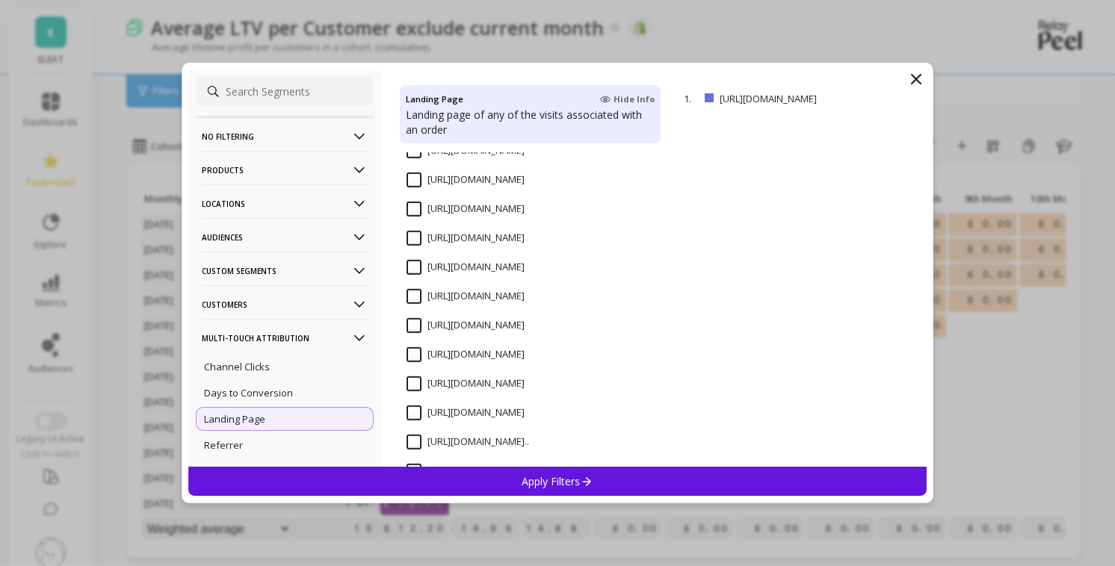
scroll to position [35918, 0]
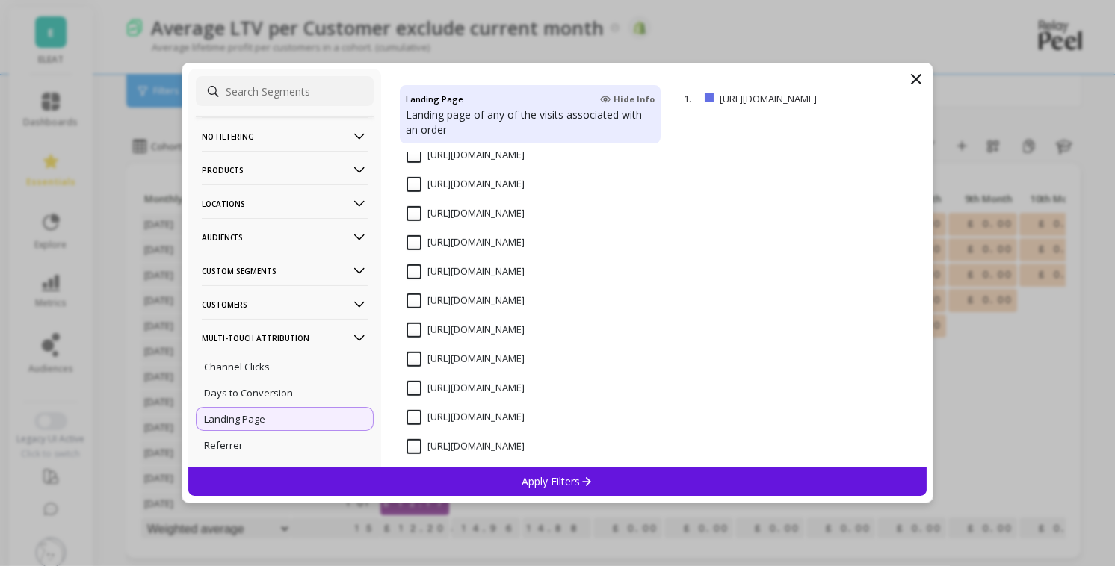
click at [412, 276] on input "https://eleatcereal.com/pages/overnight-oats-free-pot" at bounding box center [465, 271] width 118 height 15
click at [584, 479] on icon at bounding box center [586, 481] width 13 height 13
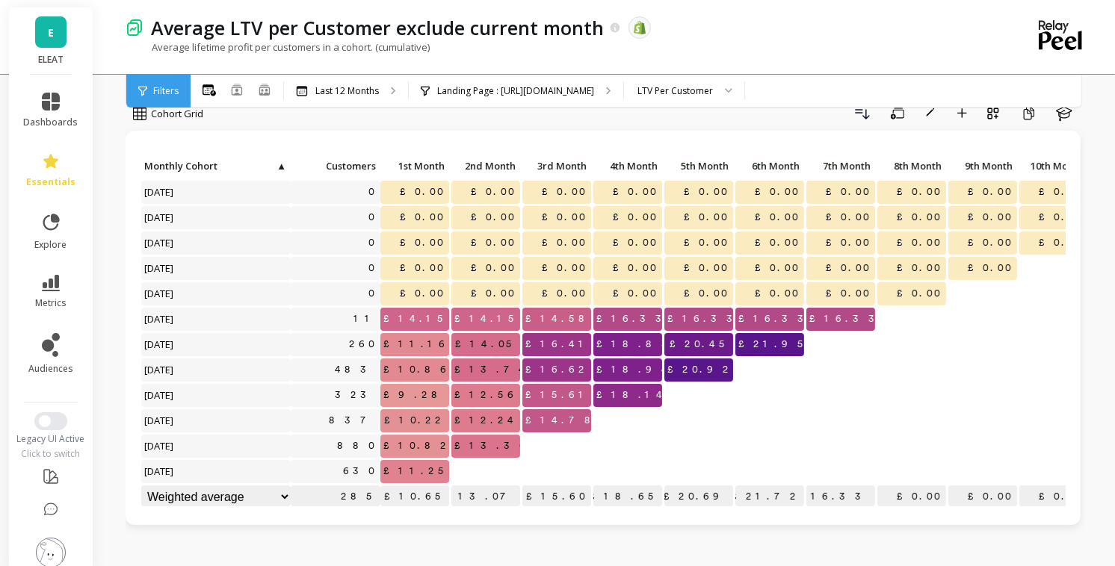
scroll to position [19, 0]
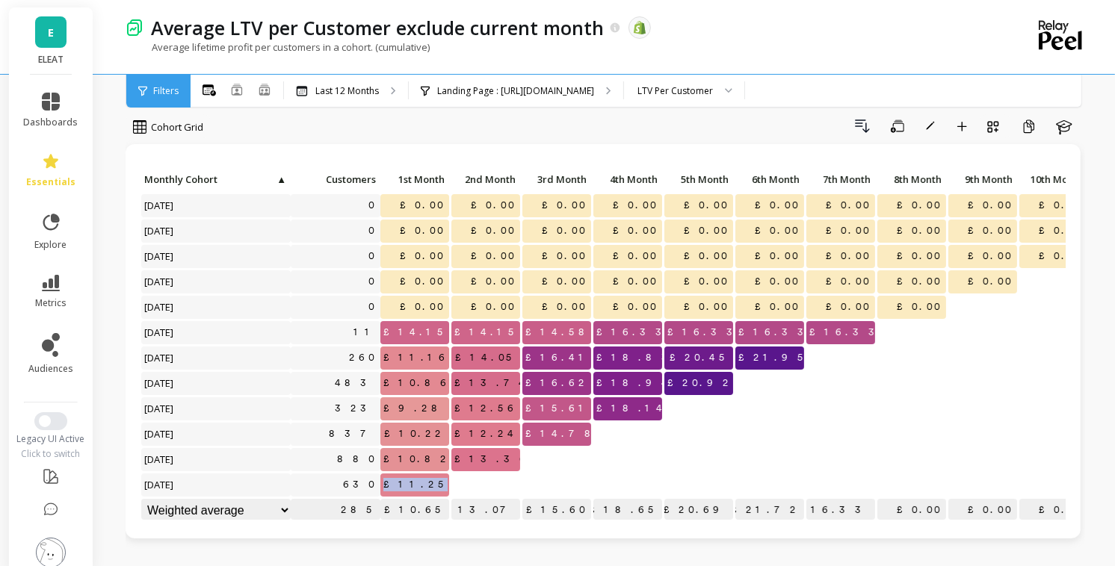
drag, startPoint x: 421, startPoint y: 483, endPoint x: 450, endPoint y: 483, distance: 29.9
click at [450, 483] on div "Click to create an audience 0 £0.00 £0.00 £0.00 £0.00 £0.00 £0.00 £0.00 £0.00 £…" at bounding box center [668, 347] width 1057 height 356
click at [462, 483] on p at bounding box center [485, 479] width 69 height 10
drag, startPoint x: 419, startPoint y: 487, endPoint x: 483, endPoint y: 484, distance: 64.3
click at [483, 484] on div "Click to create an audience 0 £0.00 £0.00 £0.00 £0.00 £0.00 £0.00 £0.00 £0.00 £…" at bounding box center [668, 347] width 1057 height 356
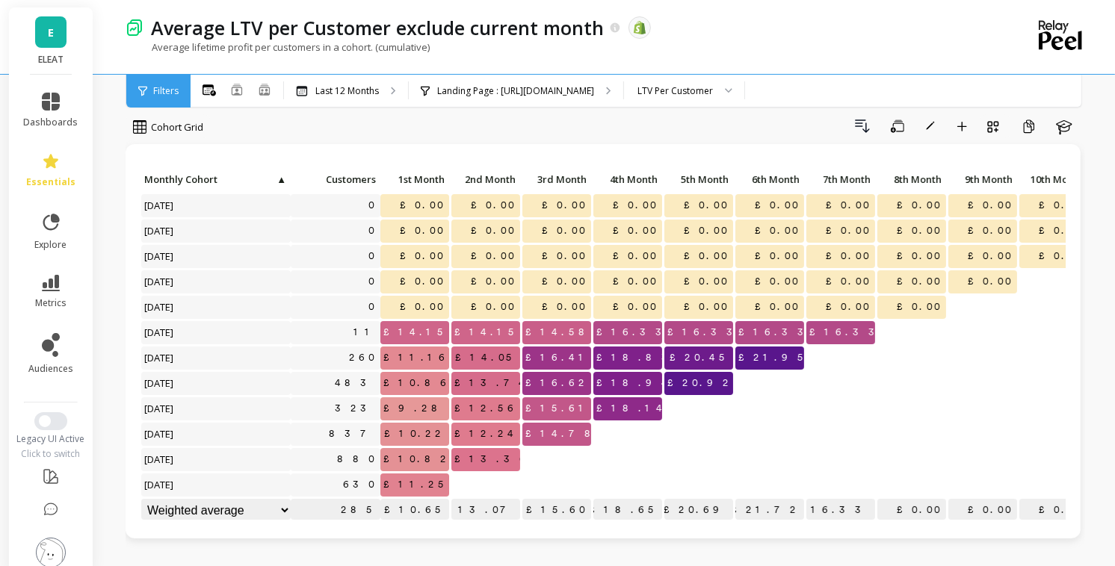
click at [483, 484] on div at bounding box center [485, 485] width 69 height 23
click at [623, 77] on div "Landing Page : Https://eleatcereal.com/pages/overnight-oats-free-pot" at bounding box center [516, 91] width 214 height 33
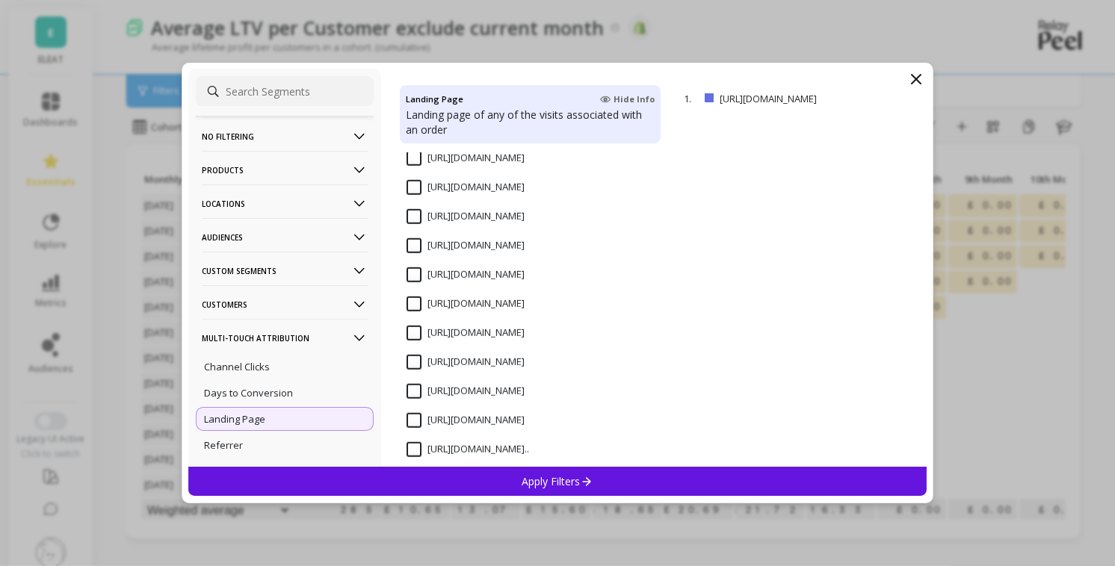
scroll to position [1081, 0]
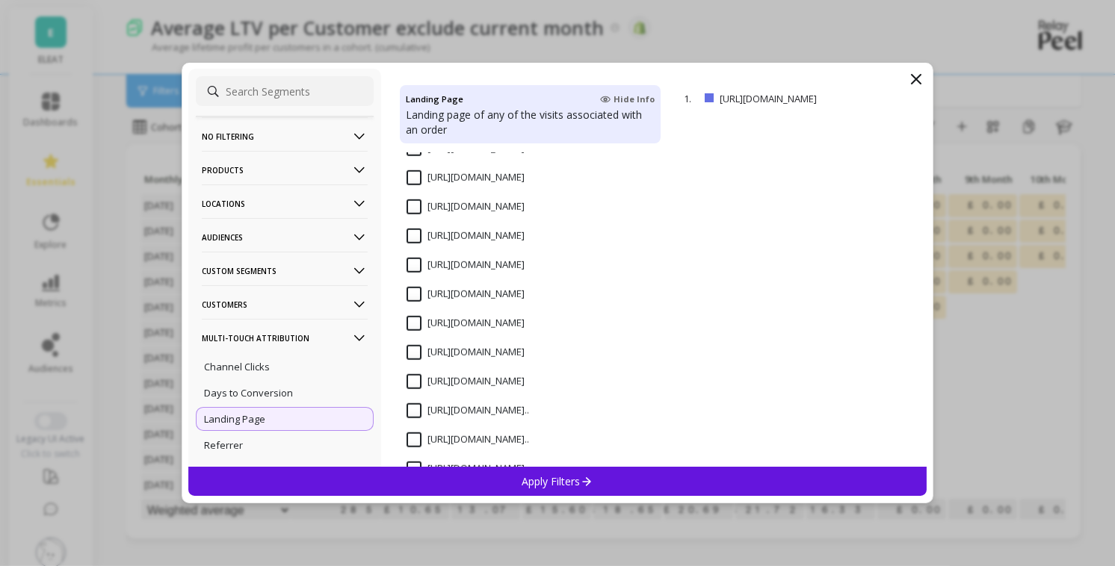
click at [414, 352] on input "https://eleatcereal.com/" at bounding box center [465, 352] width 118 height 15
click at [568, 479] on p "Apply Filters" at bounding box center [557, 481] width 71 height 14
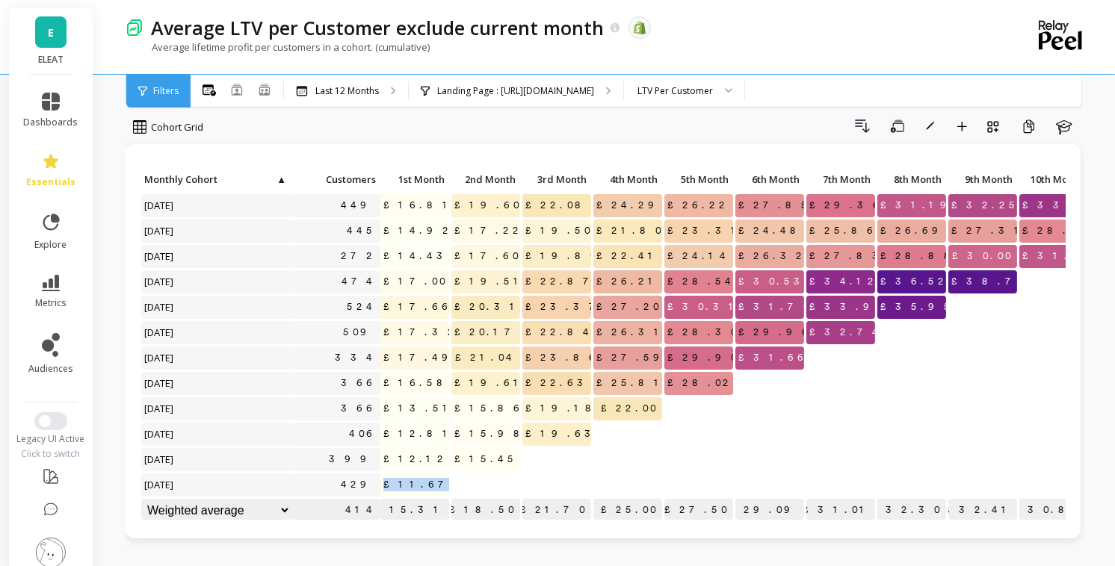
drag, startPoint x: 412, startPoint y: 485, endPoint x: 456, endPoint y: 485, distance: 44.8
click at [456, 485] on div "Click to create an audience 449 £16.81 £19.60 £22.08 £24.29 £26.22 £27.85 £29.3…" at bounding box center [668, 347] width 1057 height 356
click at [456, 485] on div at bounding box center [485, 485] width 69 height 23
drag, startPoint x: 421, startPoint y: 484, endPoint x: 462, endPoint y: 484, distance: 41.8
click at [462, 484] on div "Click to create an audience 449 £16.81 £19.60 £22.08 £24.29 £26.22 £27.85 £29.3…" at bounding box center [668, 347] width 1057 height 356
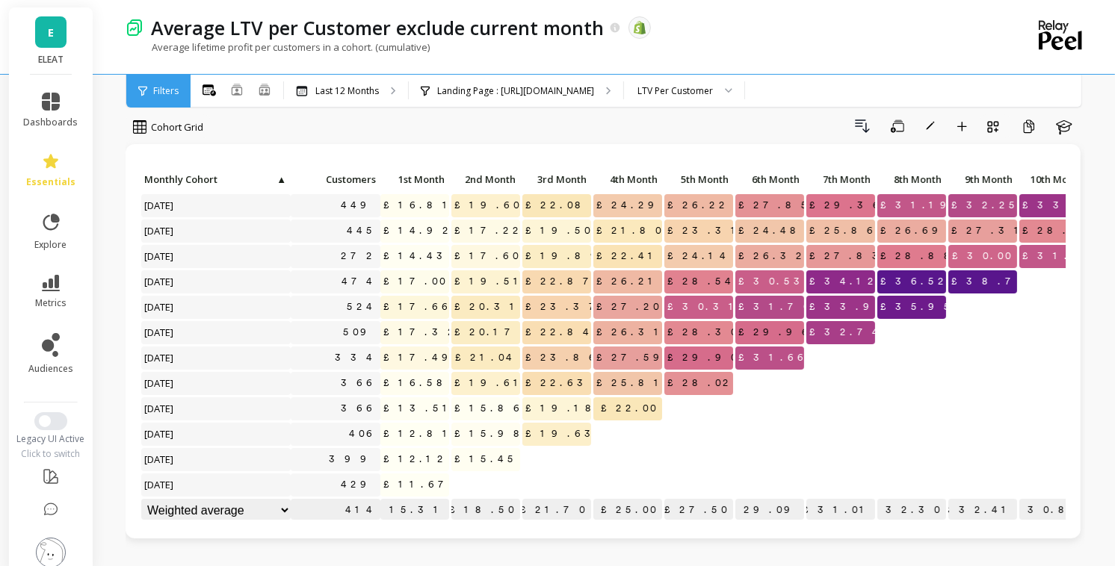
click at [468, 484] on div at bounding box center [485, 485] width 69 height 23
click at [509, 81] on div "Landing Page : Https://eleatcereal.com/" at bounding box center [516, 91] width 214 height 33
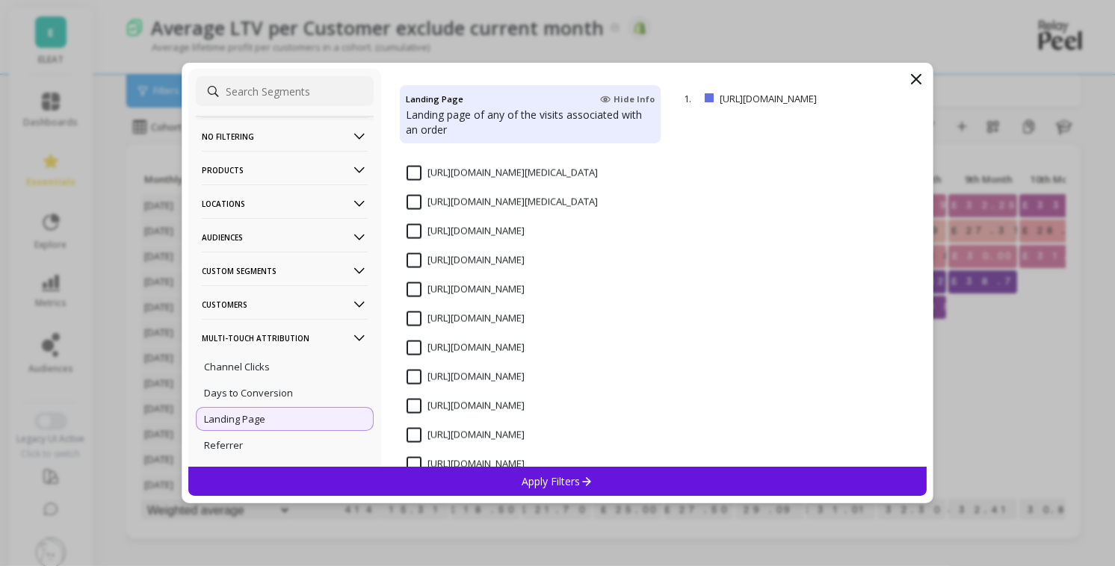
scroll to position [37382, 0]
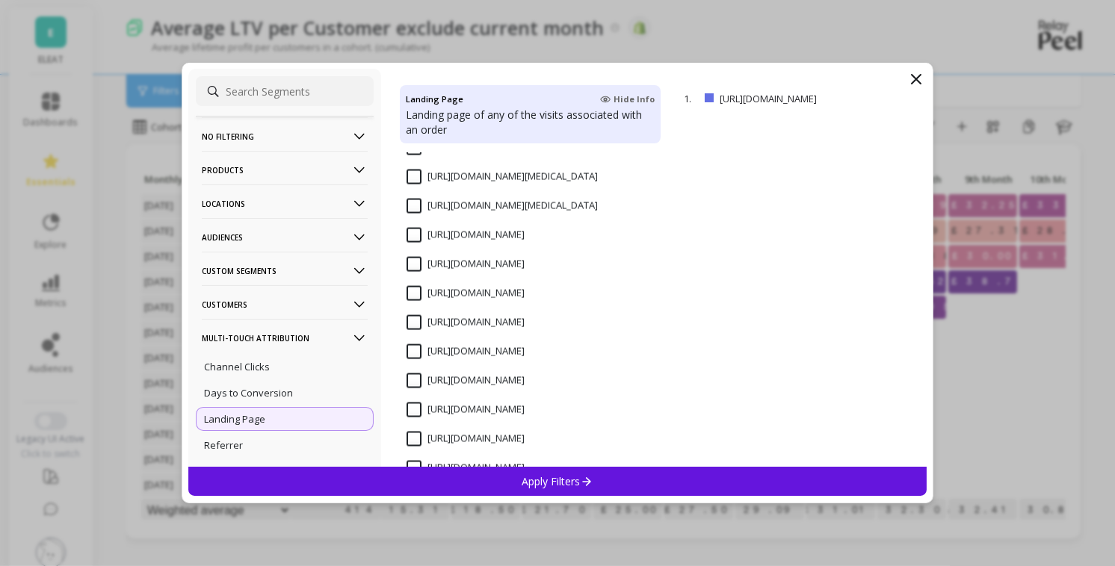
click at [410, 301] on input "https://eleatcereal.com/products/build-a-bundle-high-protein-breakfast" at bounding box center [465, 293] width 118 height 15
click at [567, 480] on p "Apply Filters" at bounding box center [557, 481] width 71 height 14
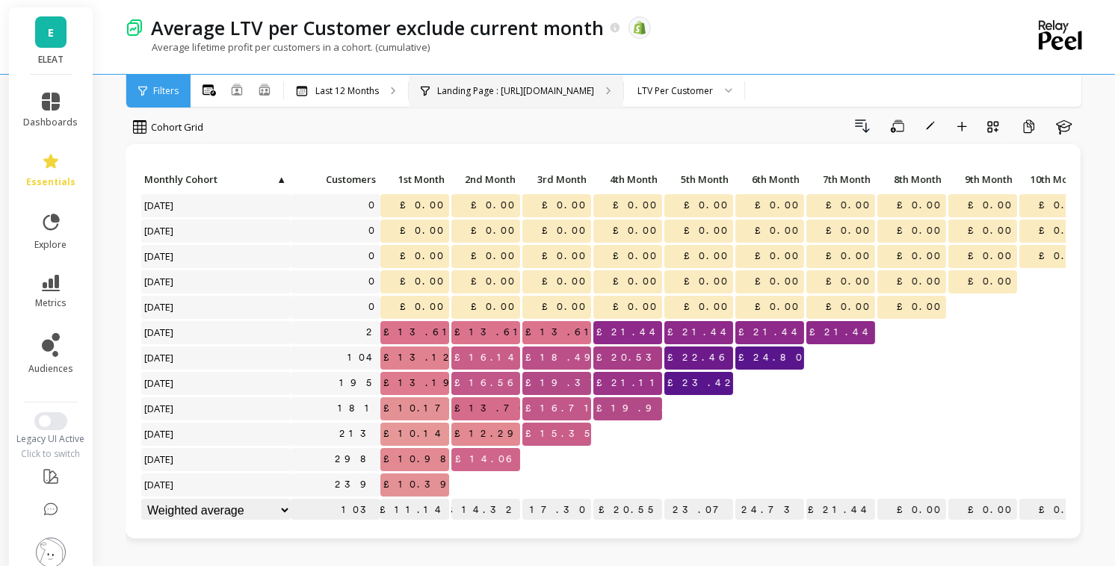
click at [489, 85] on p "Landing Page : Https://eleatcereal.com/products/build-a-bundle-high-protein-bre…" at bounding box center [515, 91] width 157 height 12
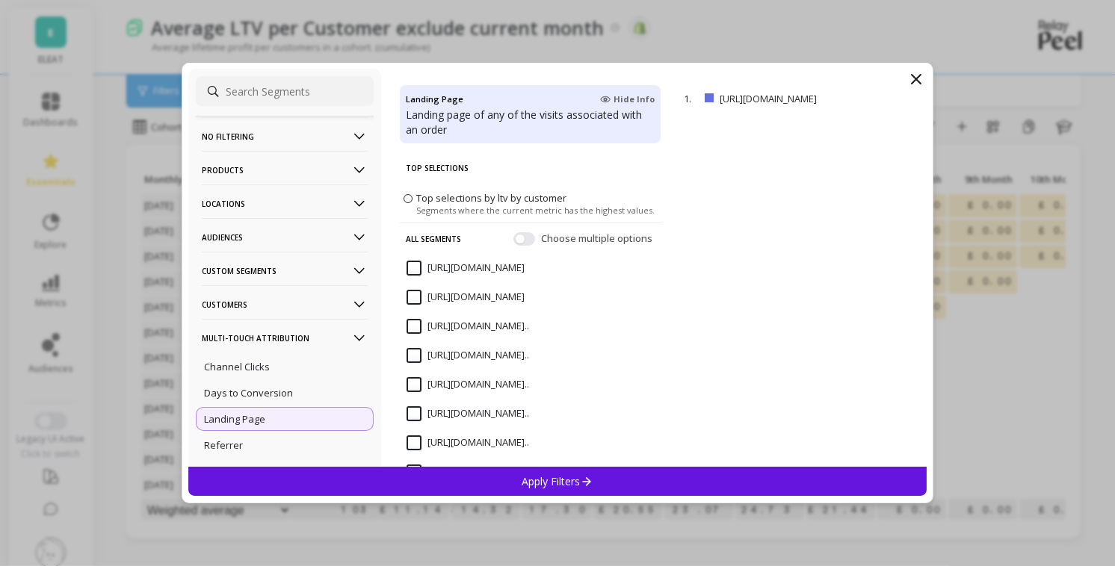
click at [315, 128] on p "No filtering" at bounding box center [285, 136] width 166 height 38
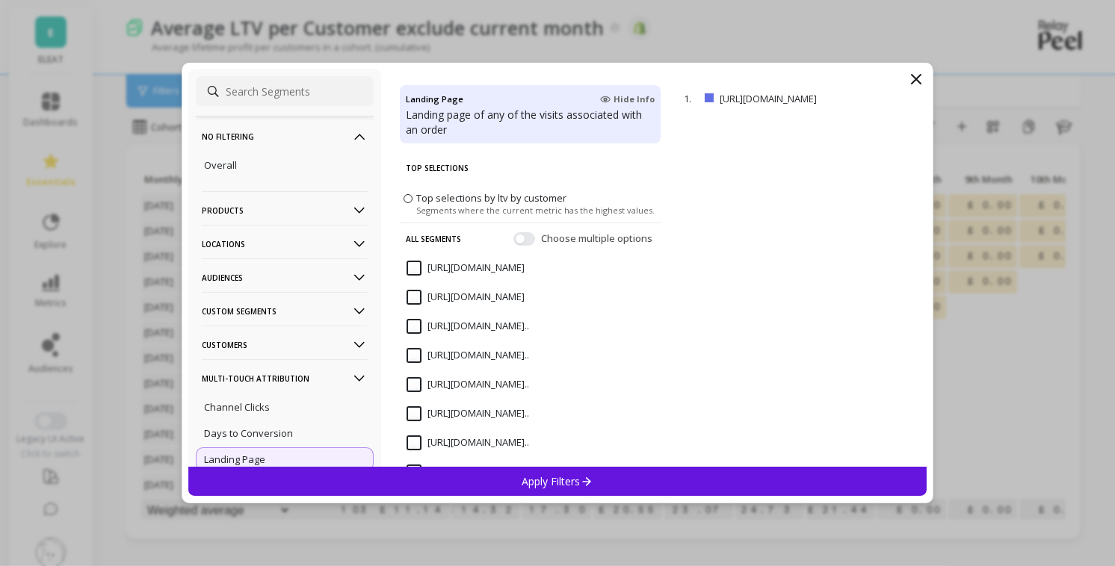
click at [314, 128] on p "No filtering" at bounding box center [285, 136] width 166 height 38
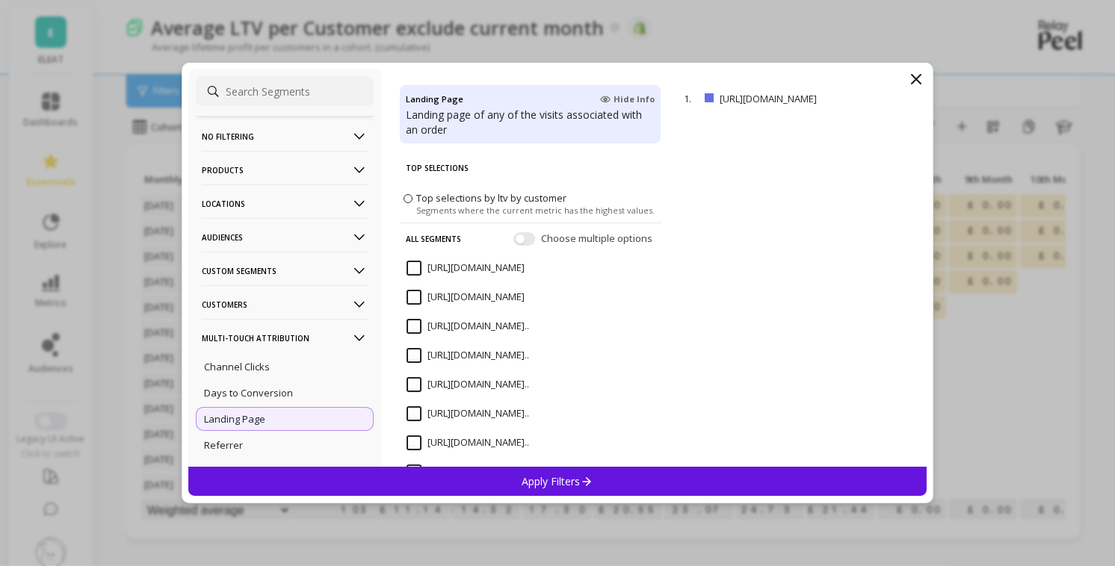
click at [289, 196] on p "Locations" at bounding box center [285, 204] width 166 height 38
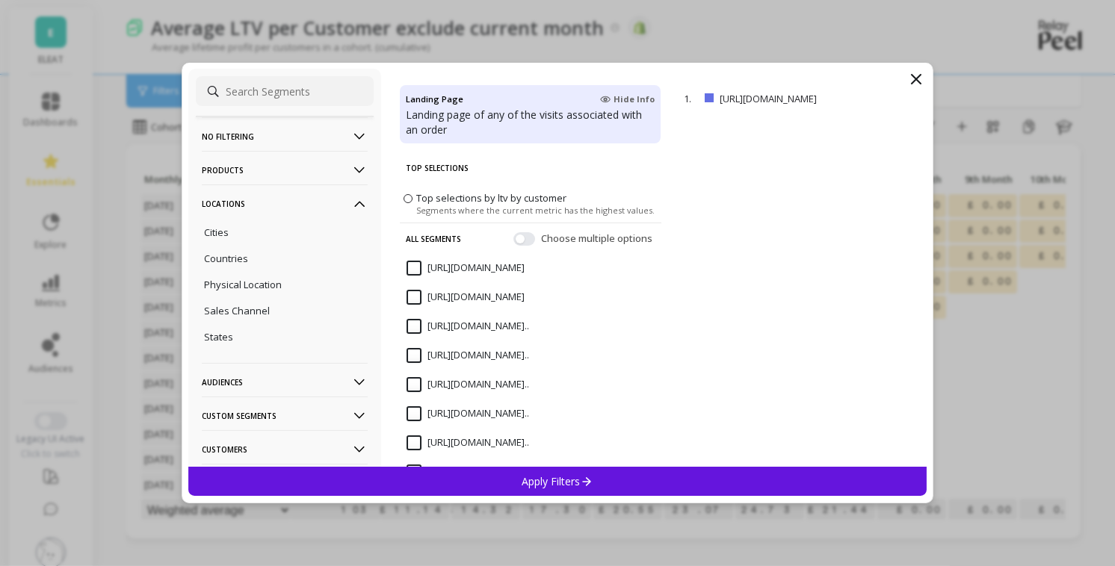
click at [296, 202] on p "Locations" at bounding box center [285, 204] width 166 height 38
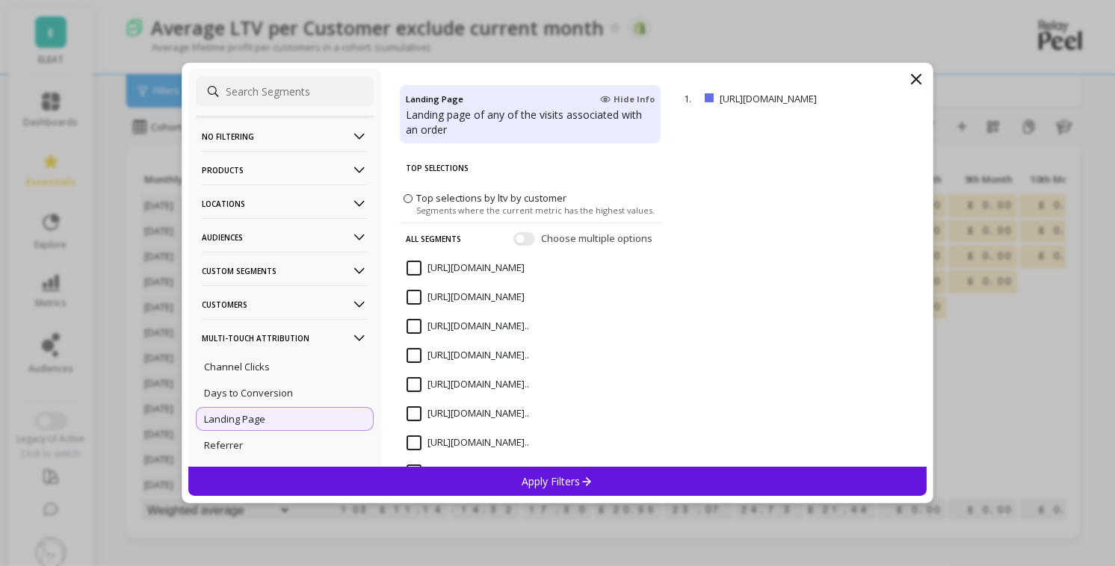
click at [288, 294] on p "Customers" at bounding box center [285, 304] width 166 height 38
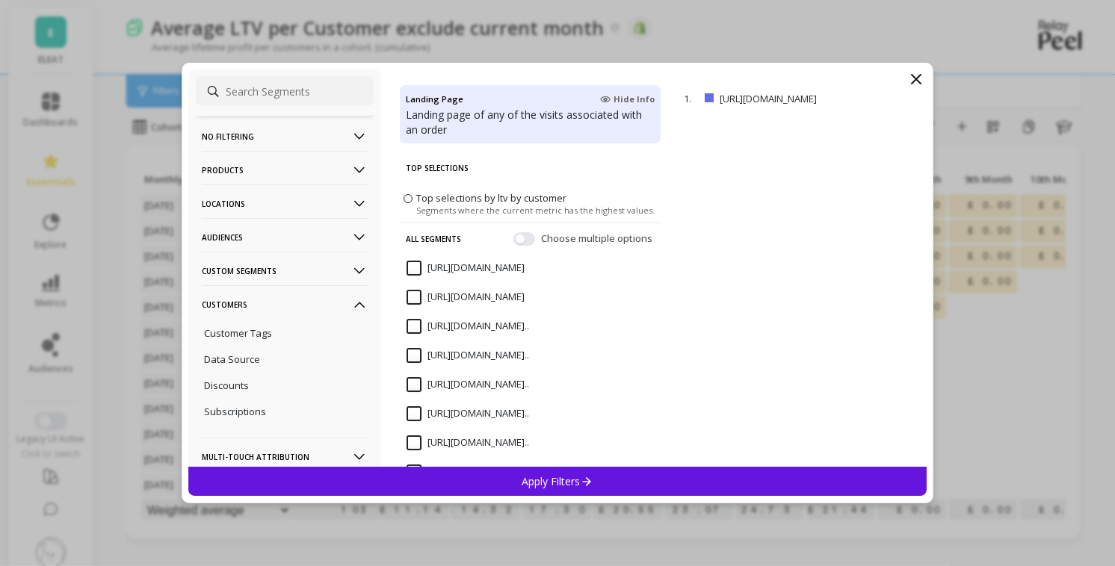
click at [267, 292] on p "Customers" at bounding box center [285, 304] width 166 height 38
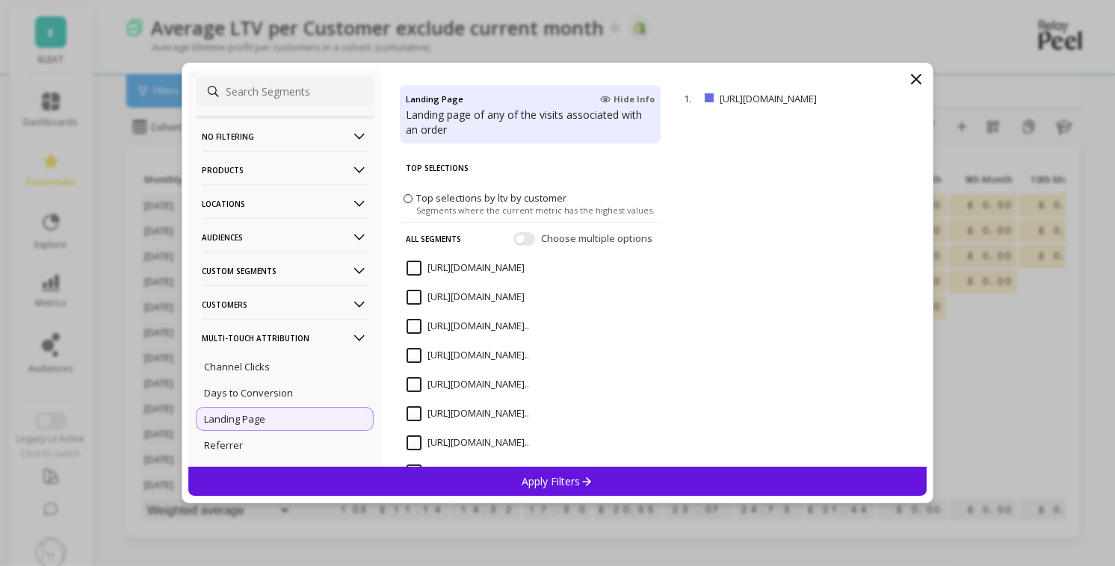
click at [273, 267] on p "Custom Segments" at bounding box center [285, 271] width 166 height 38
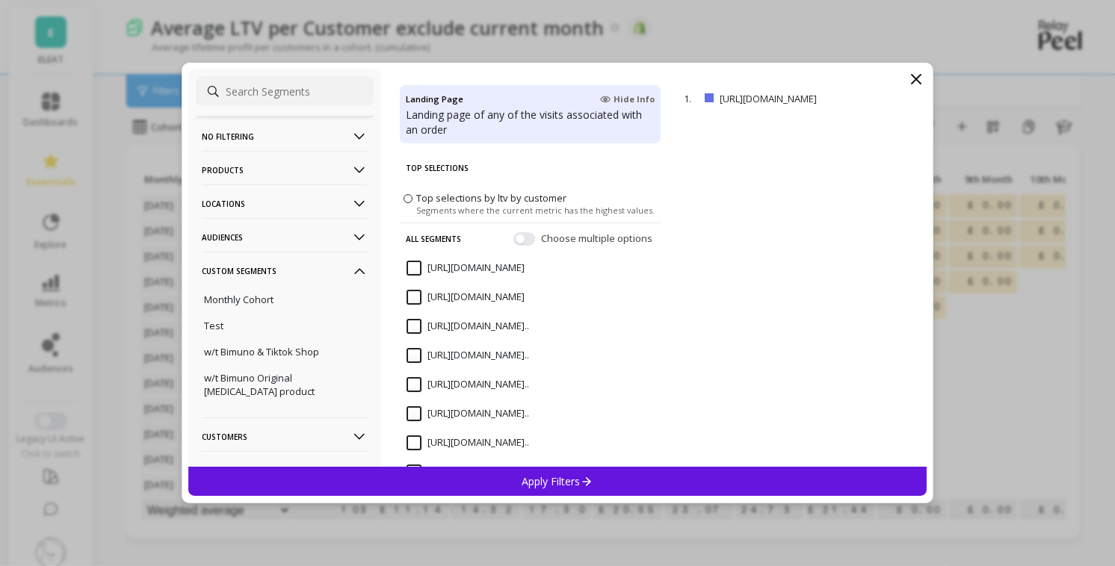
click at [272, 264] on p "Custom Segments" at bounding box center [285, 271] width 166 height 38
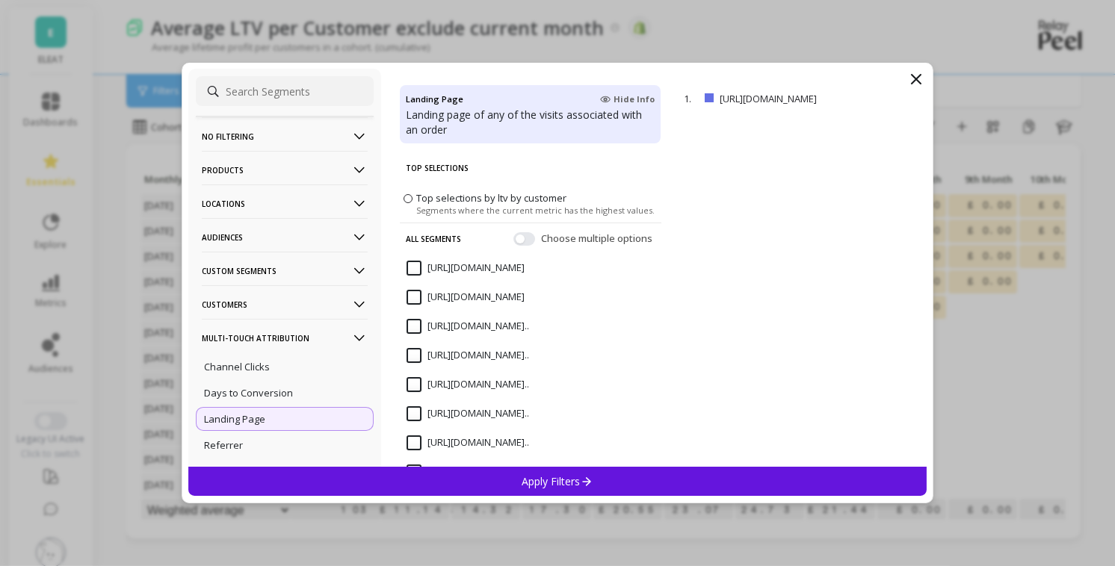
click at [272, 238] on p "Audiences" at bounding box center [285, 237] width 166 height 38
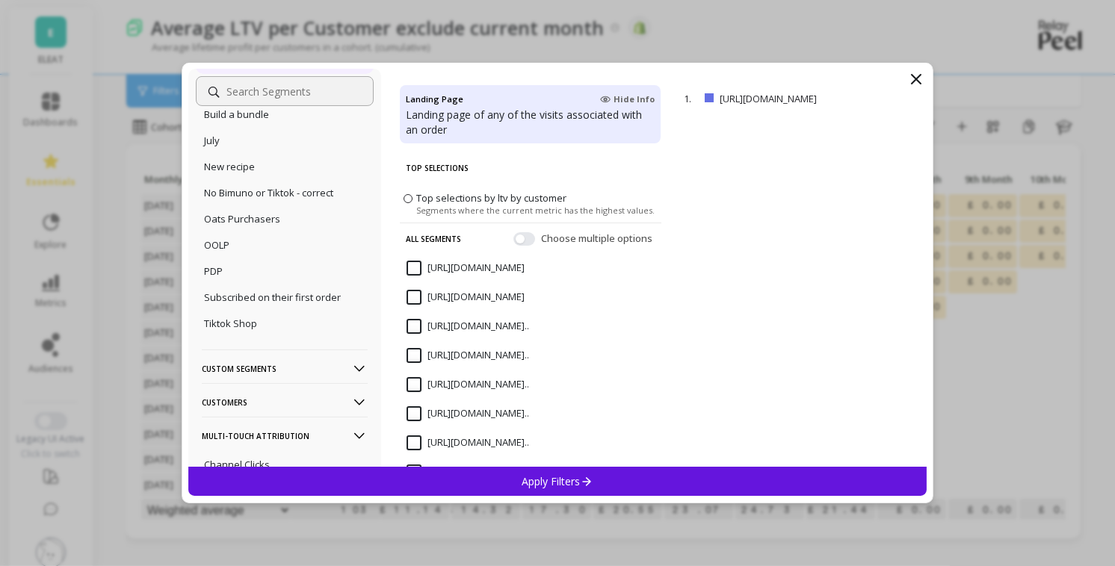
scroll to position [223, 0]
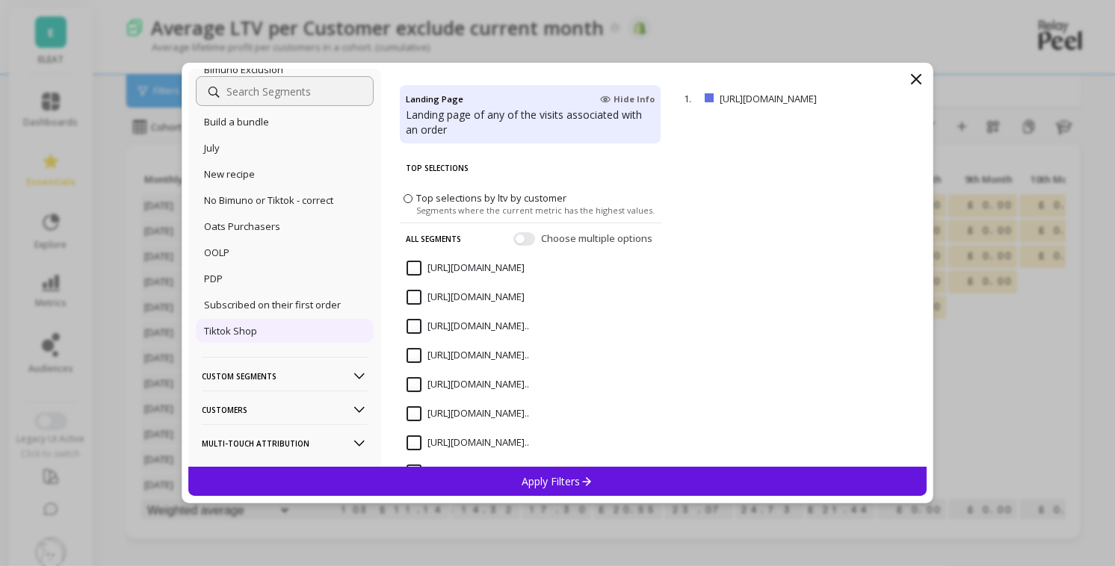
click at [246, 329] on p "Tiktok Shop" at bounding box center [230, 330] width 53 height 13
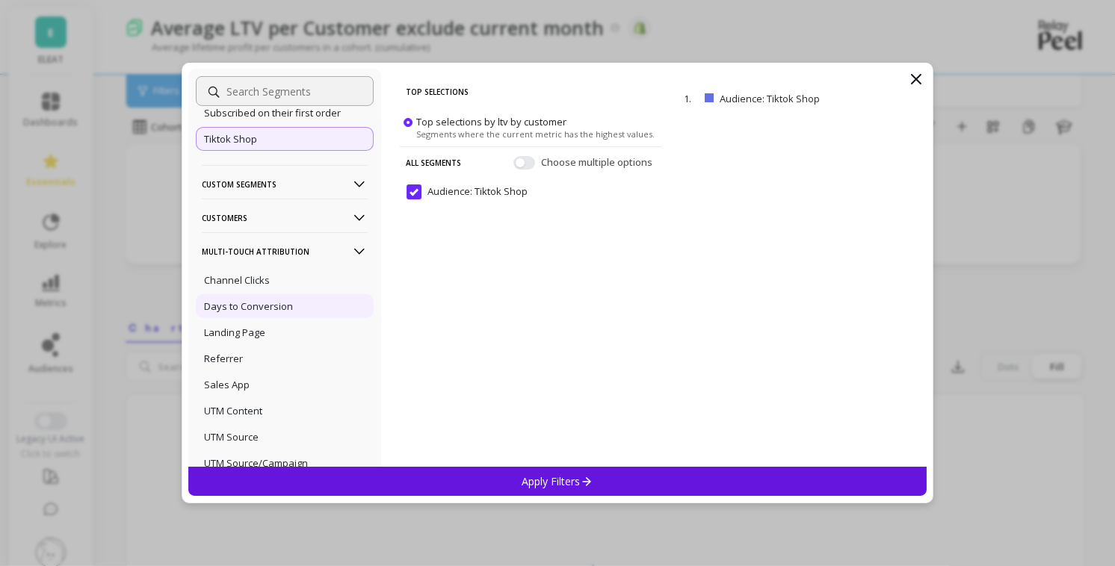
scroll to position [471, 0]
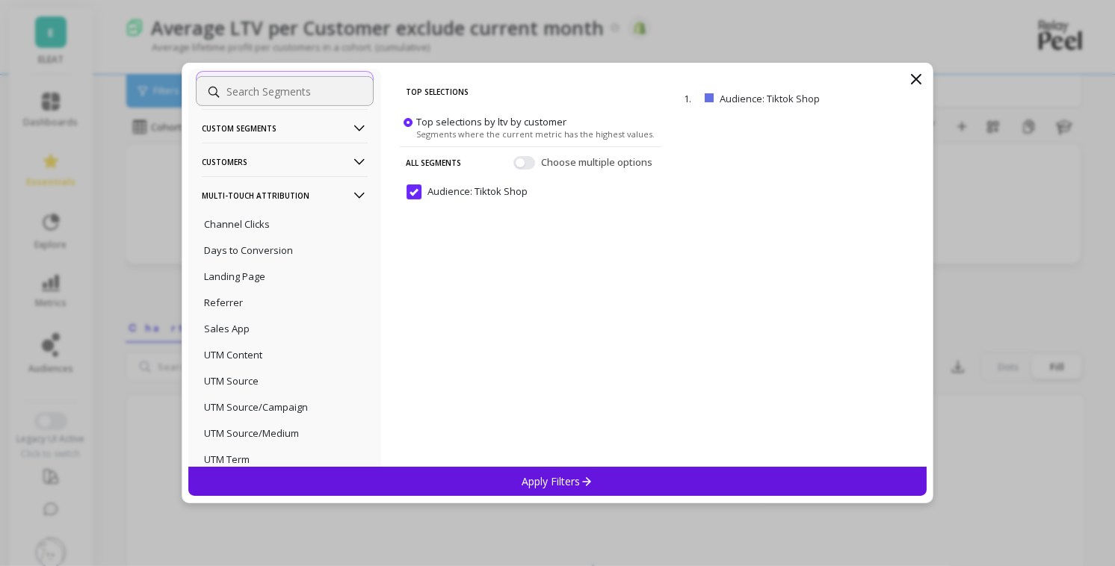
click at [453, 479] on div "Apply Filters" at bounding box center [557, 481] width 738 height 29
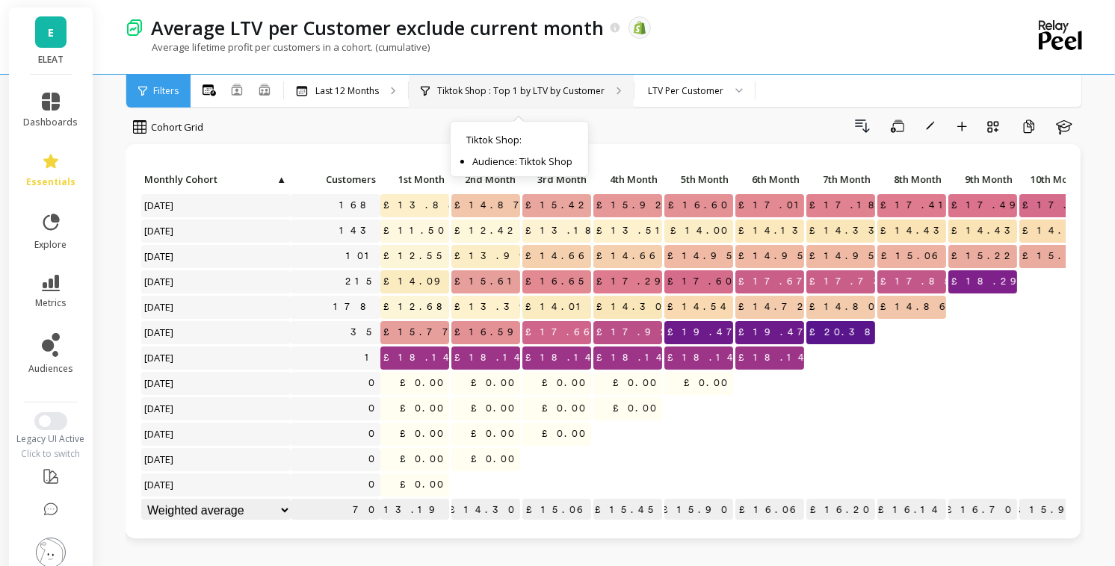
click at [535, 77] on div "Tiktok Shop : Top 1 by LTV by Customer Tiktok Shop : Audience: Tiktok Shop" at bounding box center [521, 91] width 225 height 33
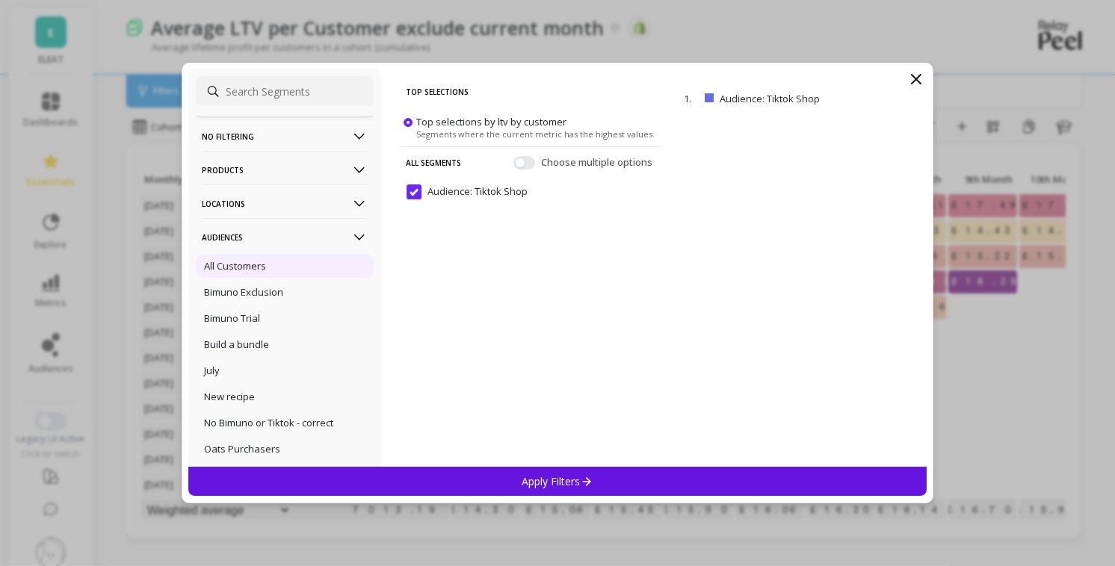
click at [285, 264] on div "All Customers" at bounding box center [285, 266] width 178 height 24
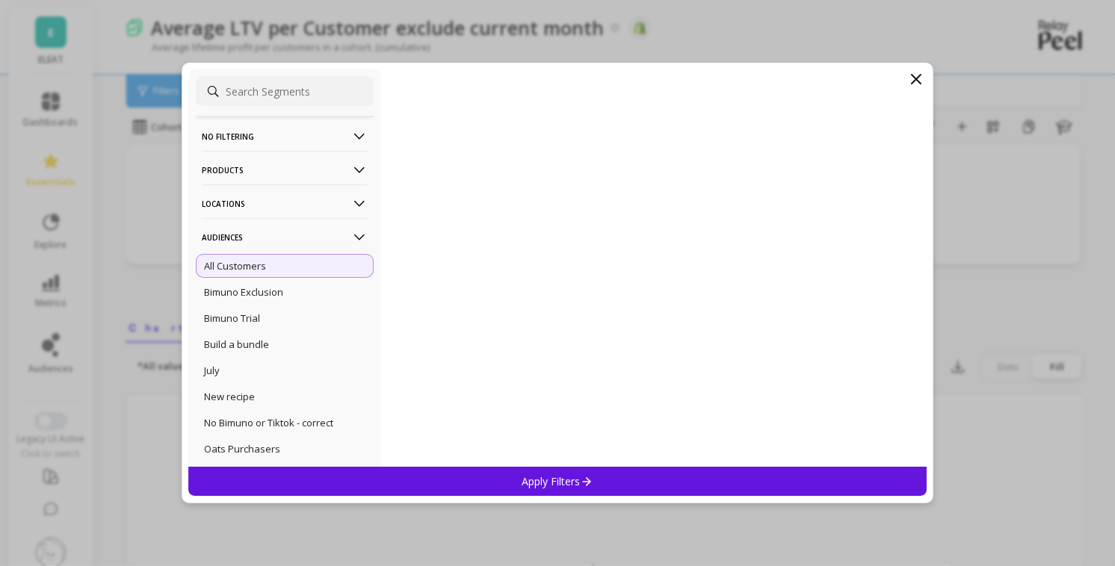
click at [539, 471] on div "Apply Filters" at bounding box center [557, 481] width 738 height 29
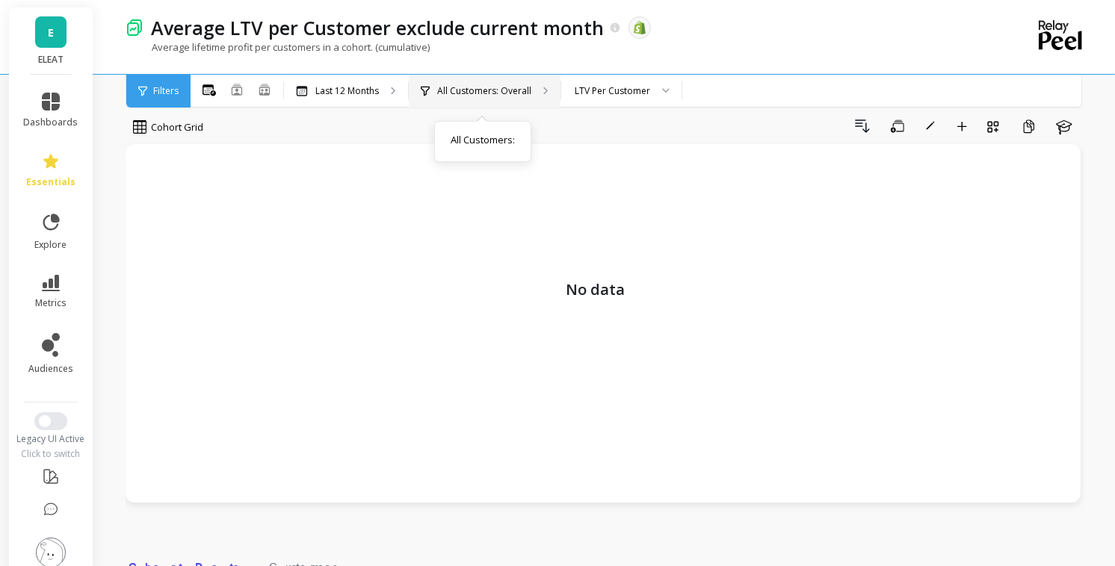
click at [507, 88] on p "All Customers: Overall" at bounding box center [484, 91] width 94 height 12
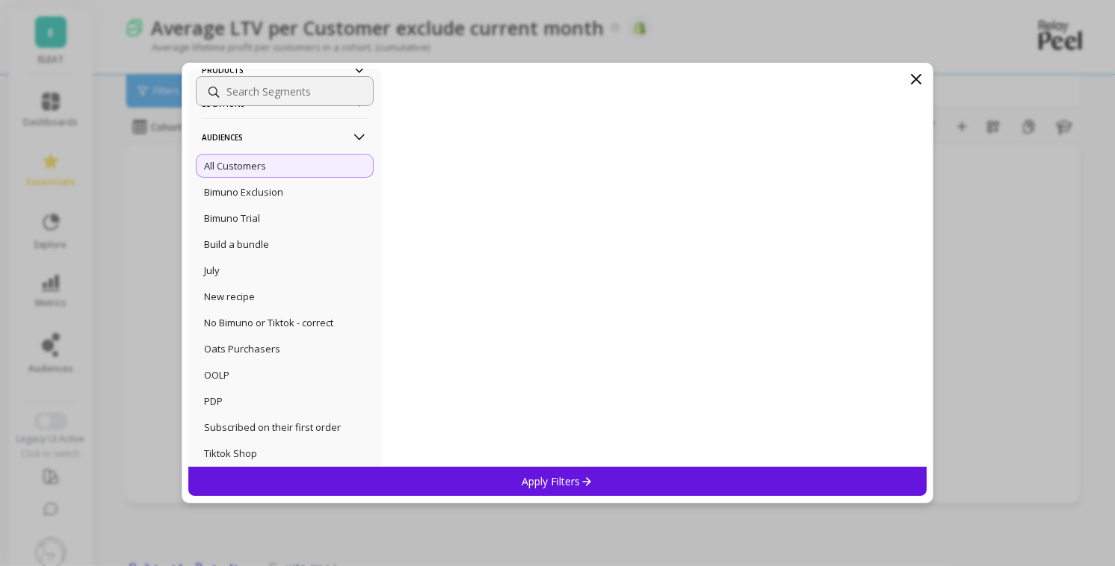
scroll to position [0, 0]
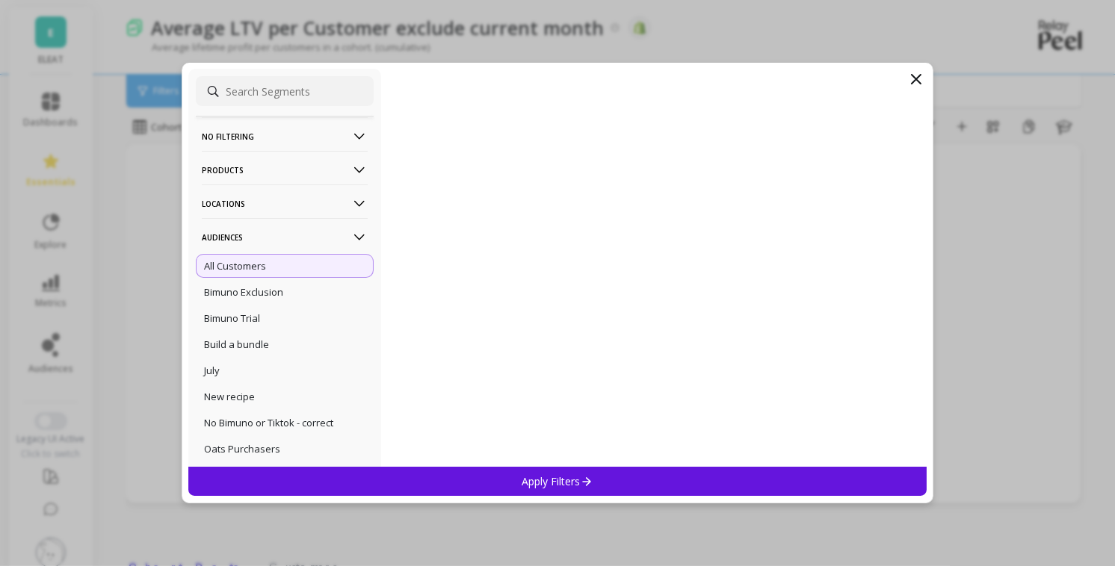
click at [239, 233] on p "Audiences" at bounding box center [285, 237] width 166 height 38
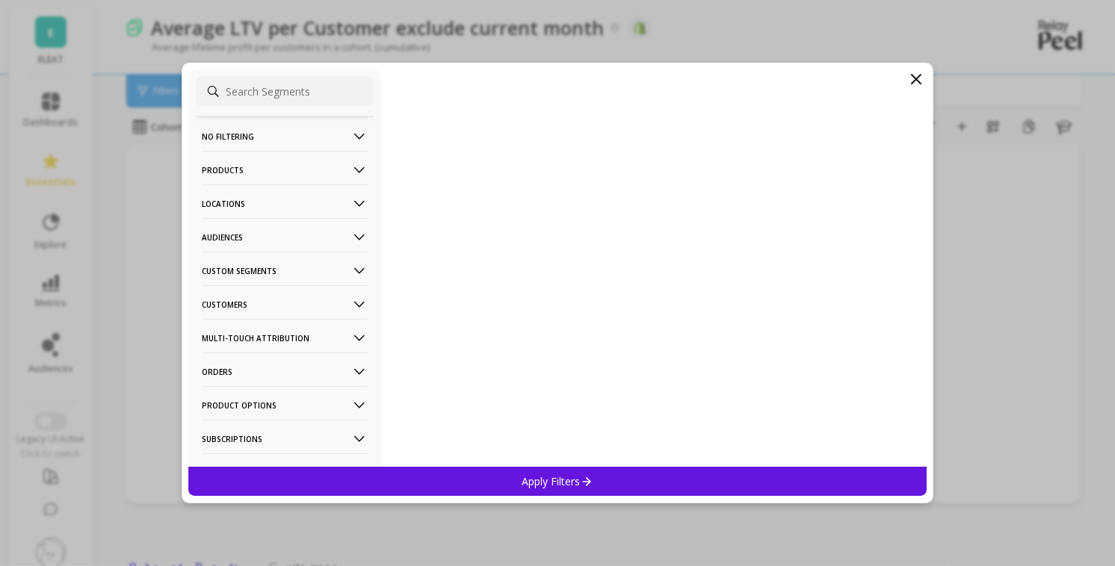
click at [595, 478] on div "Apply Filters" at bounding box center [557, 481] width 738 height 29
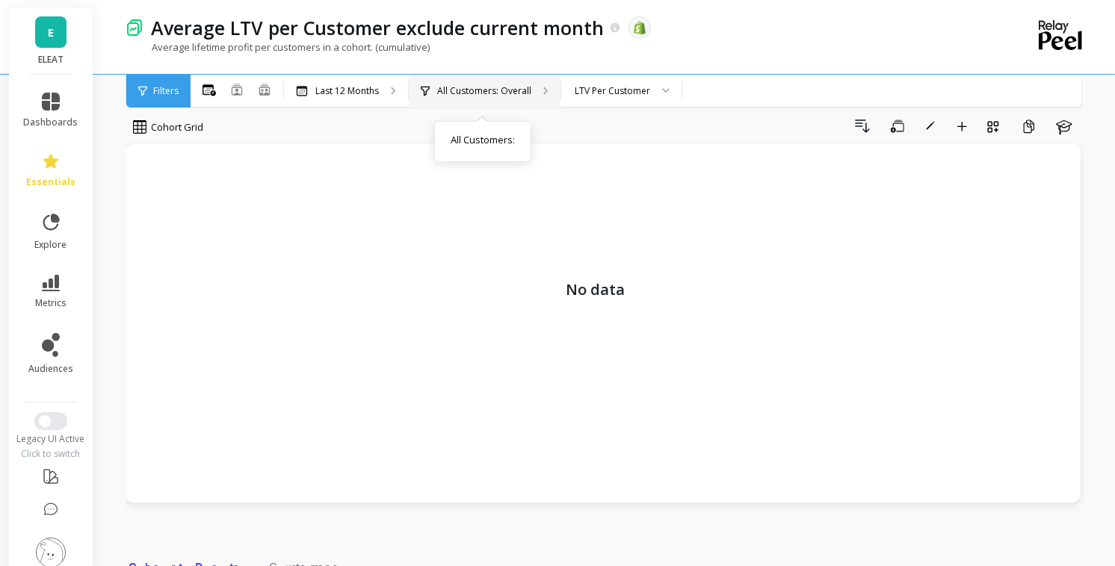
click at [484, 75] on div "All Customers: Overall All Customers :" at bounding box center [485, 91] width 152 height 33
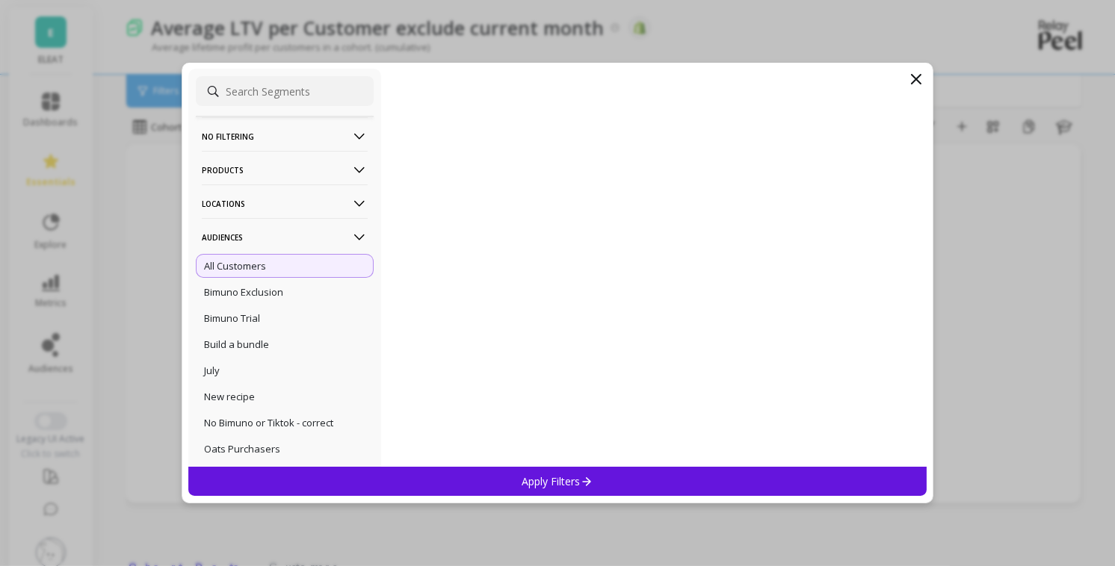
click at [916, 78] on icon at bounding box center [915, 79] width 9 height 9
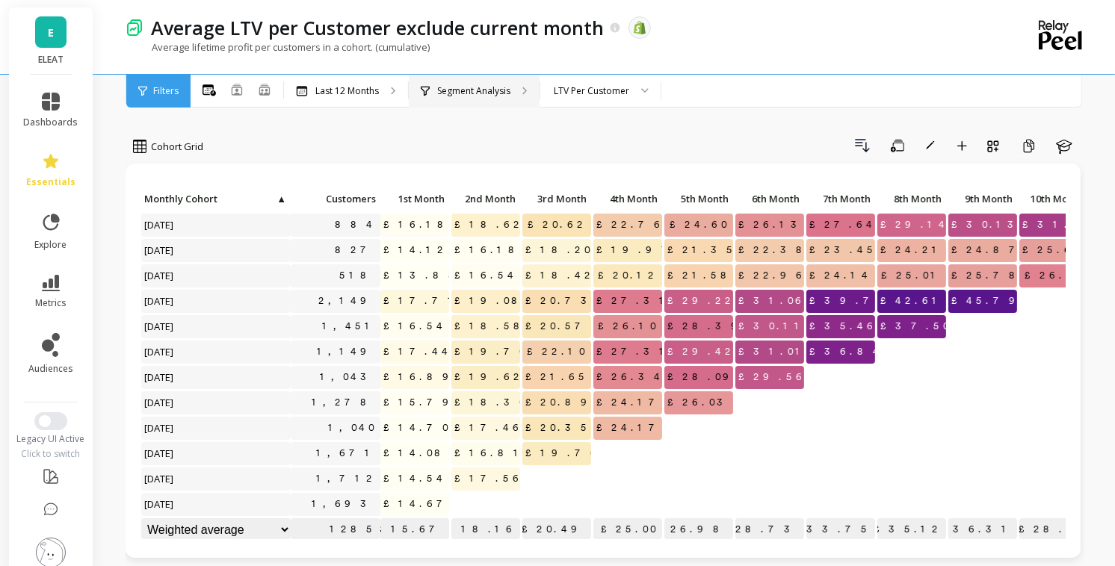
click at [495, 84] on div "Segment Analysis" at bounding box center [474, 91] width 131 height 33
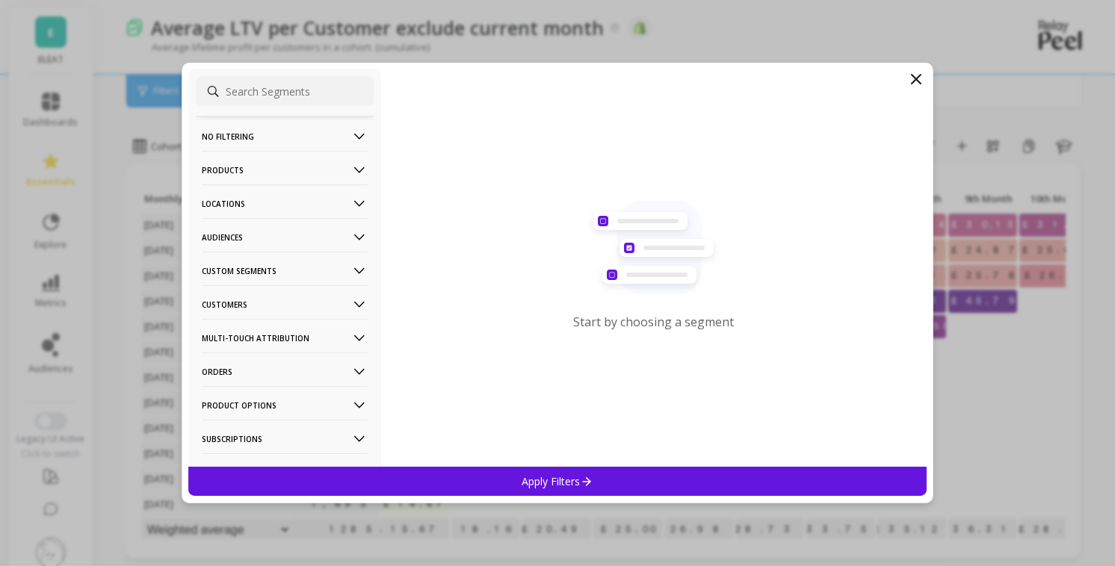
click at [319, 101] on input at bounding box center [285, 91] width 178 height 30
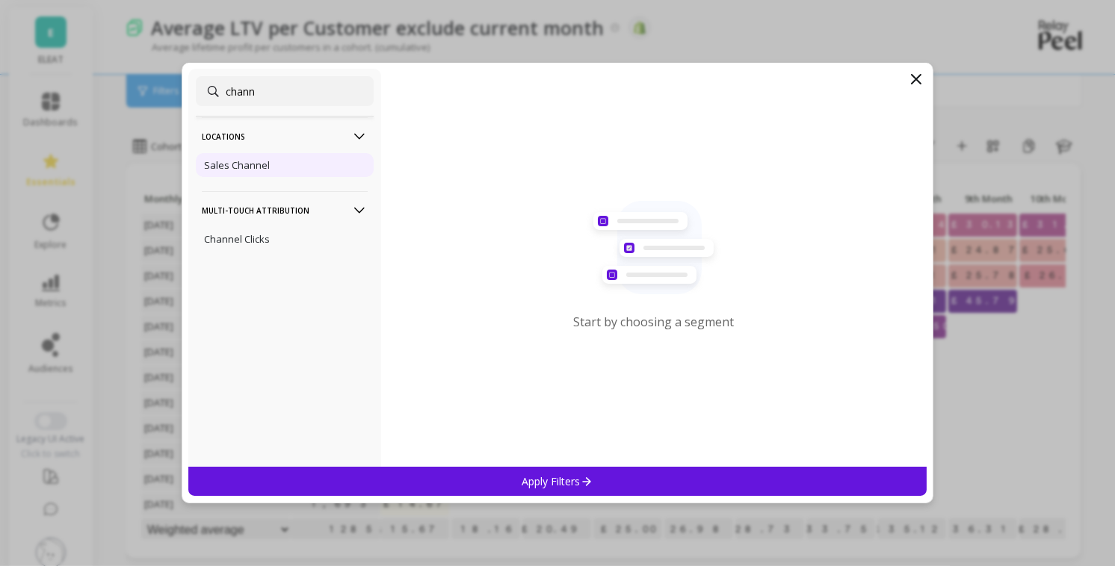
type input "chann"
click at [210, 161] on p "Sales Channel" at bounding box center [237, 164] width 66 height 13
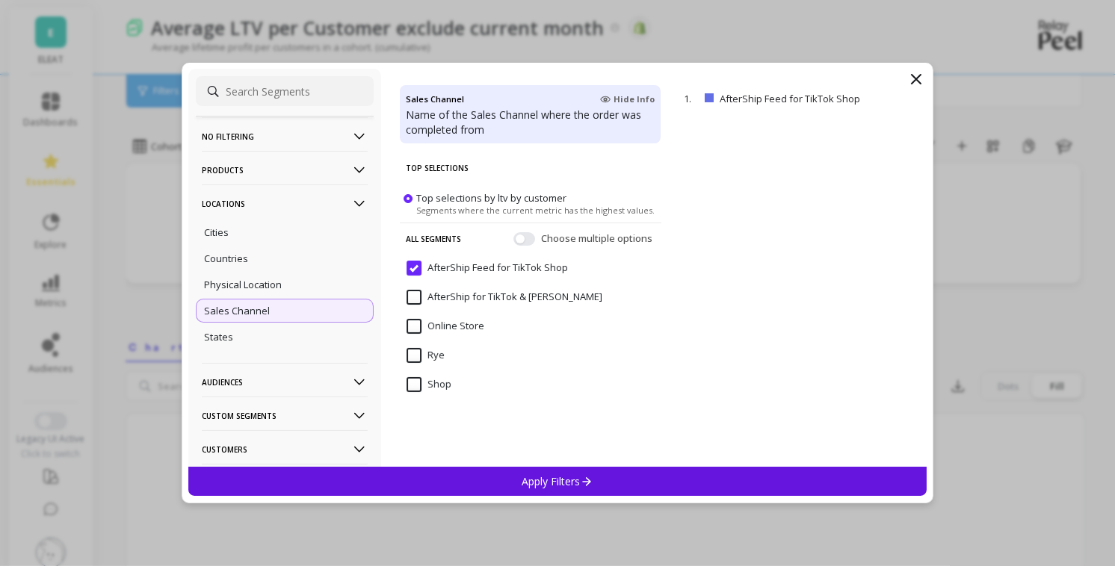
click at [552, 483] on p "Apply Filters" at bounding box center [557, 481] width 71 height 14
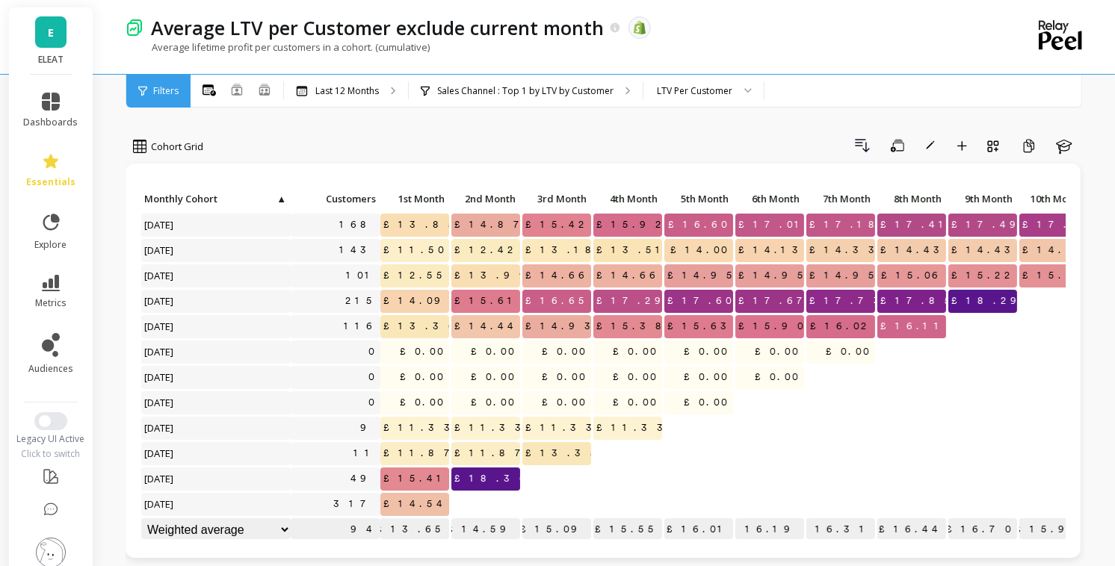
scroll to position [1, 0]
